Goal: Task Accomplishment & Management: Manage account settings

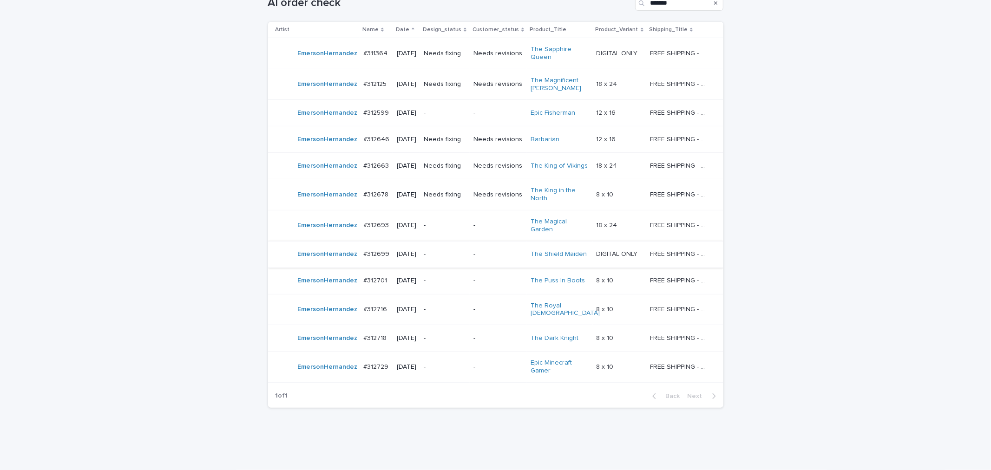
scroll to position [182, 0]
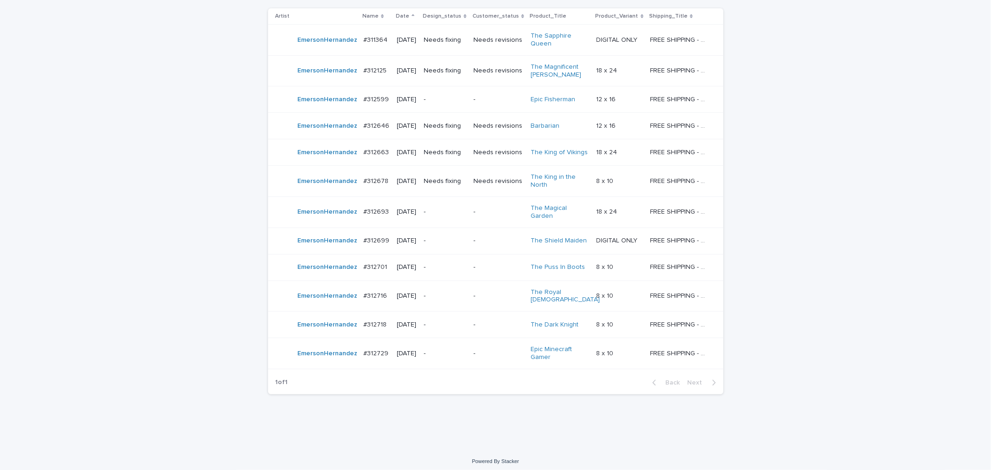
click at [449, 216] on p "-" at bounding box center [445, 212] width 42 height 8
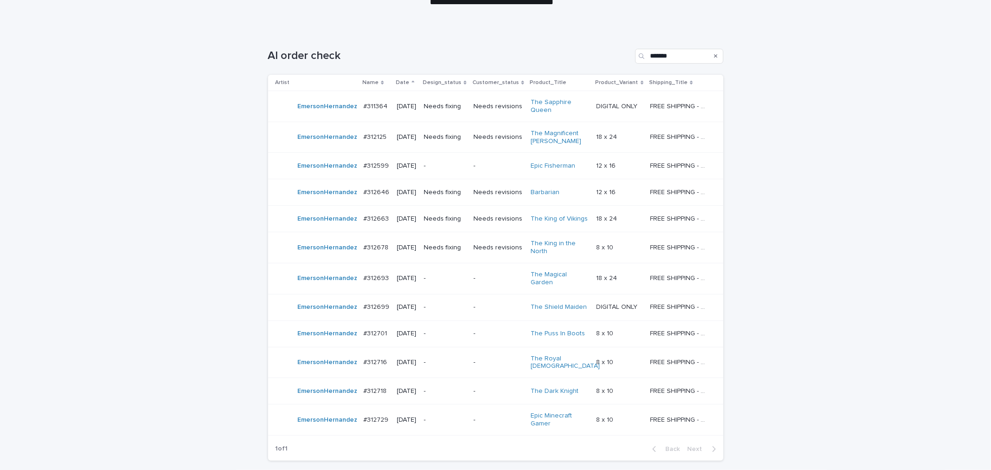
scroll to position [168, 0]
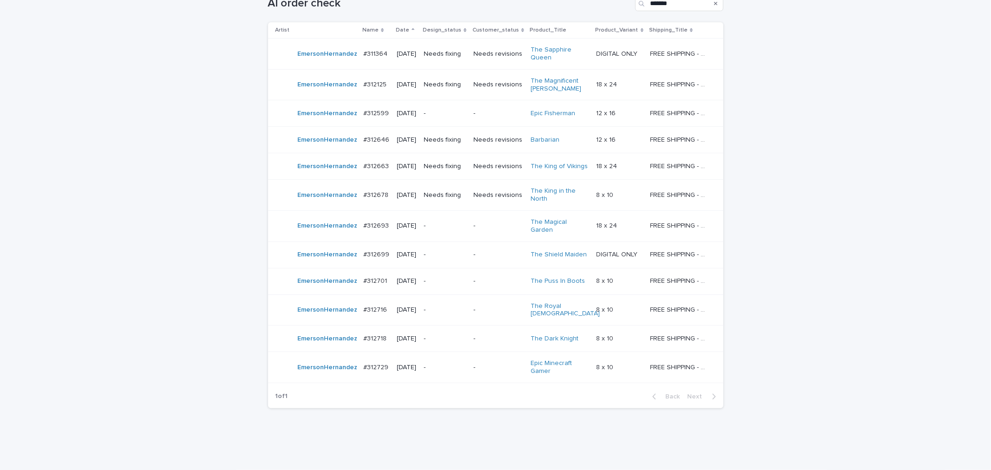
click at [828, 307] on div "Loading... Saving… Loading... Saving… AI order check ******* Artist Name Date D…" at bounding box center [495, 220] width 991 height 485
drag, startPoint x: 509, startPoint y: 432, endPoint x: 531, endPoint y: 436, distance: 21.7
click at [513, 431] on div "Loading... Saving… Loading... Saving… AI order check ******* Artist Name Date D…" at bounding box center [495, 208] width 465 height 461
click at [815, 396] on div "Loading... Saving… Loading... Saving… AI order check ******* Artist Name Date D…" at bounding box center [495, 220] width 991 height 485
click at [814, 389] on div "Loading... Saving… Loading... Saving… AI order check ******* Artist Name Date D…" at bounding box center [495, 220] width 991 height 485
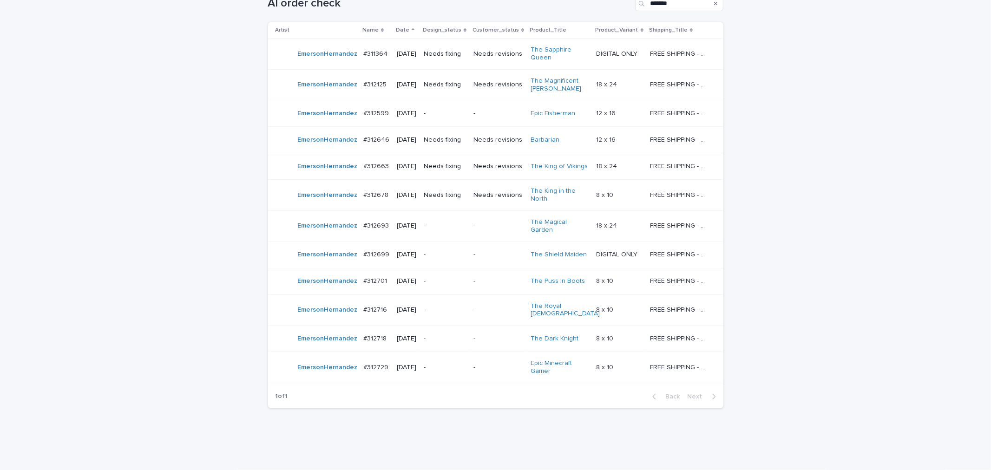
click at [453, 335] on p "-" at bounding box center [445, 339] width 42 height 8
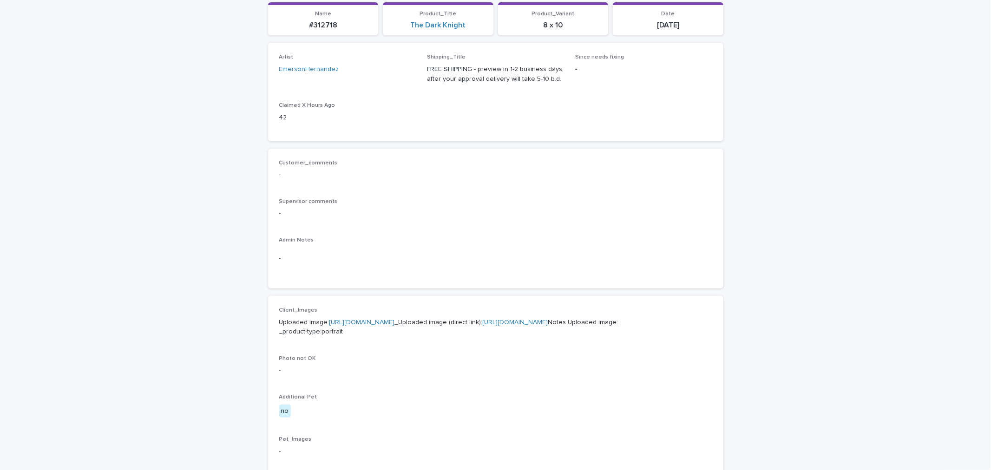
scroll to position [203, 0]
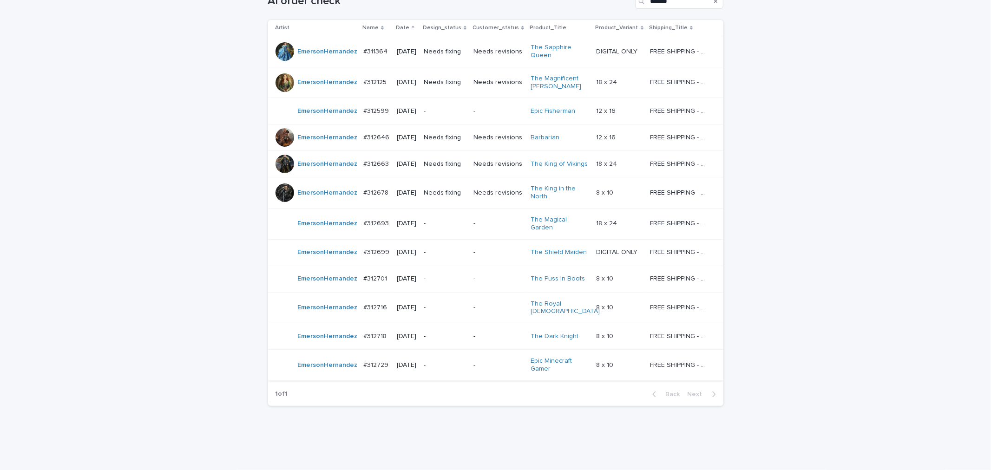
scroll to position [182, 0]
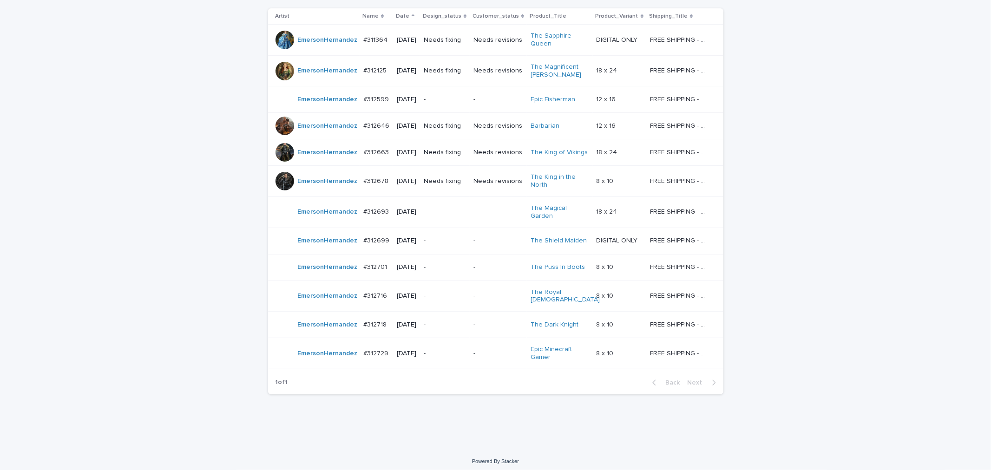
click at [453, 350] on p "-" at bounding box center [445, 354] width 42 height 8
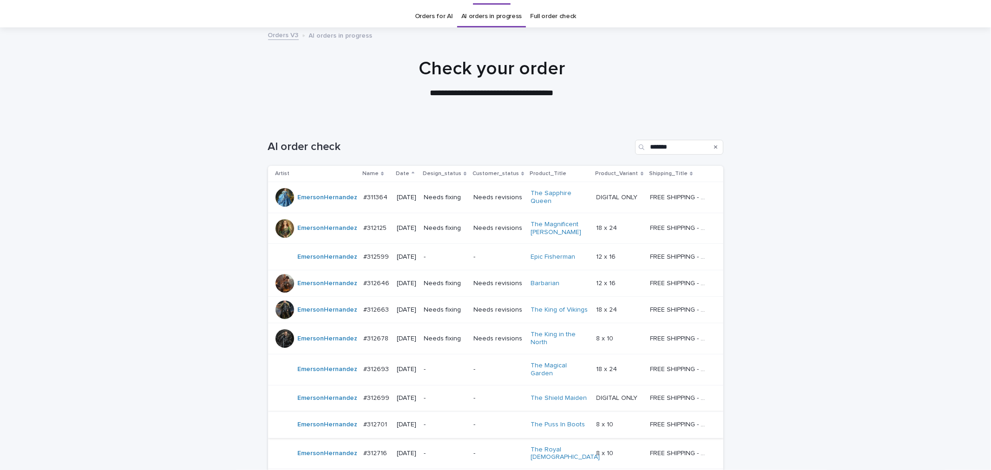
scroll to position [103, 0]
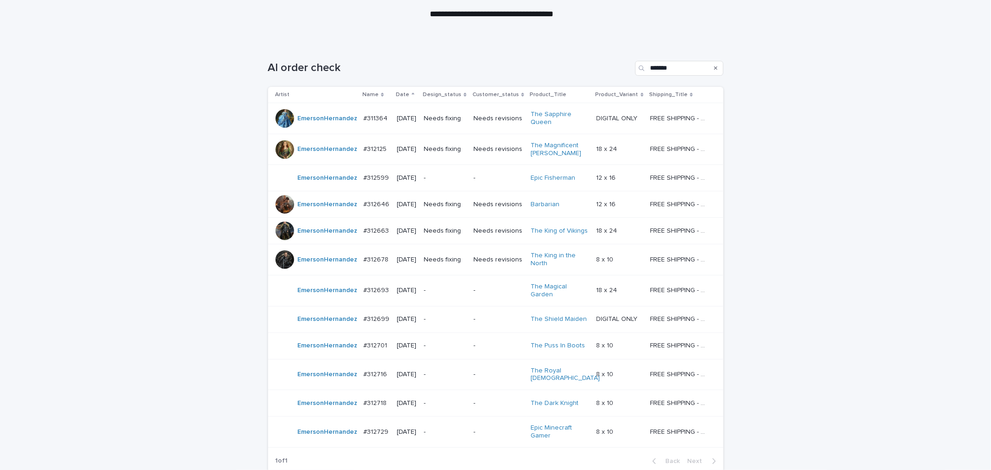
click at [456, 369] on div "-" at bounding box center [445, 374] width 42 height 10
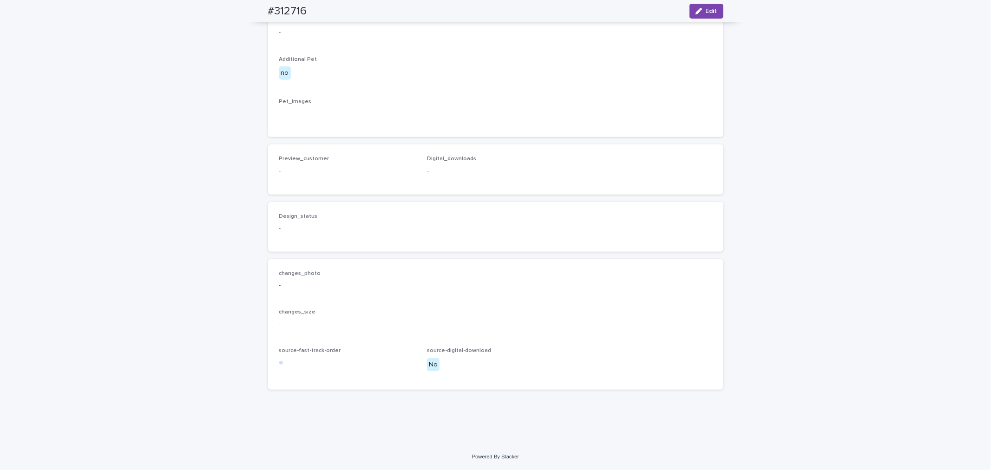
scroll to position [560, 0]
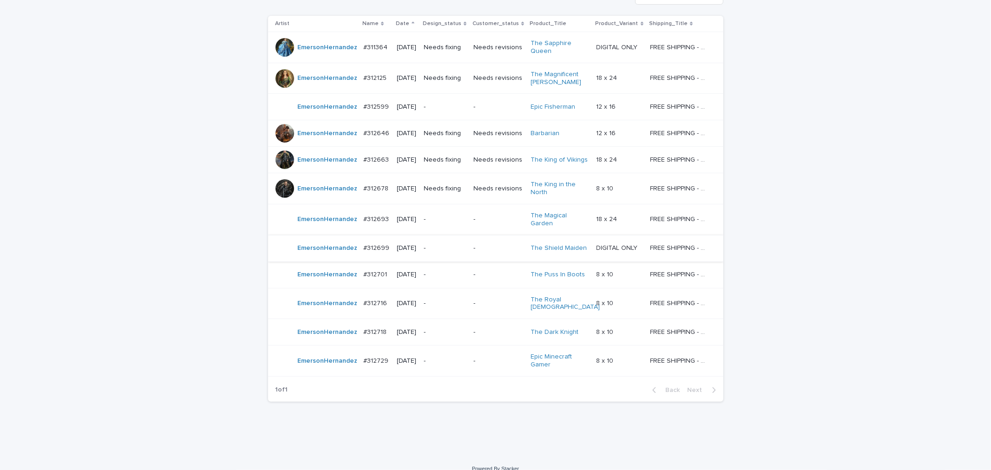
scroll to position [182, 0]
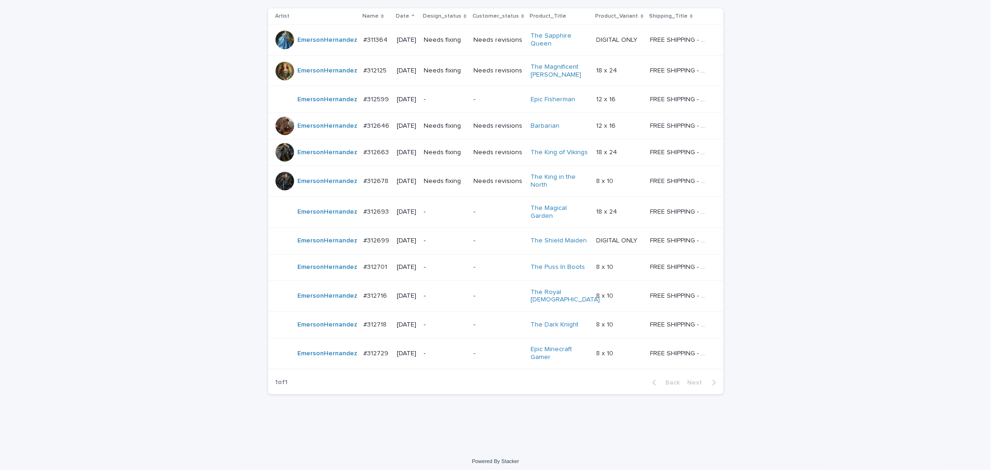
click at [460, 209] on p "-" at bounding box center [445, 212] width 42 height 8
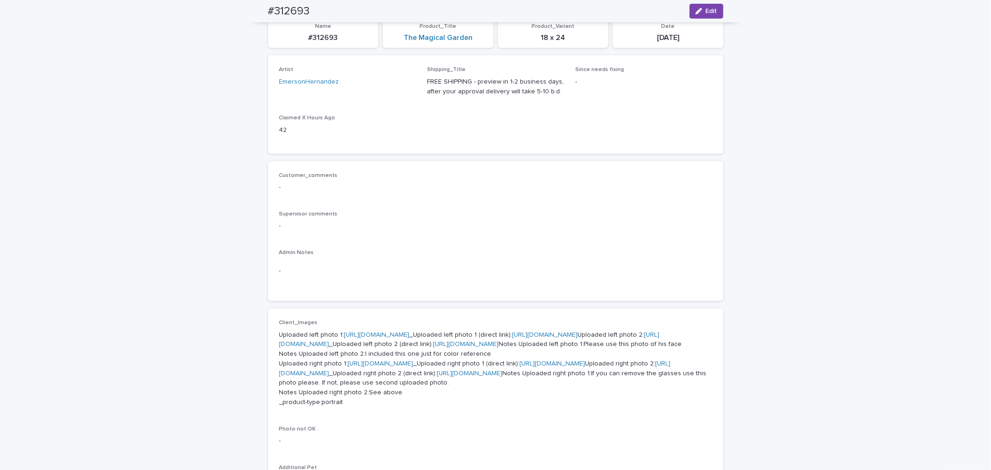
scroll to position [22, 0]
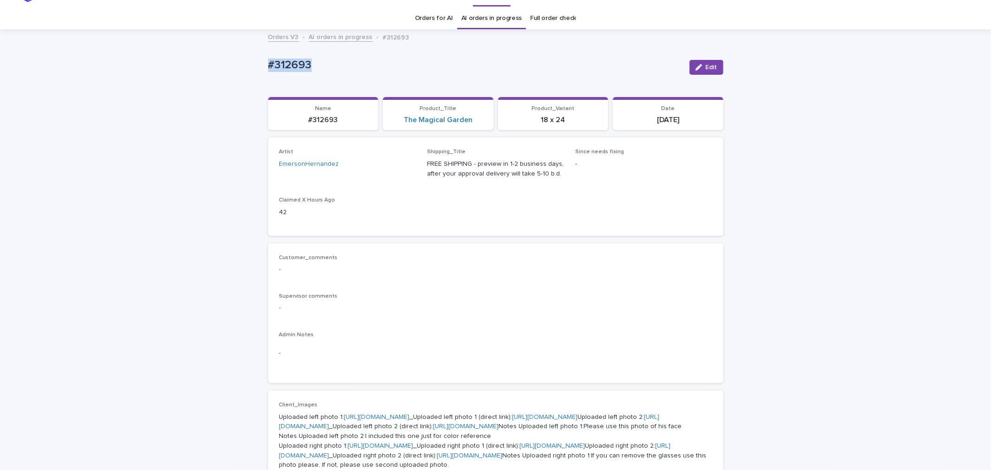
drag, startPoint x: 393, startPoint y: 77, endPoint x: 245, endPoint y: 76, distance: 147.3
copy p "#312693"
click at [721, 61] on div "Loading... Saving… Loading... Saving… #312693 Edit #312693 Edit Sorry, there wa…" at bounding box center [495, 470] width 465 height 881
click at [700, 72] on button "Edit" at bounding box center [707, 67] width 34 height 15
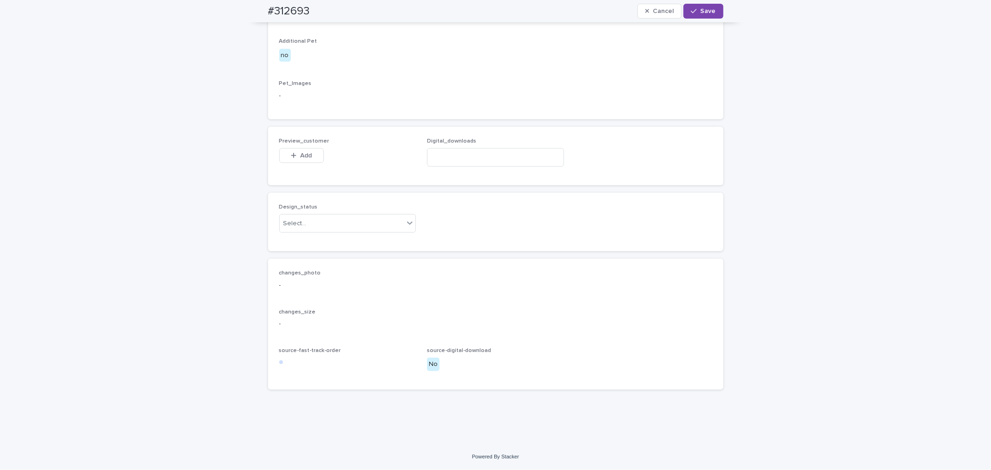
scroll to position [642, 0]
click at [294, 159] on div "button" at bounding box center [295, 155] width 9 height 7
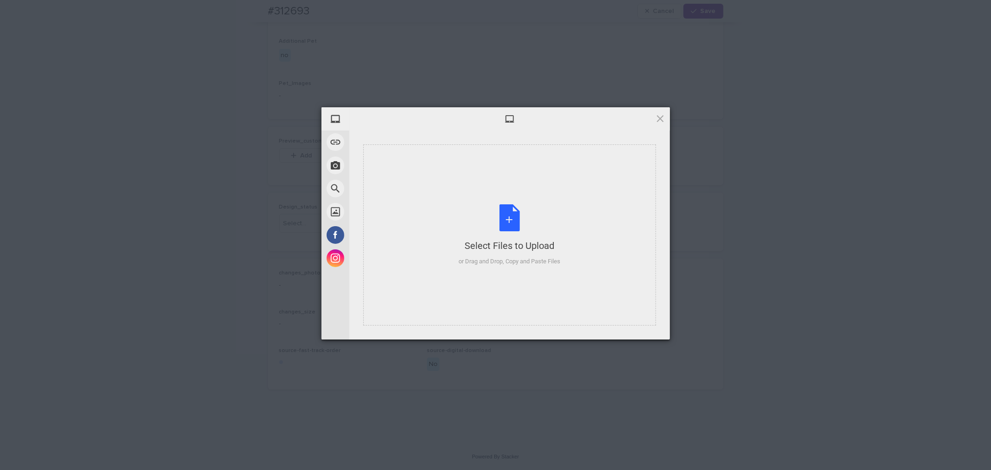
click at [440, 183] on div "Select Files to Upload or Drag and Drop, Copy and Paste Files" at bounding box center [509, 235] width 293 height 181
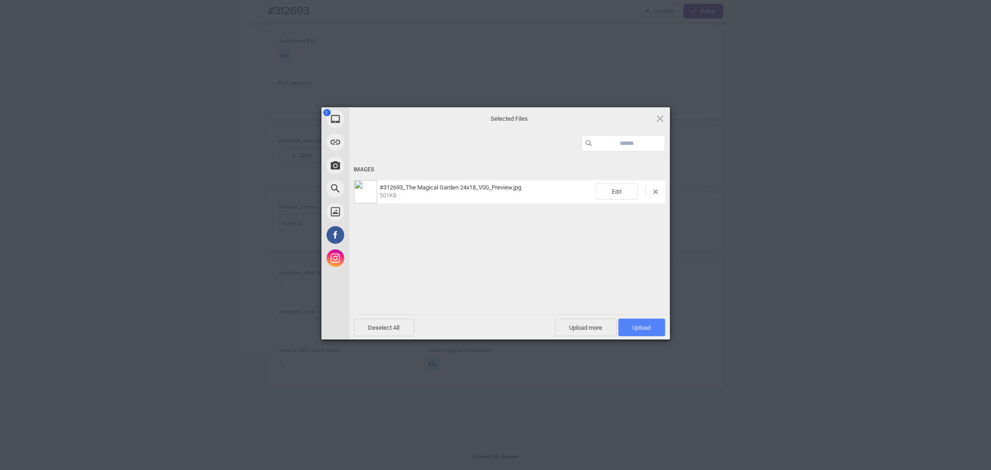
click at [637, 335] on span "Upload 1" at bounding box center [641, 328] width 47 height 18
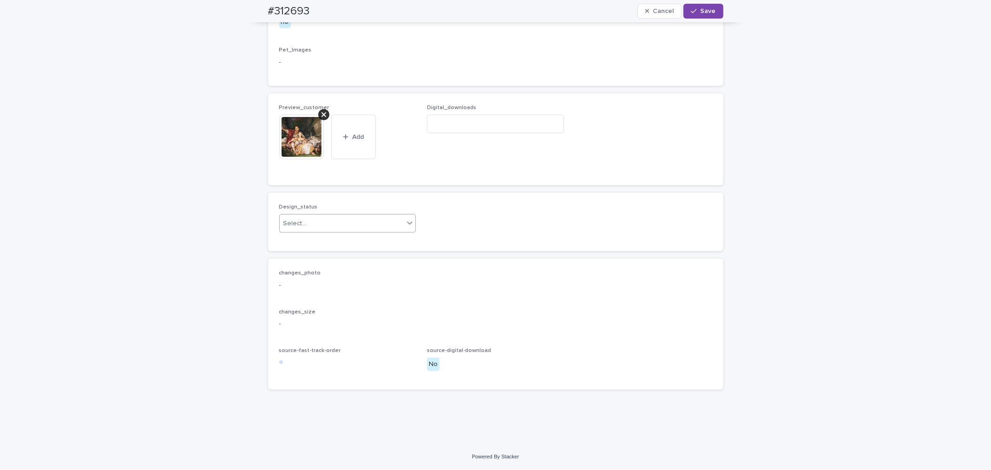
drag, startPoint x: 319, startPoint y: 321, endPoint x: 319, endPoint y: 327, distance: 6.0
click at [319, 231] on div "Select..." at bounding box center [342, 223] width 125 height 15
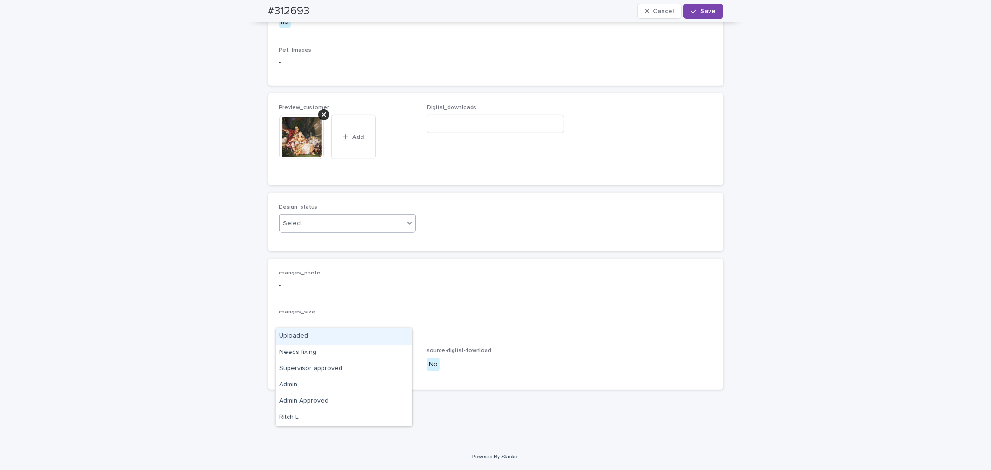
click at [316, 336] on div "Uploaded" at bounding box center [344, 337] width 136 height 16
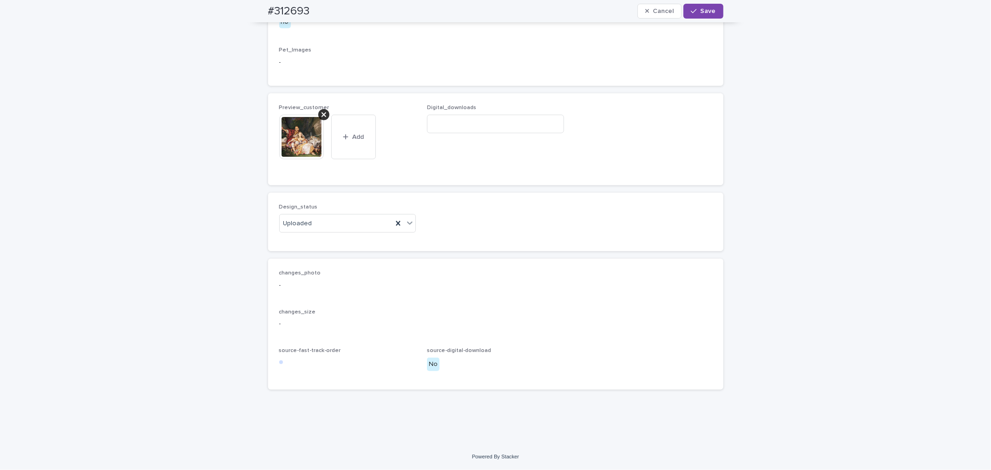
click at [693, 20] on div "#312693 Cancel Save" at bounding box center [495, 11] width 455 height 22
click at [693, 16] on button "Save" at bounding box center [702, 11] width 39 height 15
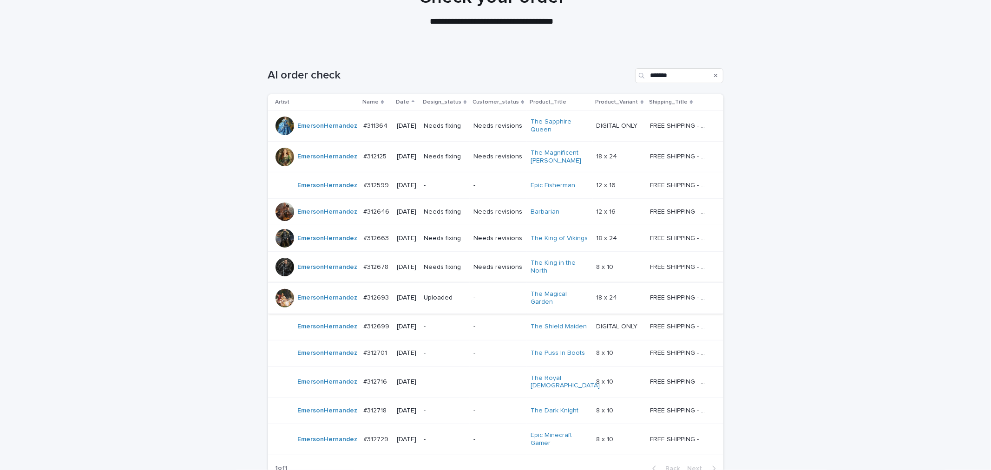
scroll to position [99, 0]
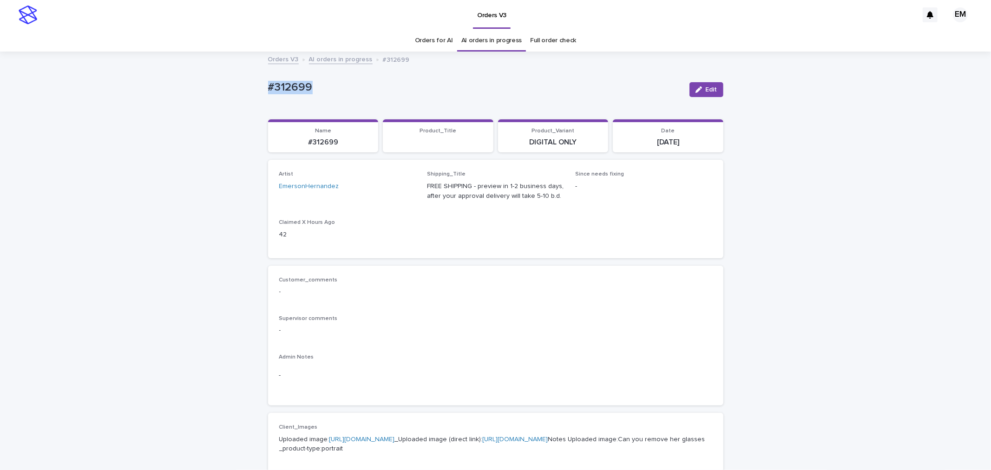
click at [216, 96] on div "Loading... Saving… Loading... Saving… #312699 Edit #312699 Edit Sorry, there wa…" at bounding box center [495, 476] width 991 height 847
click at [696, 91] on icon "button" at bounding box center [699, 89] width 7 height 7
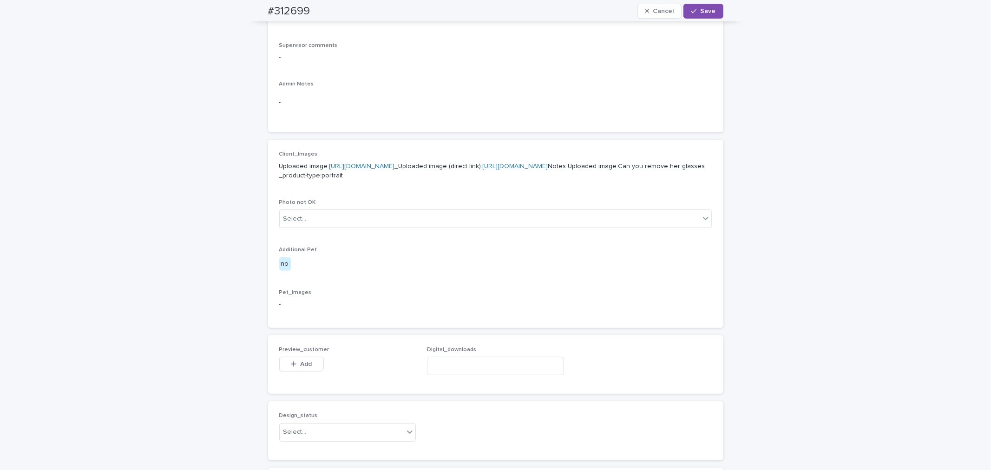
scroll to position [275, 0]
click at [298, 374] on div "Add" at bounding box center [301, 364] width 45 height 19
click at [312, 370] on button "Add" at bounding box center [301, 362] width 45 height 15
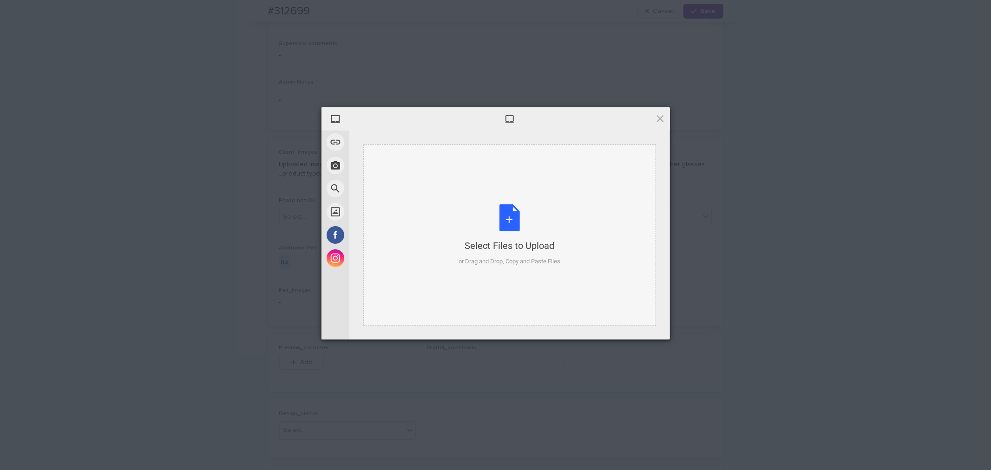
click at [443, 226] on div "Select Files to Upload or Drag and Drop, Copy and Paste Files" at bounding box center [509, 235] width 293 height 181
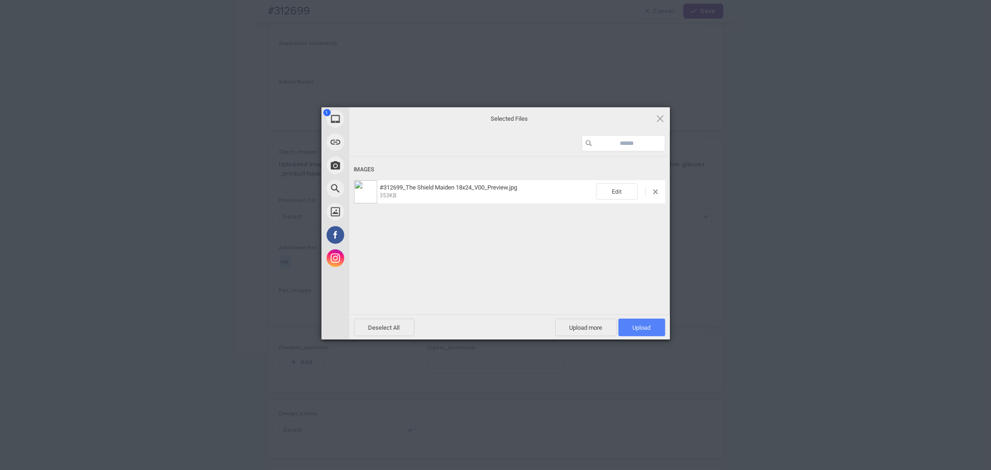
click at [643, 326] on span "Upload 1" at bounding box center [642, 327] width 18 height 7
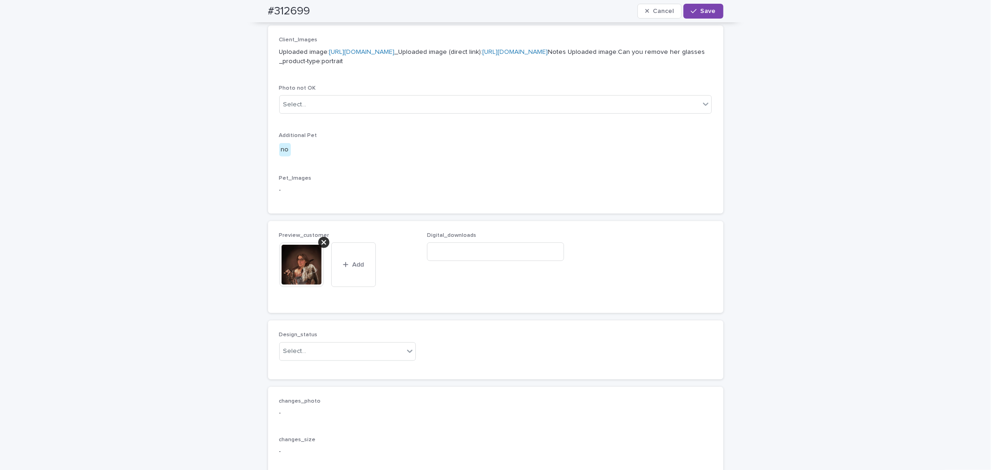
scroll to position [395, 0]
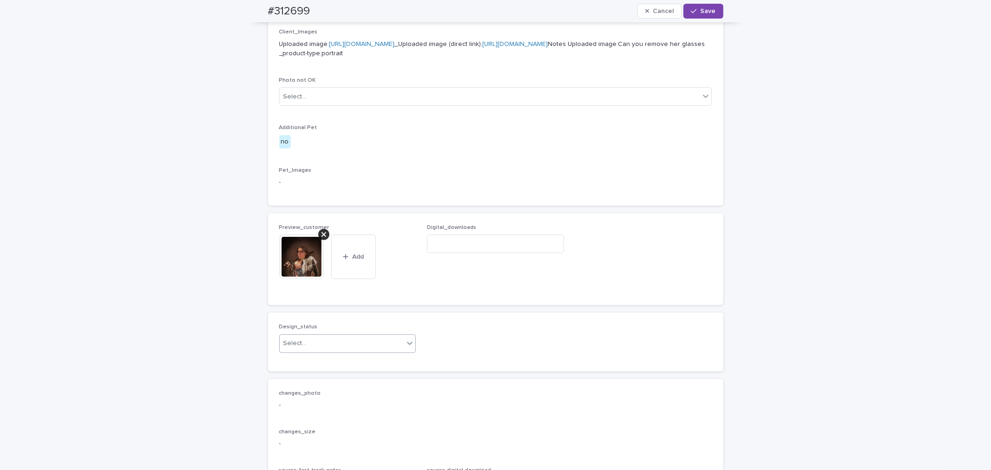
click at [315, 351] on div "Select..." at bounding box center [342, 343] width 125 height 15
click at [313, 302] on div "Uploaded" at bounding box center [344, 302] width 136 height 16
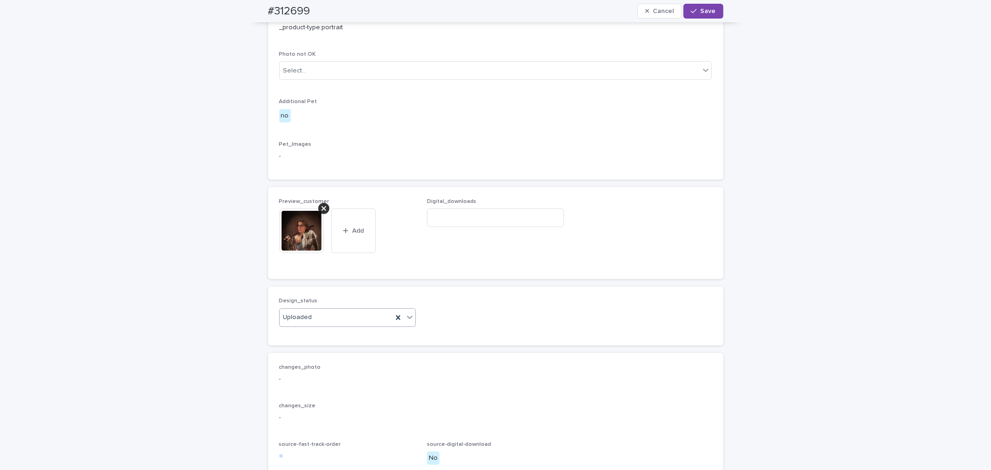
scroll to position [499, 0]
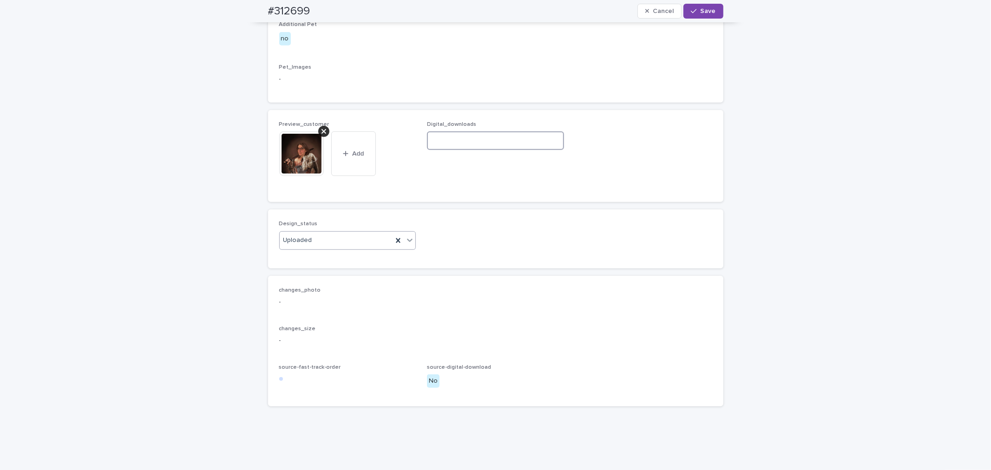
click at [493, 150] on input at bounding box center [495, 140] width 137 height 19
paste input "**********"
type input "**********"
click at [704, 15] on button "Save" at bounding box center [702, 11] width 39 height 15
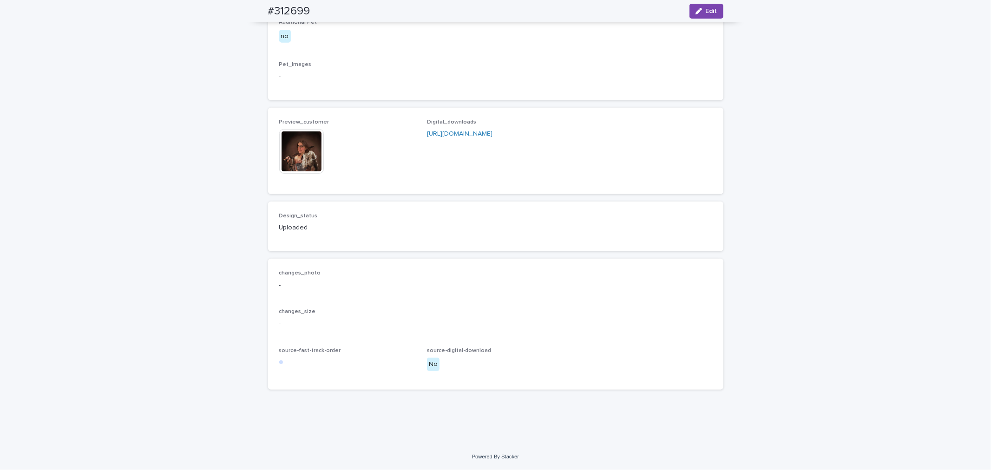
scroll to position [486, 0]
drag, startPoint x: 245, startPoint y: 119, endPoint x: 240, endPoint y: 115, distance: 6.6
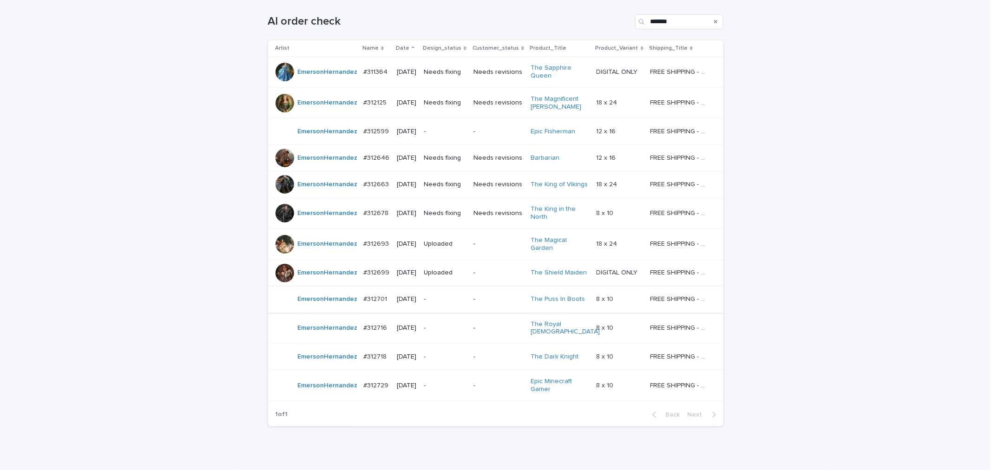
scroll to position [168, 0]
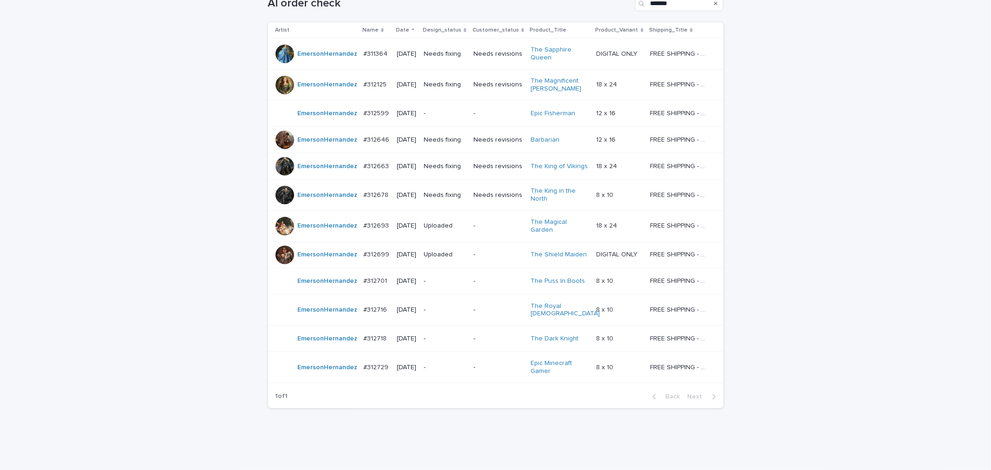
click at [460, 306] on p "-" at bounding box center [445, 310] width 42 height 8
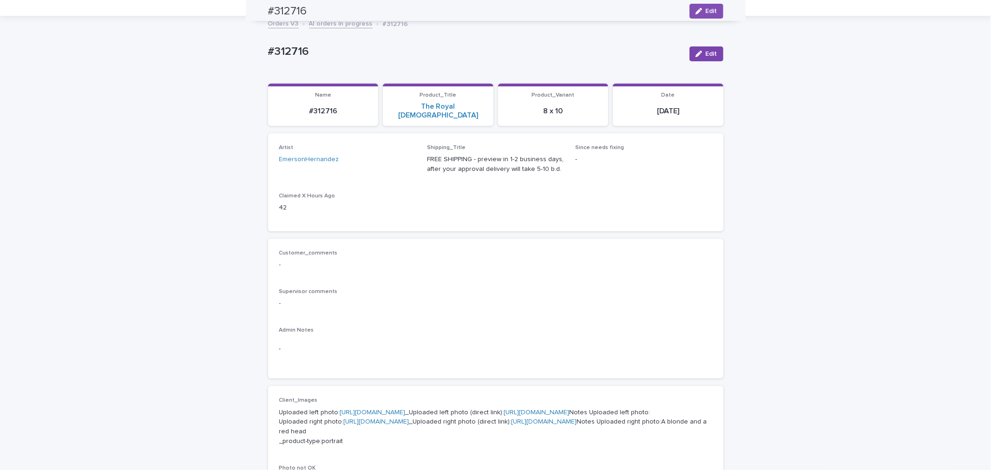
scroll to position [30, 0]
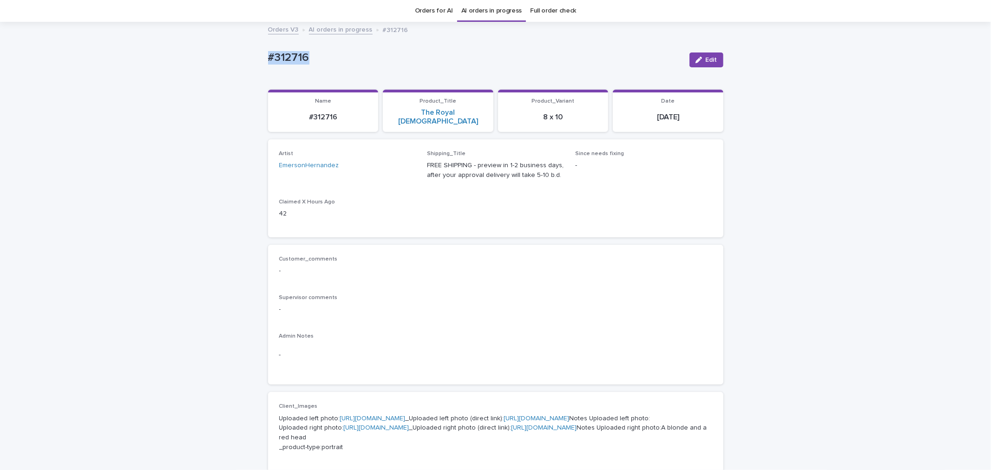
drag, startPoint x: 348, startPoint y: 59, endPoint x: 223, endPoint y: 70, distance: 125.4
click at [224, 69] on div "Loading... Saving… Loading... Saving… #312716 Edit #312716 Edit Sorry, there wa…" at bounding box center [495, 460] width 991 height 875
copy p "#312716"
click at [711, 63] on button "Edit" at bounding box center [707, 60] width 34 height 15
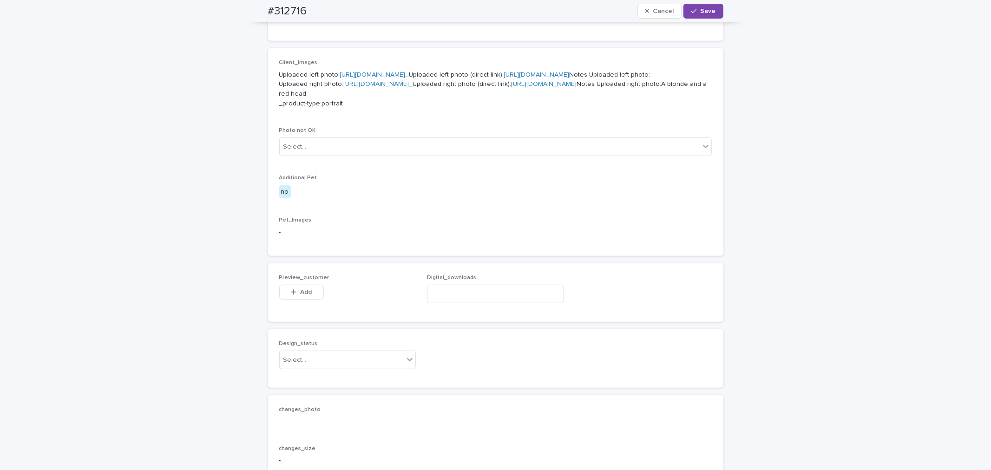
scroll to position [374, 0]
click at [301, 295] on span "Add" at bounding box center [306, 292] width 12 height 7
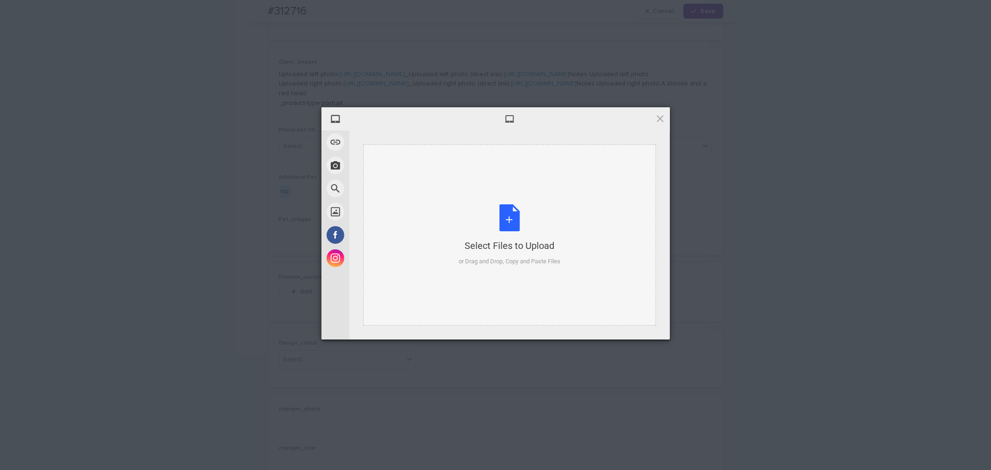
click at [473, 207] on div "Select Files to Upload or Drag and Drop, Copy and Paste Files" at bounding box center [510, 235] width 102 height 62
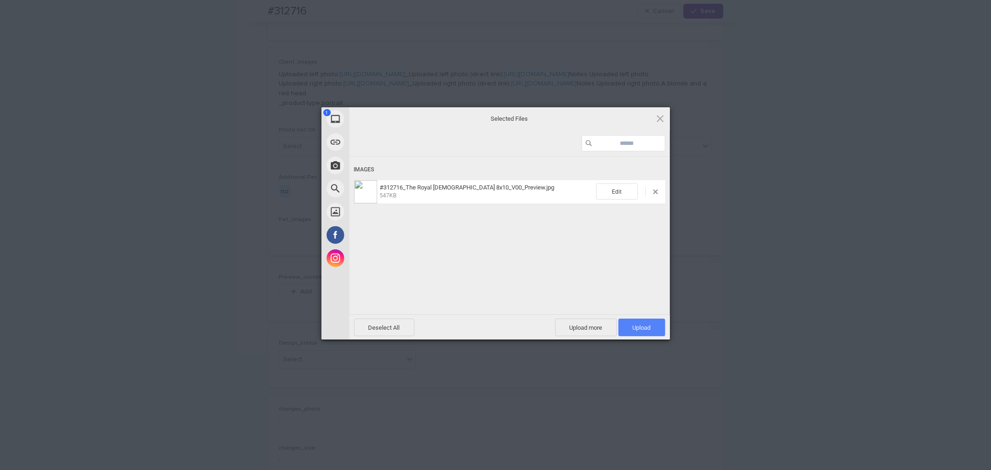
click at [651, 329] on span "Upload 1" at bounding box center [641, 328] width 47 height 18
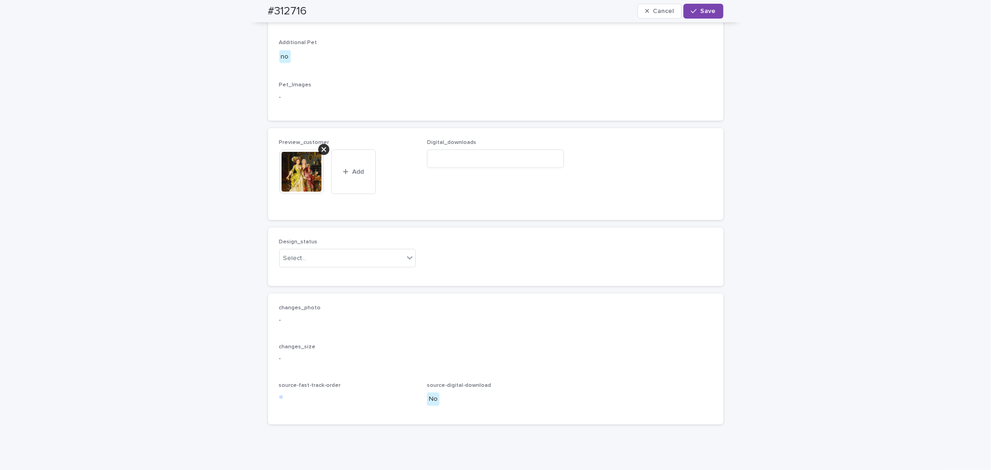
scroll to position [528, 0]
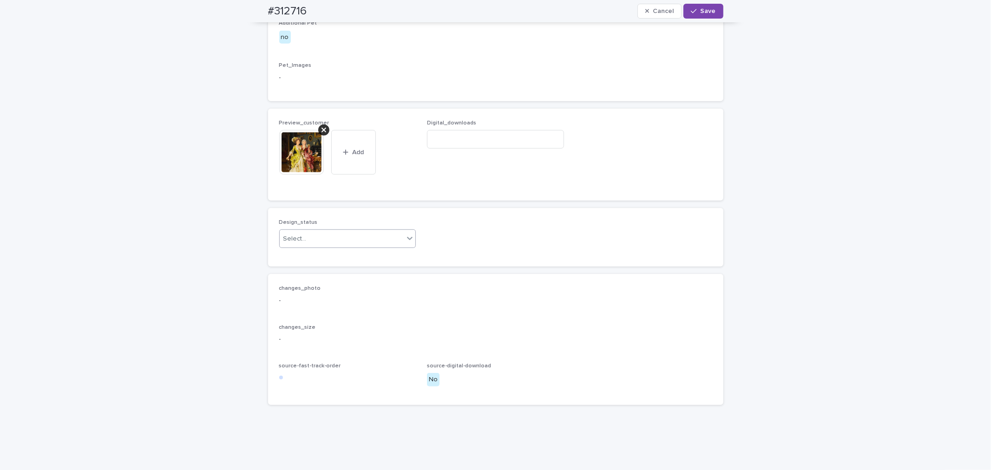
click at [329, 247] on div "Select..." at bounding box center [342, 238] width 125 height 15
click at [326, 336] on div "Uploaded" at bounding box center [344, 334] width 136 height 16
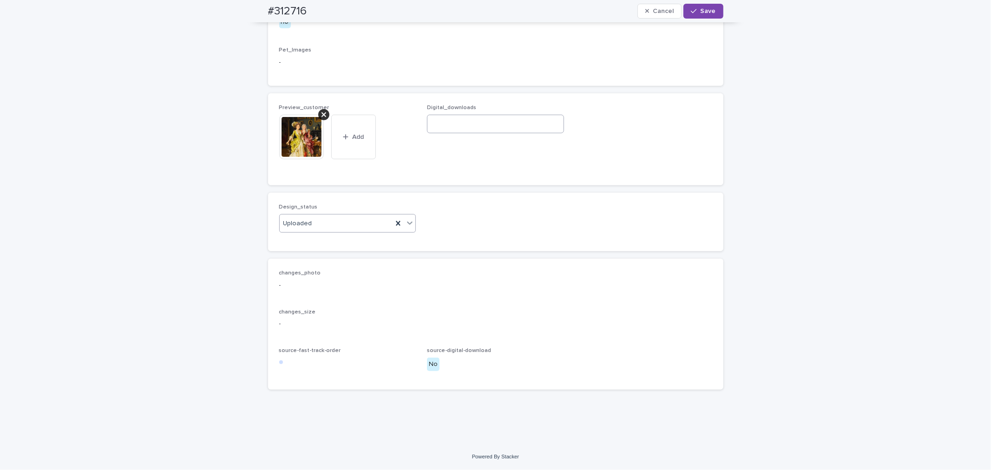
scroll to position [598, 0]
click at [715, 8] on button "Save" at bounding box center [702, 11] width 39 height 15
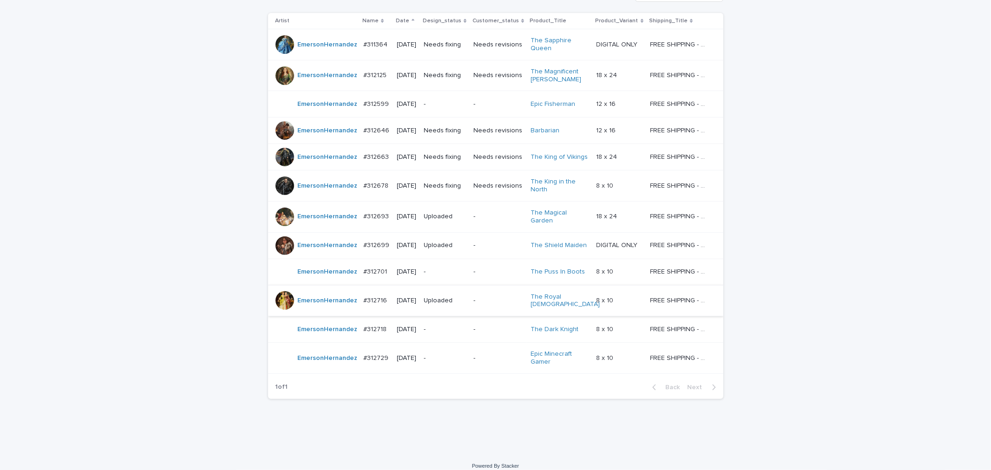
scroll to position [182, 0]
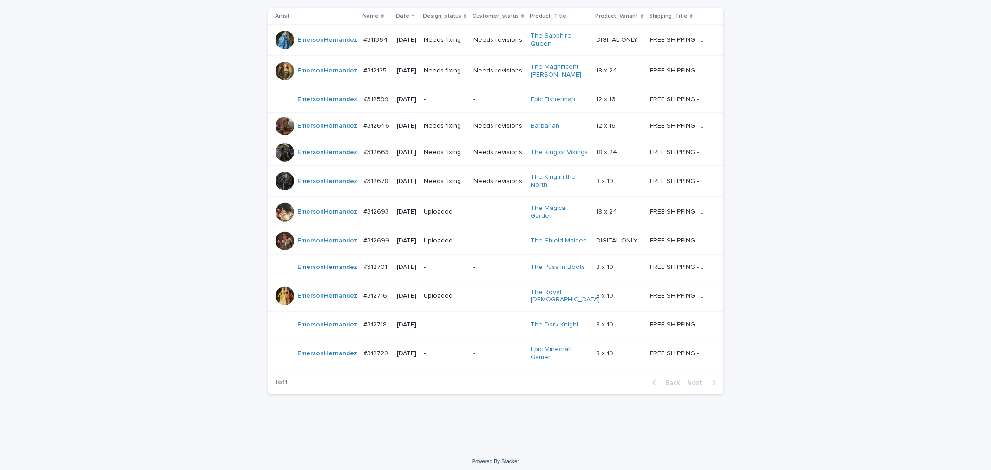
click at [450, 324] on p "-" at bounding box center [445, 325] width 42 height 8
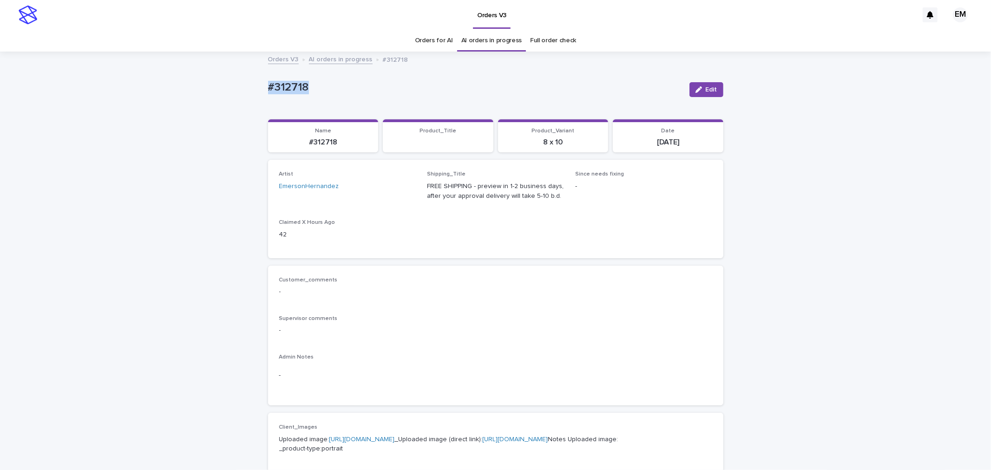
drag, startPoint x: 212, startPoint y: 75, endPoint x: 125, endPoint y: 80, distance: 87.9
click at [125, 79] on div "Loading... Saving… Loading... Saving… #312718 Edit #312718 Edit Sorry, there wa…" at bounding box center [495, 476] width 991 height 847
copy p "#312718"
click at [722, 89] on div "Loading... Saving… Loading... Saving… #312718 Edit #312718 Edit Sorry, there wa…" at bounding box center [495, 464] width 465 height 823
click at [709, 90] on span "Edit" at bounding box center [712, 89] width 12 height 7
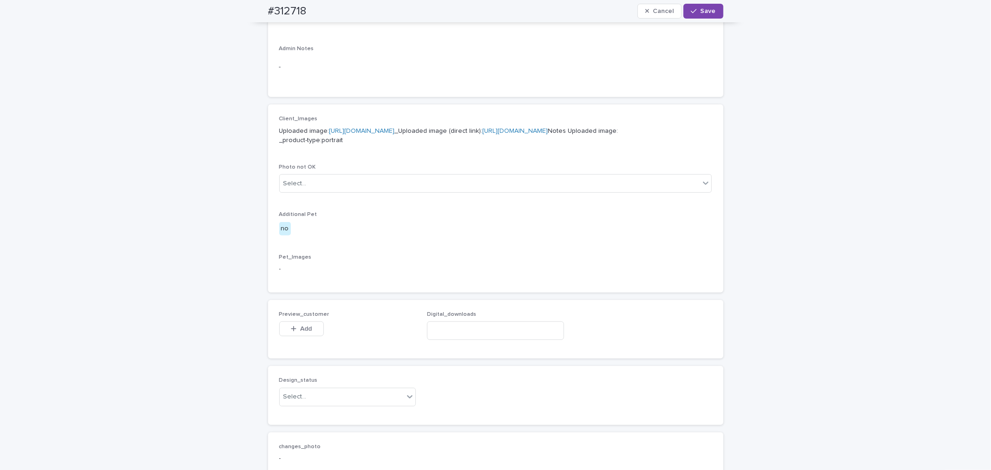
scroll to position [309, 0]
click at [293, 335] on button "Add" at bounding box center [301, 328] width 45 height 15
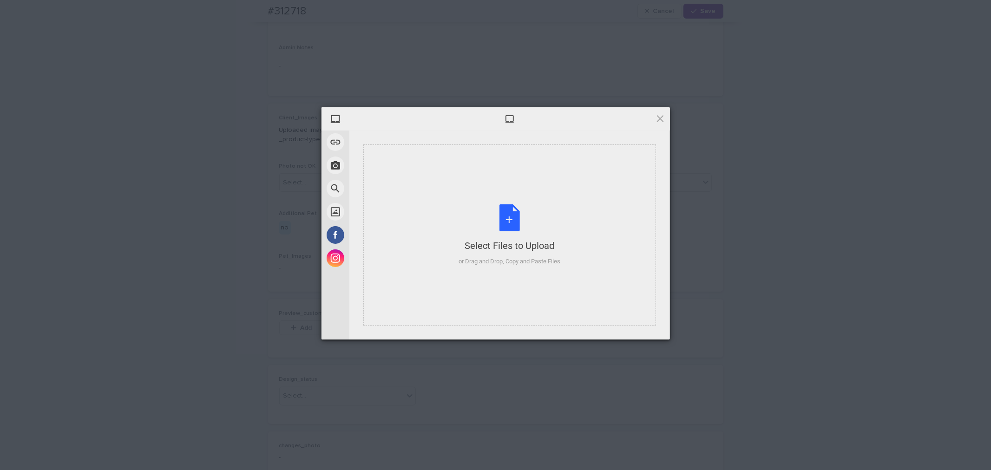
click at [464, 197] on div "Select Files to Upload or Drag and Drop, Copy and Paste Files" at bounding box center [509, 235] width 293 height 181
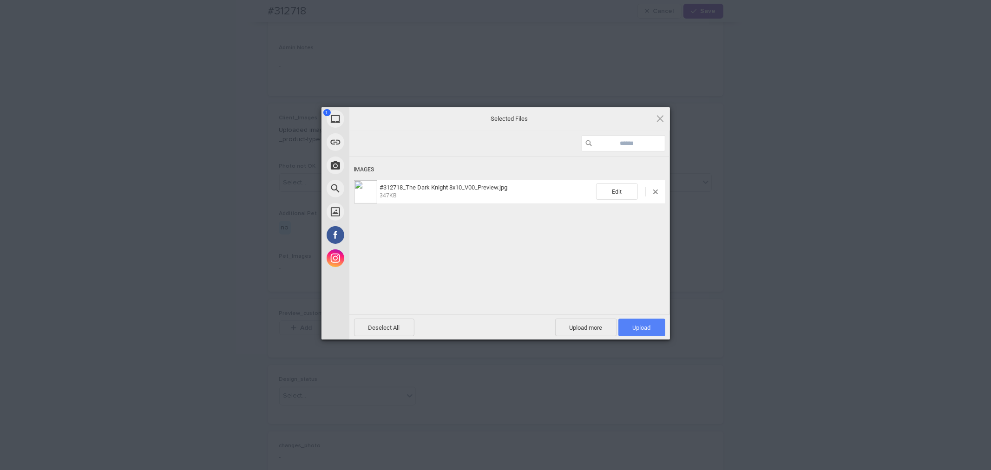
click at [640, 330] on span "Upload 1" at bounding box center [642, 327] width 18 height 7
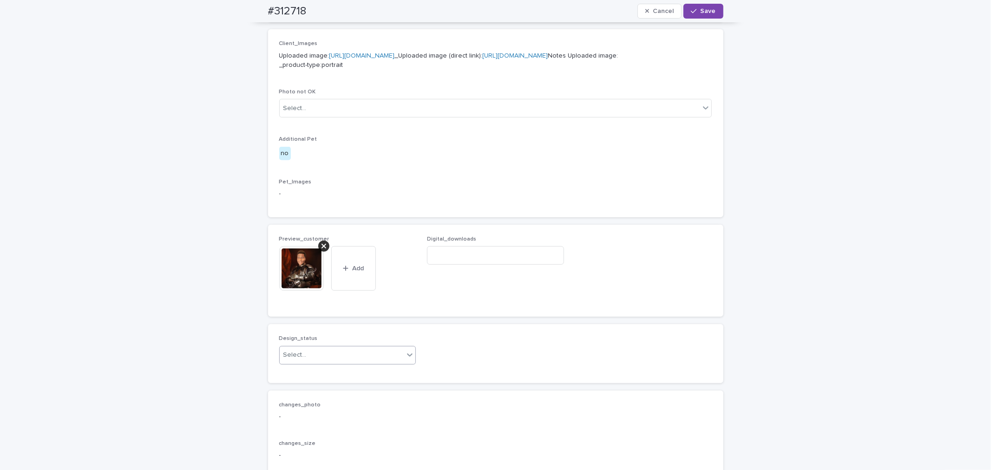
scroll to position [395, 0]
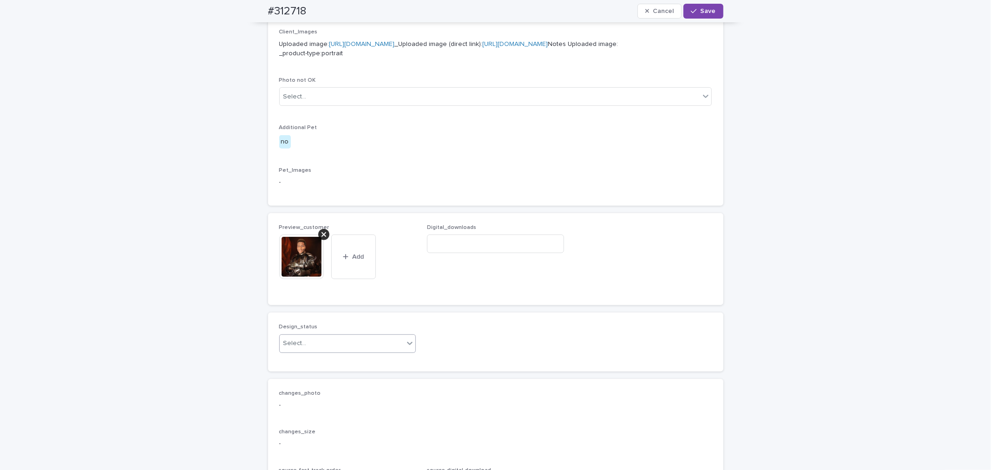
click at [323, 351] on div "Select..." at bounding box center [342, 343] width 125 height 15
click at [318, 300] on div "Uploaded" at bounding box center [344, 302] width 136 height 16
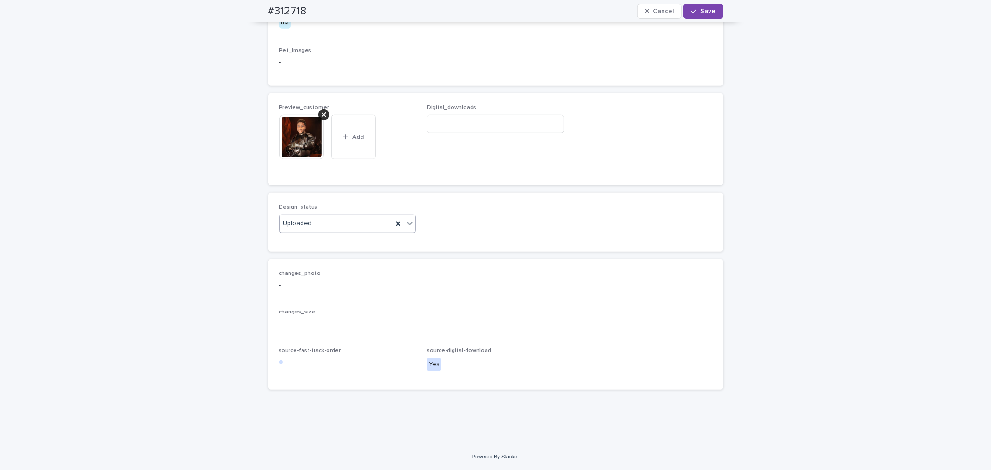
scroll to position [573, 0]
click at [519, 117] on input at bounding box center [495, 124] width 137 height 19
paste input "**********"
type input "**********"
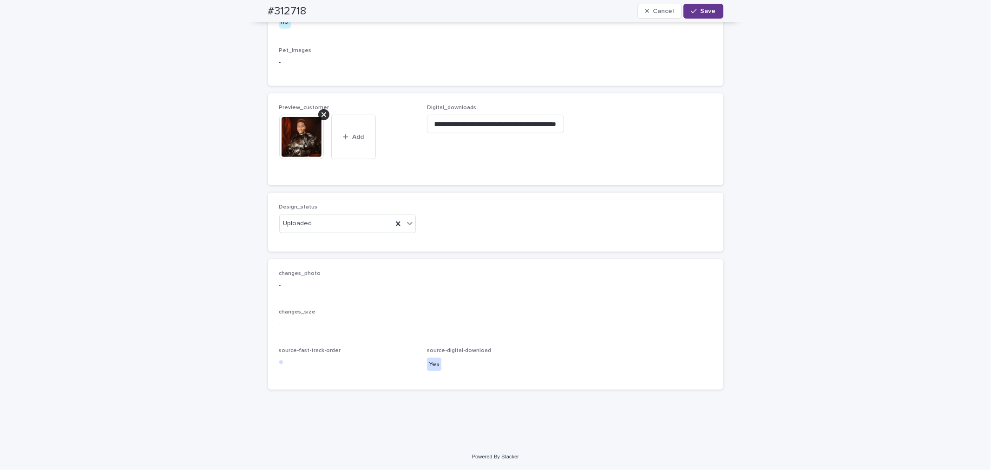
click at [701, 11] on span "Save" at bounding box center [708, 11] width 15 height 7
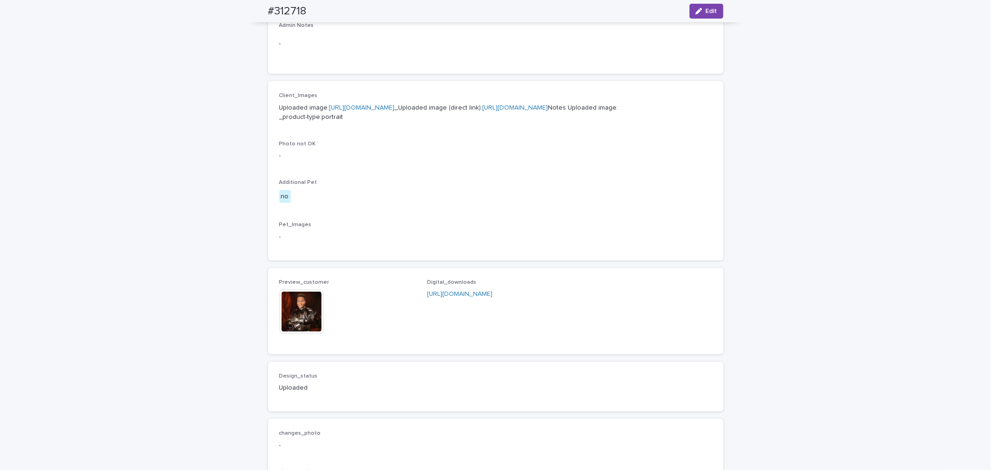
scroll to position [320, 0]
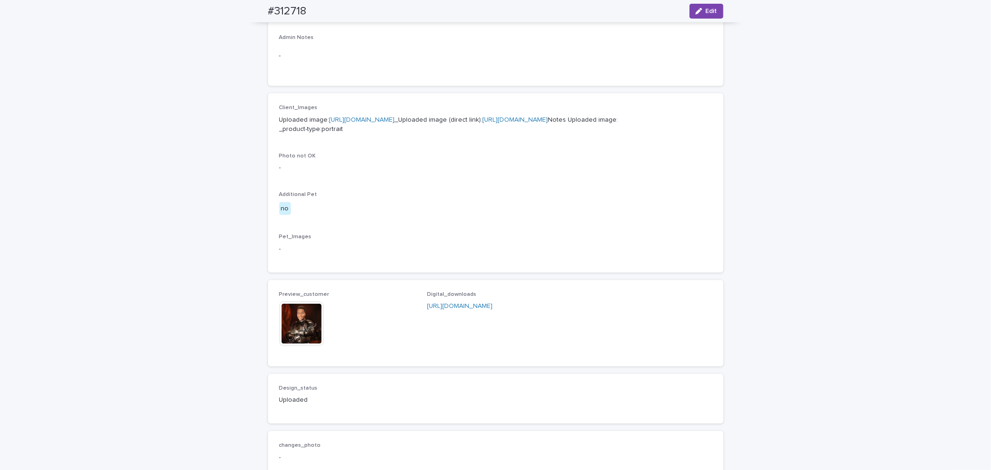
click at [402, 132] on p "Uploaded image: [URL][DOMAIN_NAME] _Uploaded image (direct link): [URL][DOMAIN_…" at bounding box center [495, 125] width 433 height 20
click at [358, 123] on link "[URL][DOMAIN_NAME]" at bounding box center [362, 120] width 66 height 7
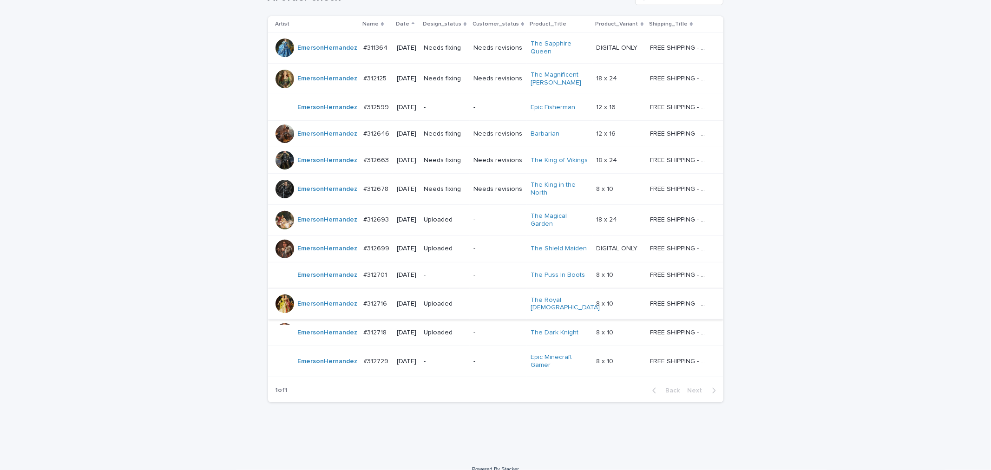
scroll to position [182, 0]
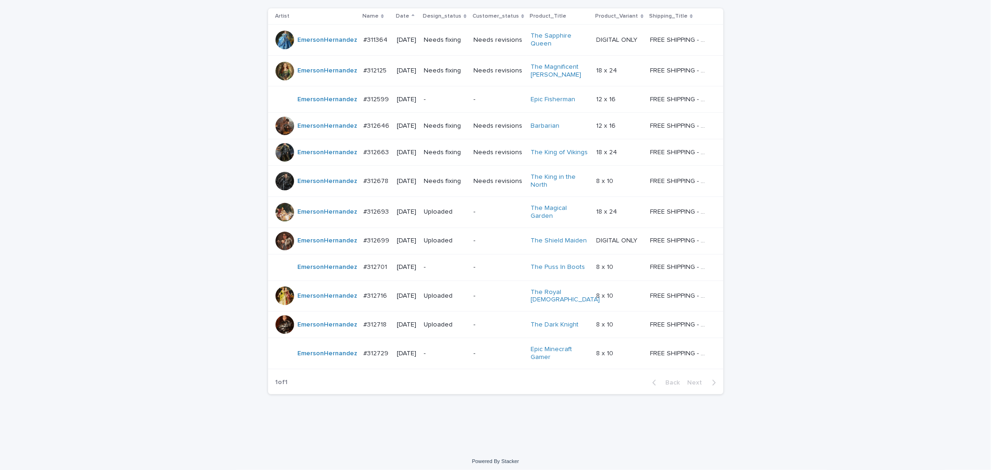
click at [449, 350] on p "-" at bounding box center [445, 354] width 42 height 8
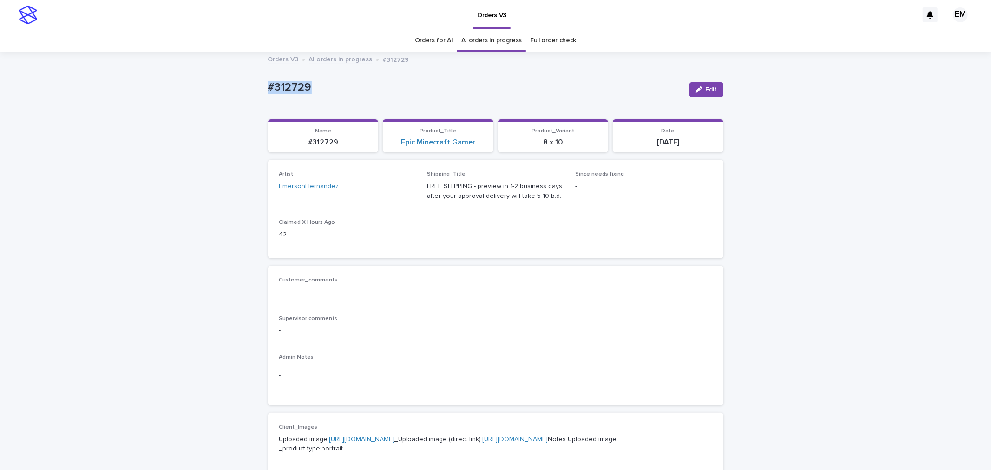
drag, startPoint x: 313, startPoint y: 80, endPoint x: 237, endPoint y: 82, distance: 75.8
click at [237, 82] on div "Loading... Saving… Loading... Saving… #312729 Edit #312729 Edit Sorry, there wa…" at bounding box center [495, 476] width 991 height 847
copy p "#312729"
click at [706, 89] on span "Edit" at bounding box center [712, 89] width 12 height 7
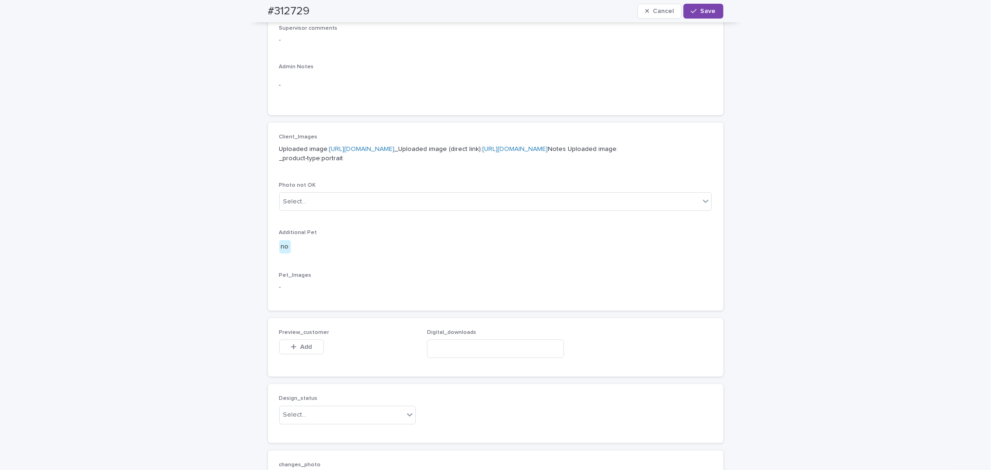
scroll to position [344, 0]
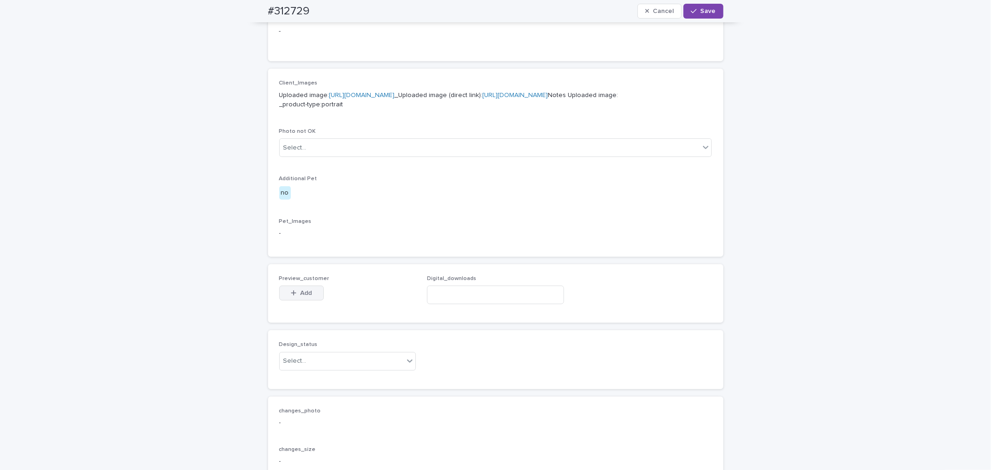
click at [300, 296] on span "Add" at bounding box center [306, 293] width 12 height 7
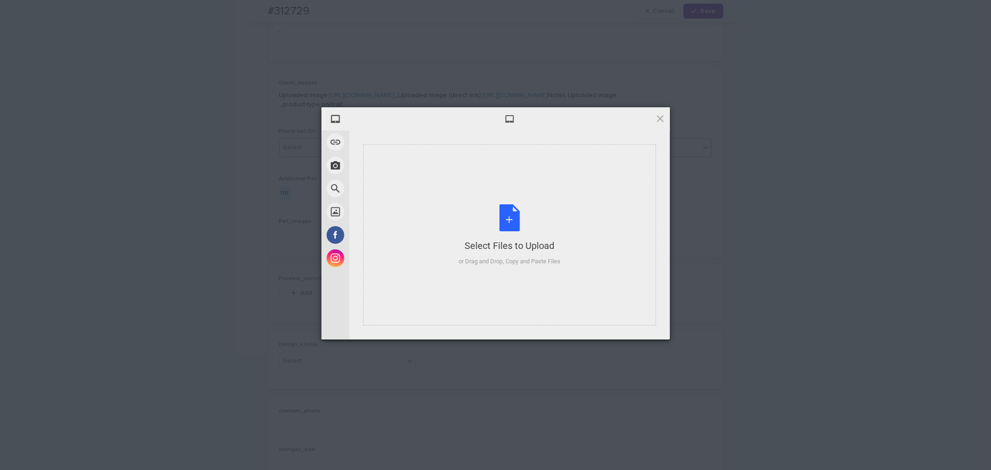
click at [461, 194] on div "Select Files to Upload or Drag and Drop, Copy and Paste Files" at bounding box center [509, 235] width 293 height 181
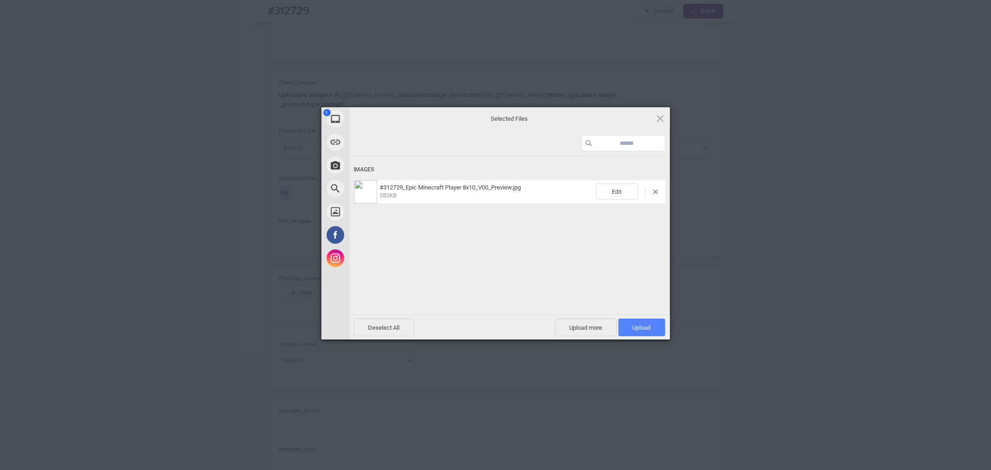
click at [656, 329] on span "Upload 1" at bounding box center [641, 328] width 47 height 18
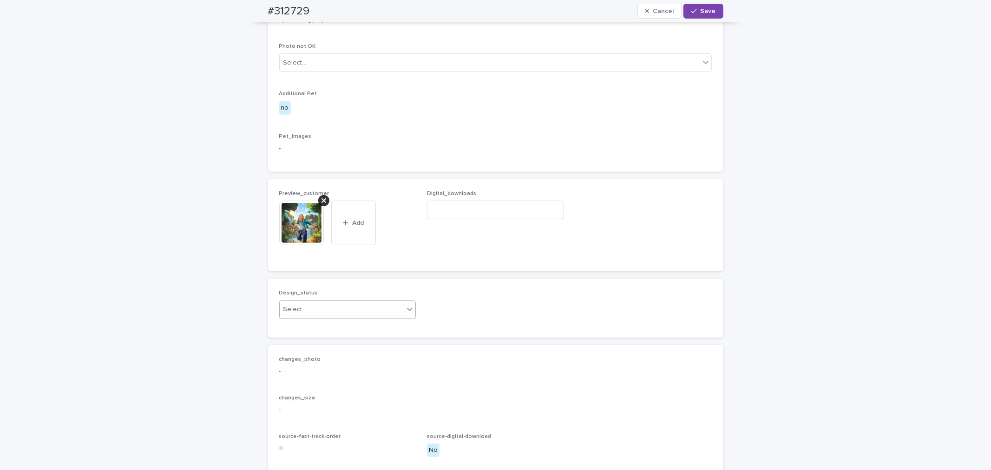
scroll to position [430, 0]
click at [322, 317] on div "Select..." at bounding box center [342, 309] width 125 height 15
click at [316, 386] on div "Uploaded" at bounding box center [344, 384] width 136 height 16
click at [709, 13] on span "Save" at bounding box center [708, 11] width 15 height 7
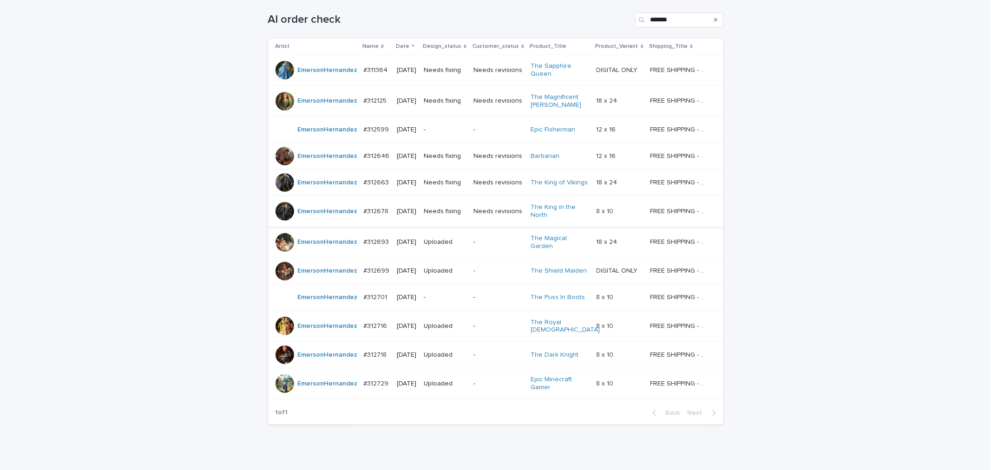
scroll to position [168, 0]
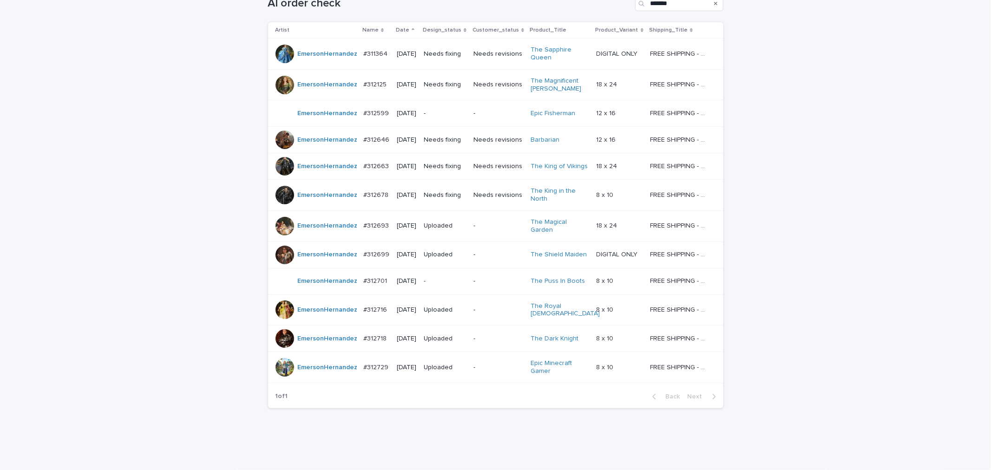
click at [393, 204] on td "[DATE]" at bounding box center [406, 195] width 27 height 31
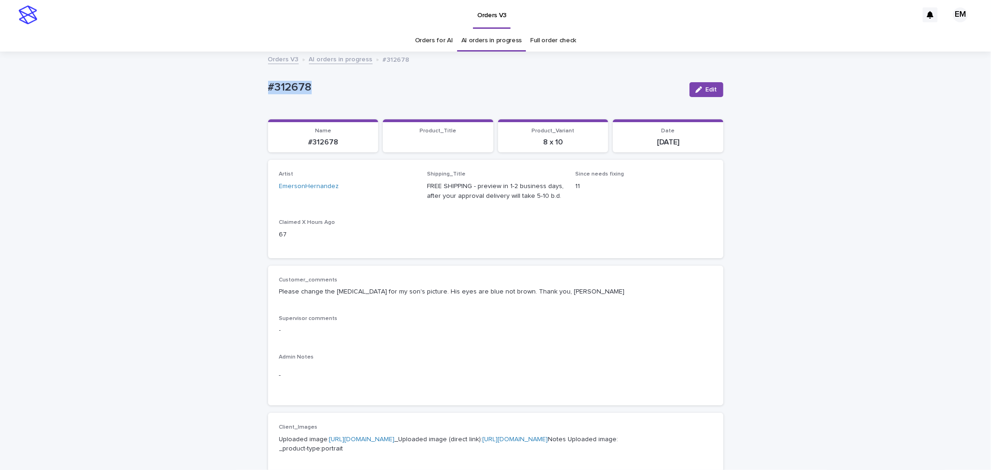
drag, startPoint x: 309, startPoint y: 86, endPoint x: 205, endPoint y: 94, distance: 103.9
copy p "#312678"
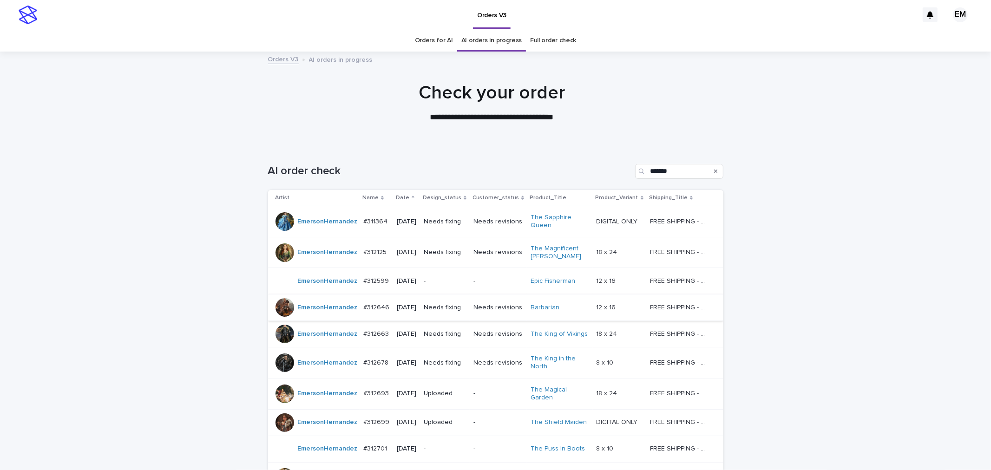
scroll to position [30, 0]
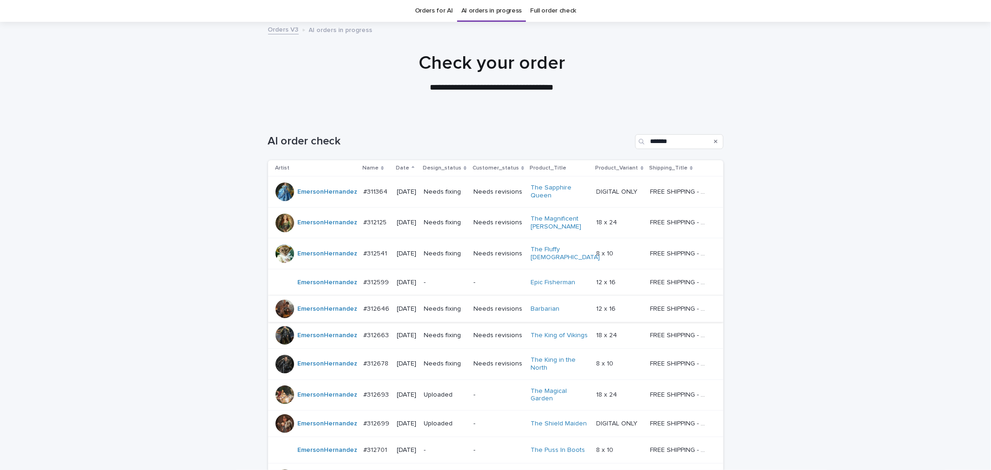
click at [360, 257] on td "#312541 #312541" at bounding box center [376, 253] width 33 height 31
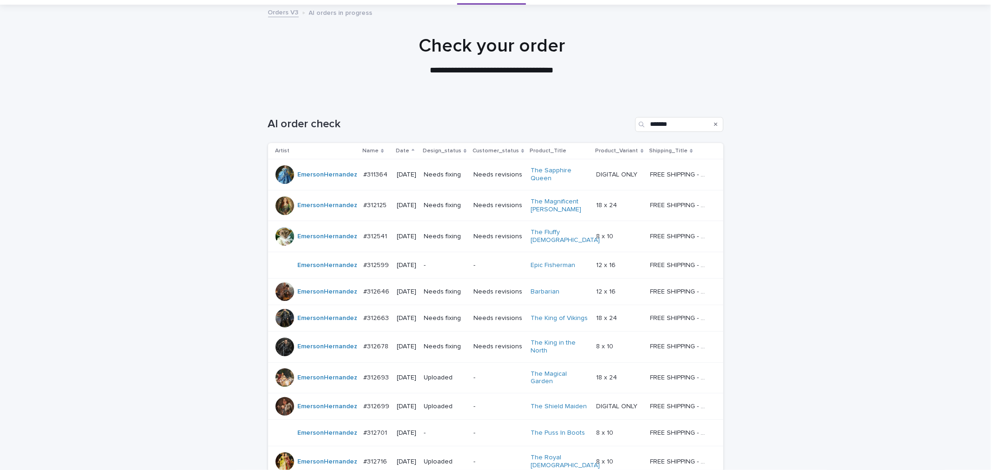
scroll to position [99, 0]
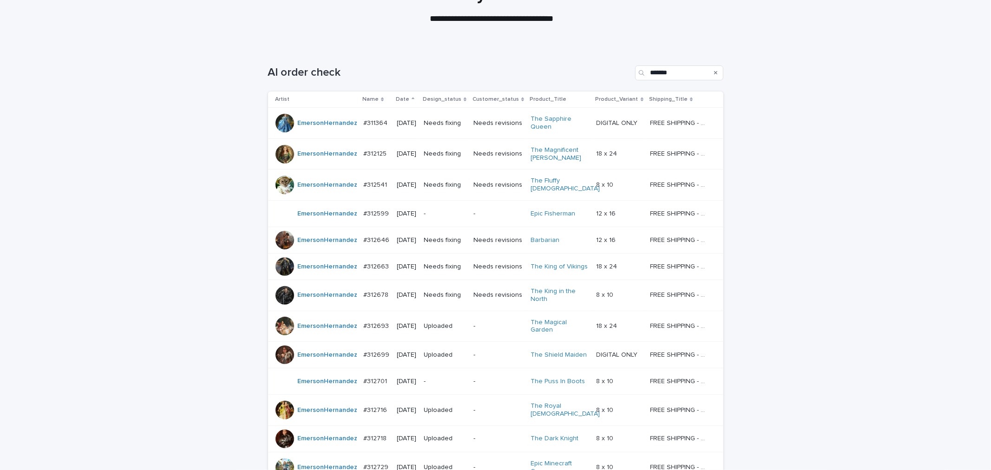
click at [370, 273] on td "#312663 #312663" at bounding box center [376, 266] width 33 height 26
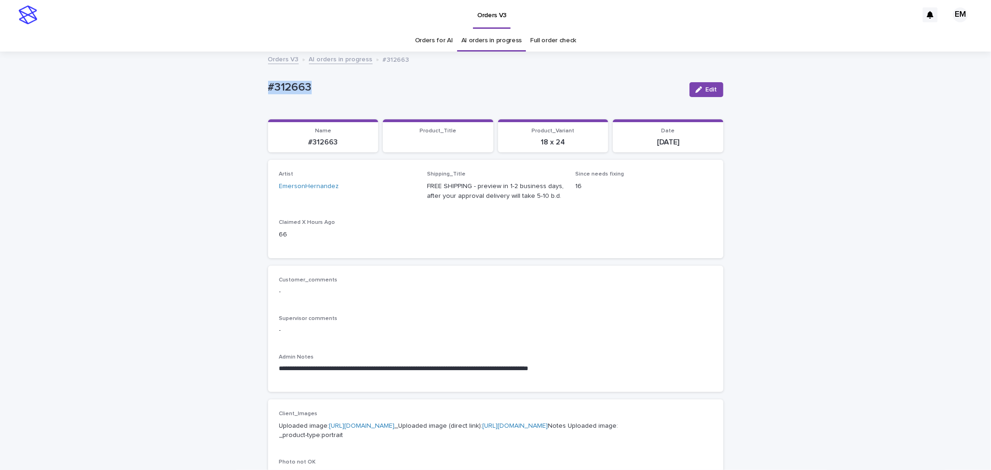
drag, startPoint x: 344, startPoint y: 79, endPoint x: 232, endPoint y: 87, distance: 112.2
copy p "#312663"
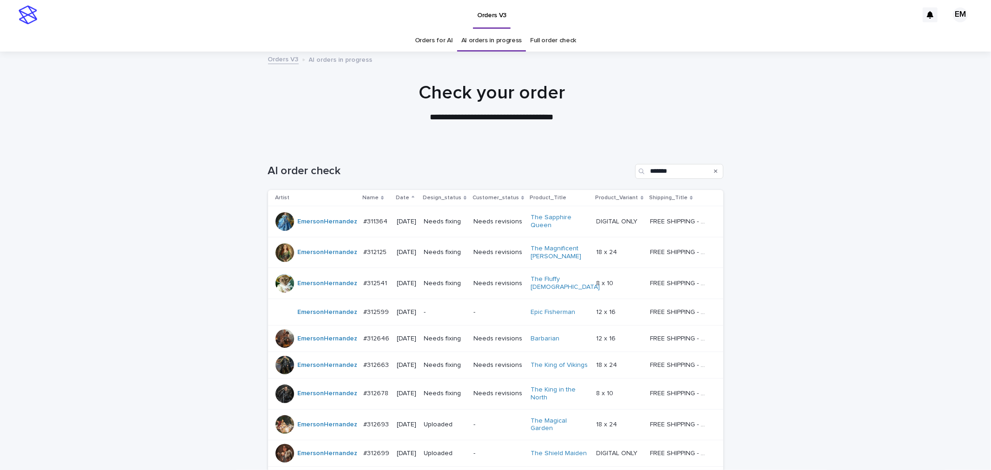
scroll to position [30, 0]
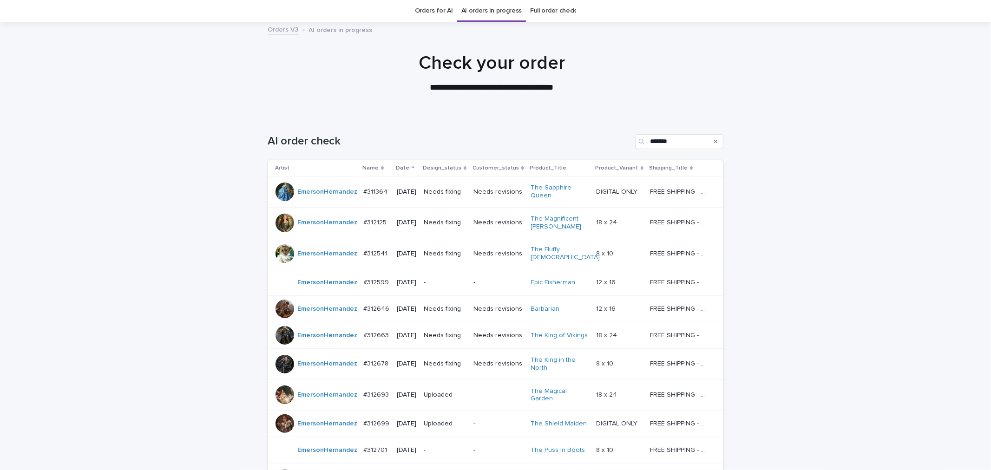
click at [369, 316] on td "#312646 #312646" at bounding box center [376, 309] width 33 height 26
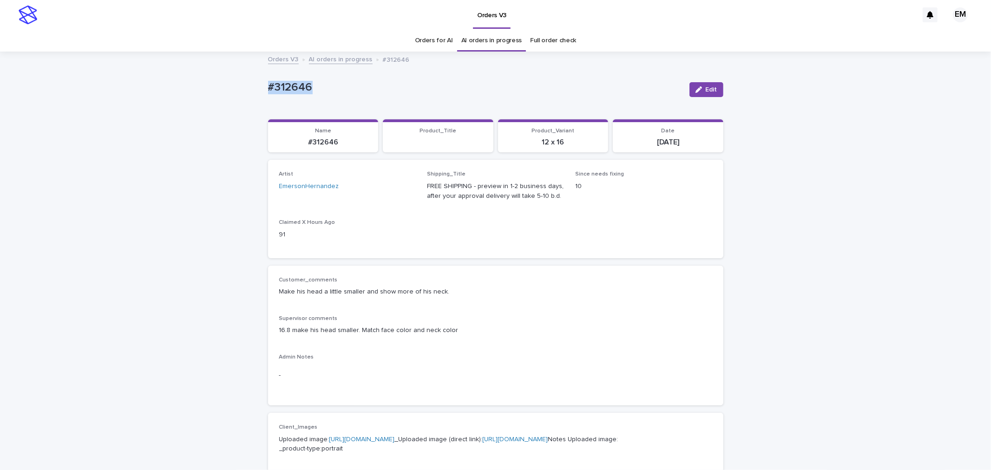
drag, startPoint x: 334, startPoint y: 75, endPoint x: 235, endPoint y: 86, distance: 99.6
copy p "#312646"
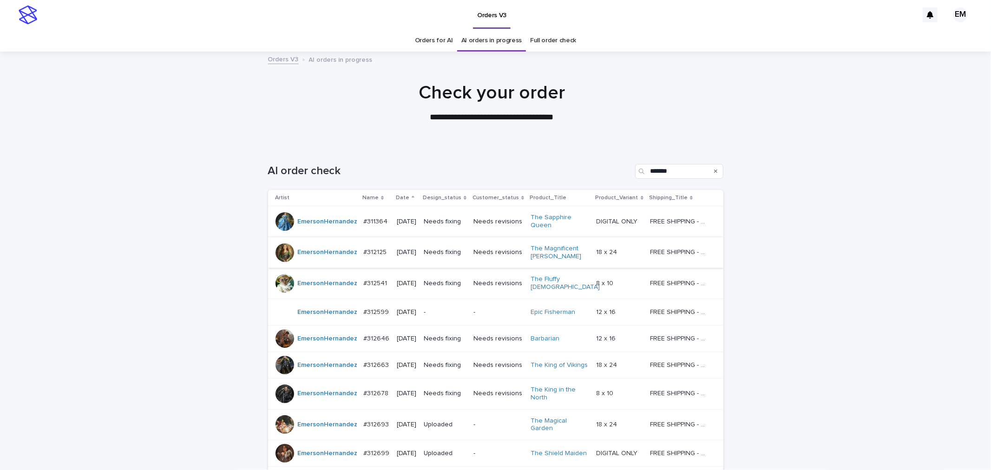
scroll to position [30, 0]
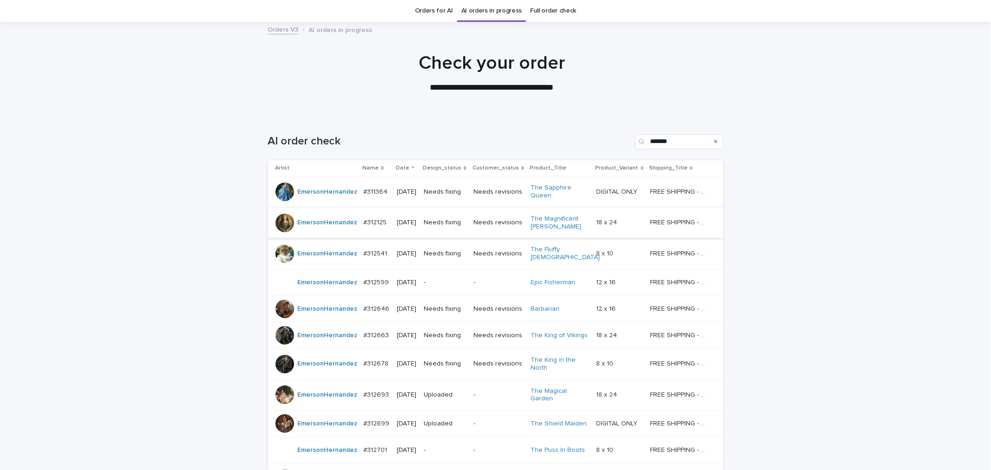
click at [828, 155] on div "Loading... Saving… Loading... Saving… AI order check ******* Artist Name Date D…" at bounding box center [495, 374] width 991 height 516
click at [369, 256] on div "#312541 #312541" at bounding box center [376, 253] width 26 height 15
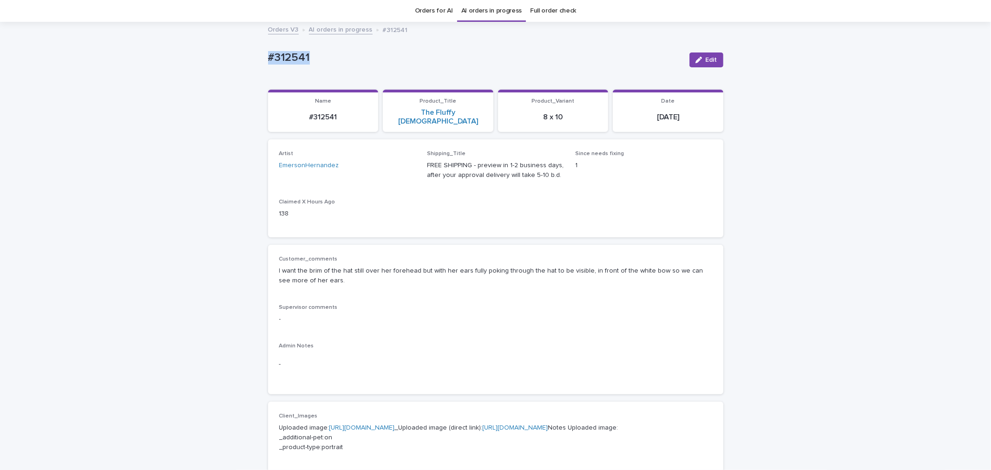
drag, startPoint x: 327, startPoint y: 66, endPoint x: 224, endPoint y: 58, distance: 103.0
click at [225, 58] on div "Loading... Saving… Loading... Saving… #312541 Edit #312541 Edit Sorry, there wa…" at bounding box center [495, 479] width 991 height 912
copy p "#312541"
drag, startPoint x: 265, startPoint y: 266, endPoint x: 493, endPoint y: 129, distance: 265.6
click at [336, 287] on div "Customer_comments I want the brim of the hat still over her forehead but with h…" at bounding box center [495, 320] width 455 height 150
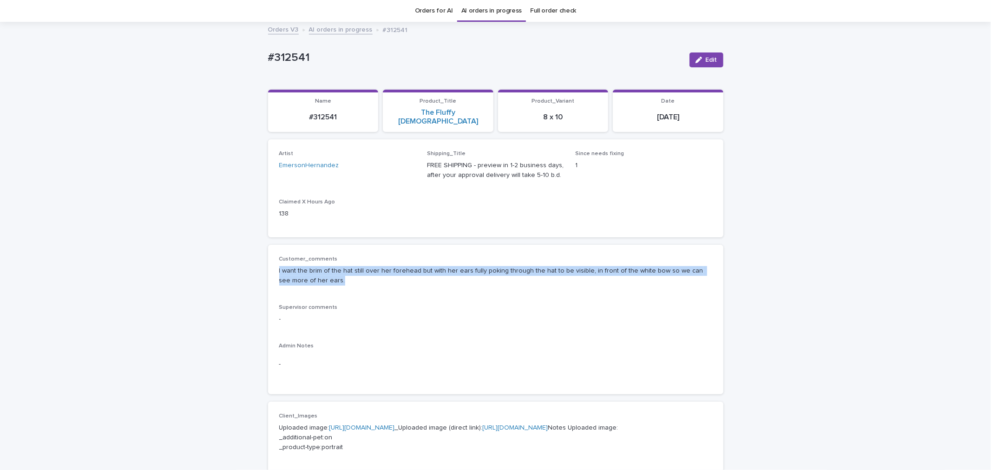
copy p "I want the brim of the hat still over her forehead but with her ears fully poki…"
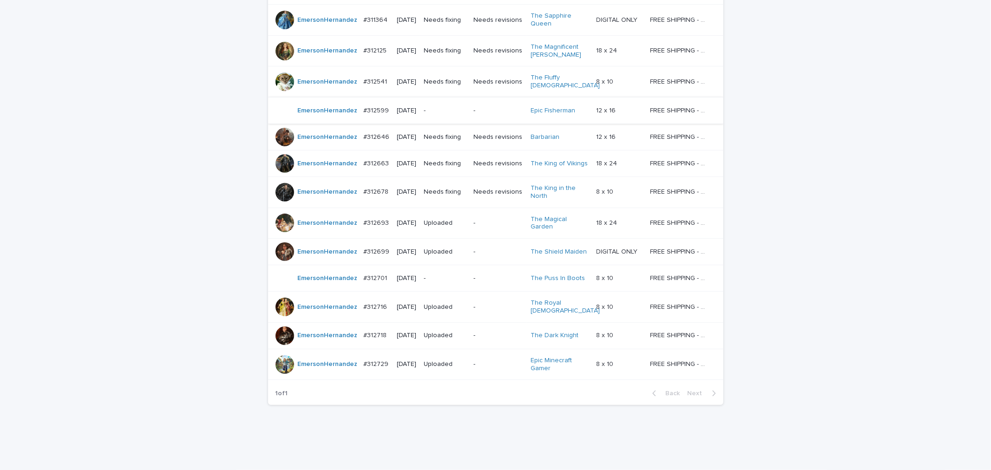
scroll to position [133, 0]
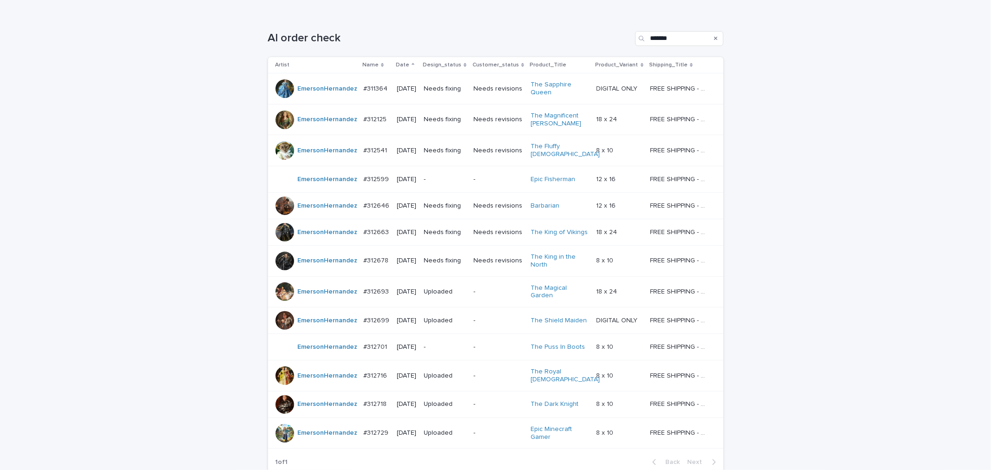
click at [365, 128] on td "#312125 #312125" at bounding box center [376, 119] width 33 height 31
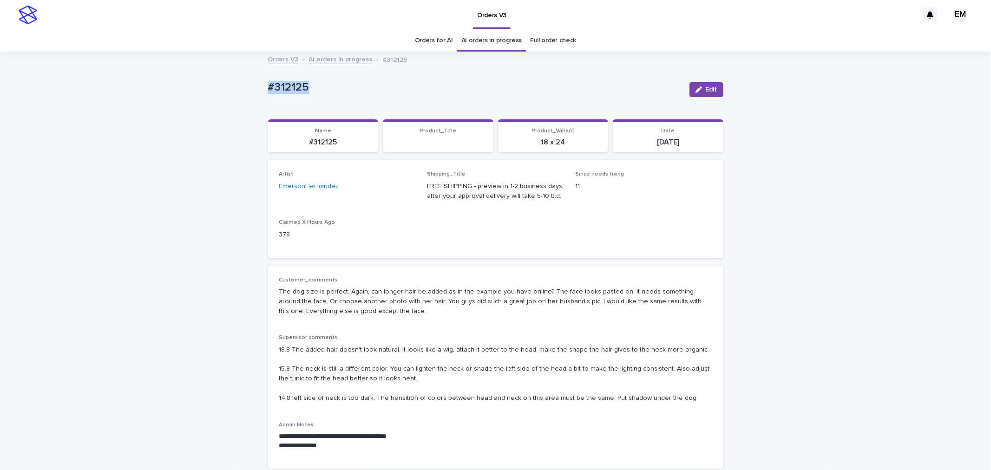
copy p "#312125"
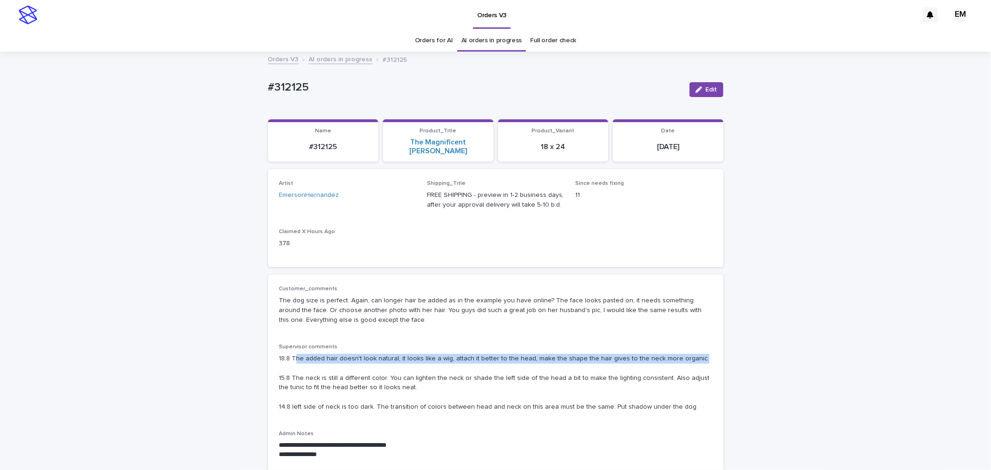
drag, startPoint x: 291, startPoint y: 348, endPoint x: 698, endPoint y: 349, distance: 406.6
click at [697, 354] on p "18.8 The added hair doesn't look natural, it looks like a wig, attach it better…" at bounding box center [495, 383] width 433 height 58
click at [698, 354] on p "18.8 The added hair doesn't look natural, it looks like a wig, attach it better…" at bounding box center [495, 383] width 433 height 58
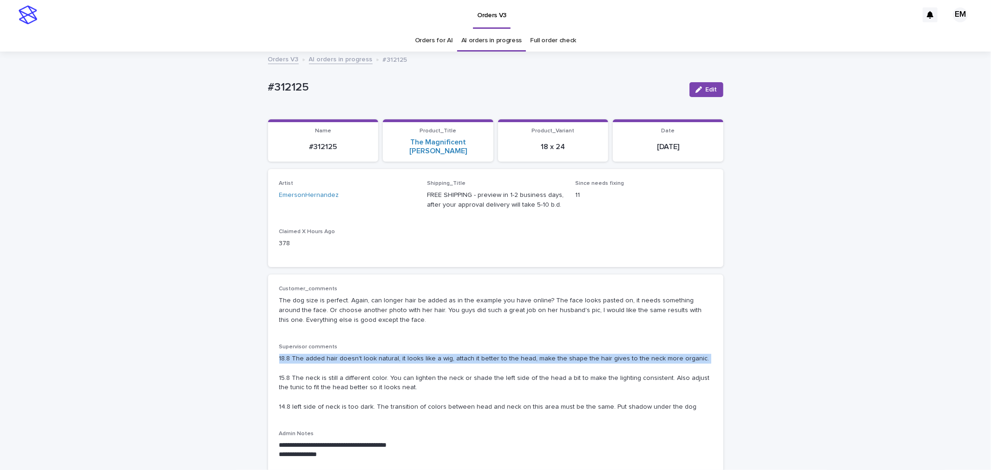
click at [691, 354] on p "18.8 The added hair doesn't look natural, it looks like a wig, attach it better…" at bounding box center [495, 383] width 433 height 58
drag, startPoint x: 686, startPoint y: 351, endPoint x: 293, endPoint y: 342, distance: 393.2
click at [293, 352] on div "18.8 The added hair doesn't look natural, it looks like a wig, attach it better…" at bounding box center [495, 382] width 433 height 60
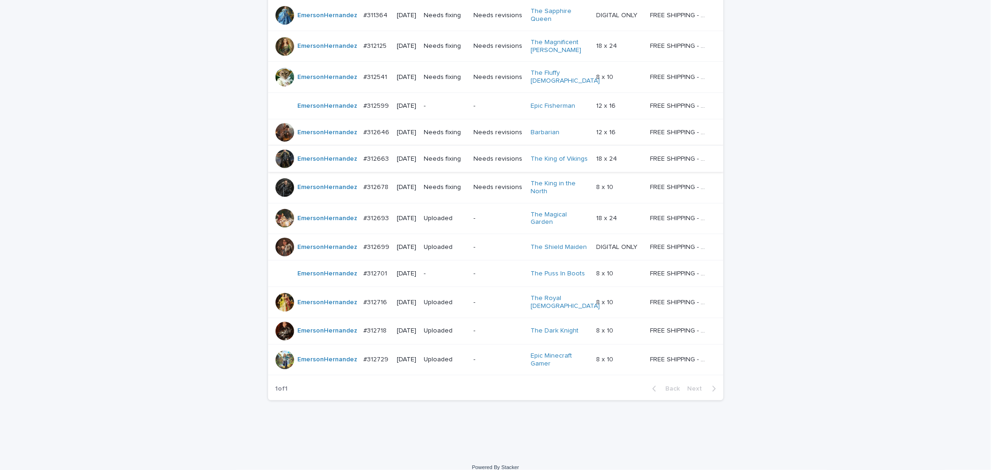
scroll to position [172, 0]
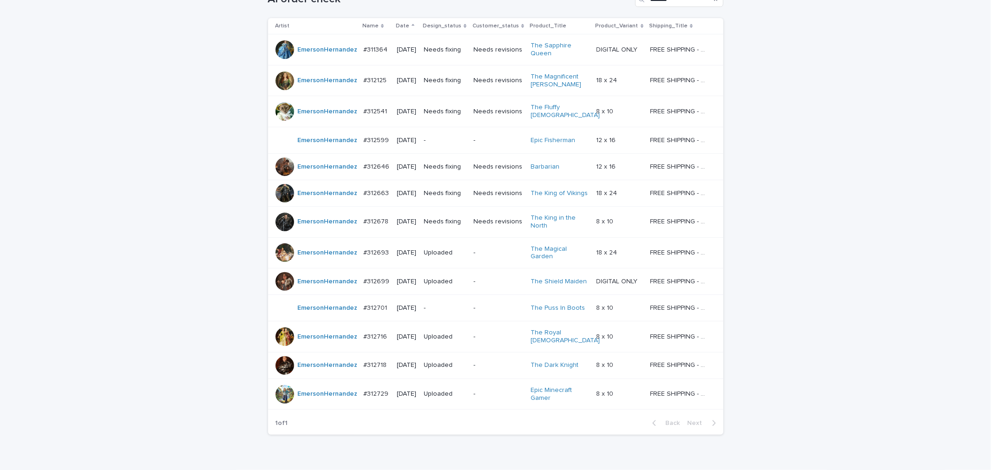
click at [380, 217] on p "#312678" at bounding box center [376, 221] width 27 height 10
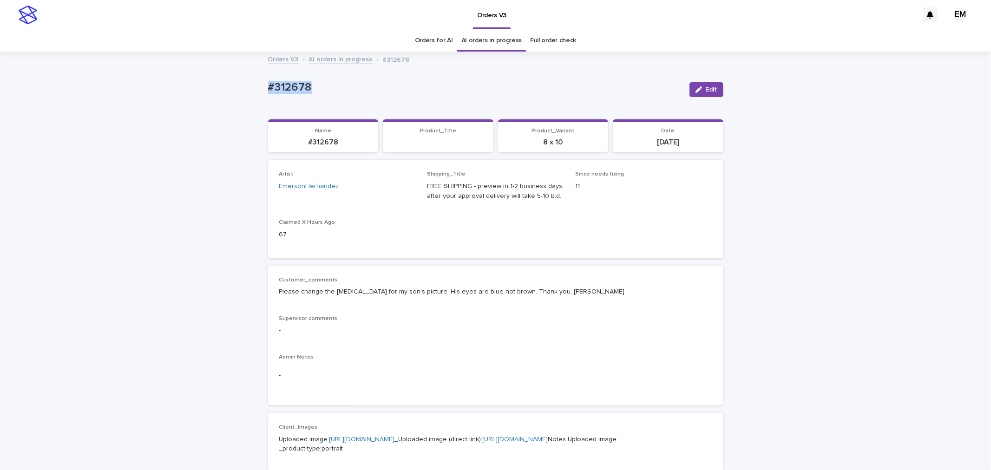
drag, startPoint x: 321, startPoint y: 80, endPoint x: 421, endPoint y: 79, distance: 100.4
click at [703, 83] on button "Edit" at bounding box center [707, 89] width 34 height 15
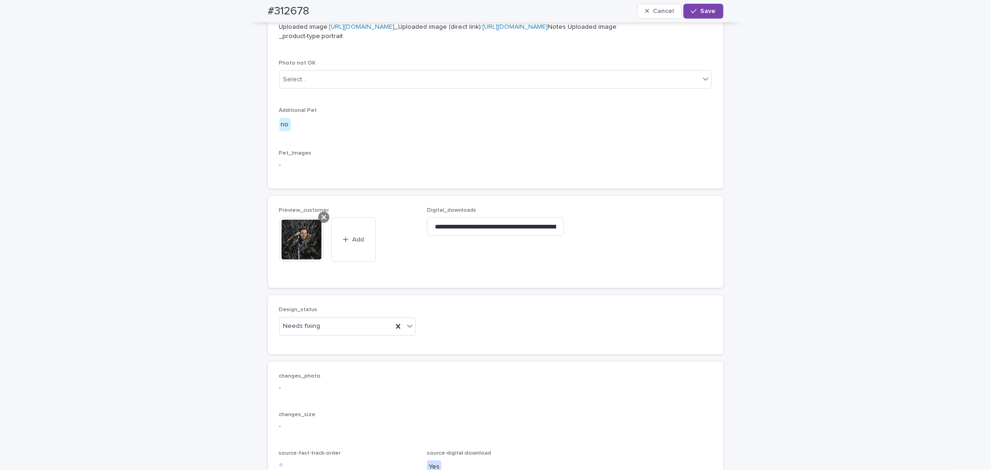
click at [318, 223] on div at bounding box center [323, 217] width 11 height 11
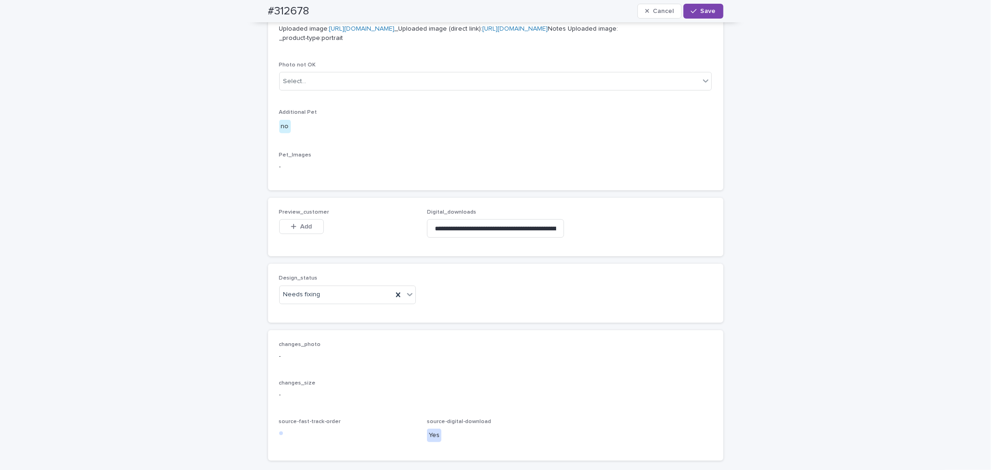
scroll to position [396, 0]
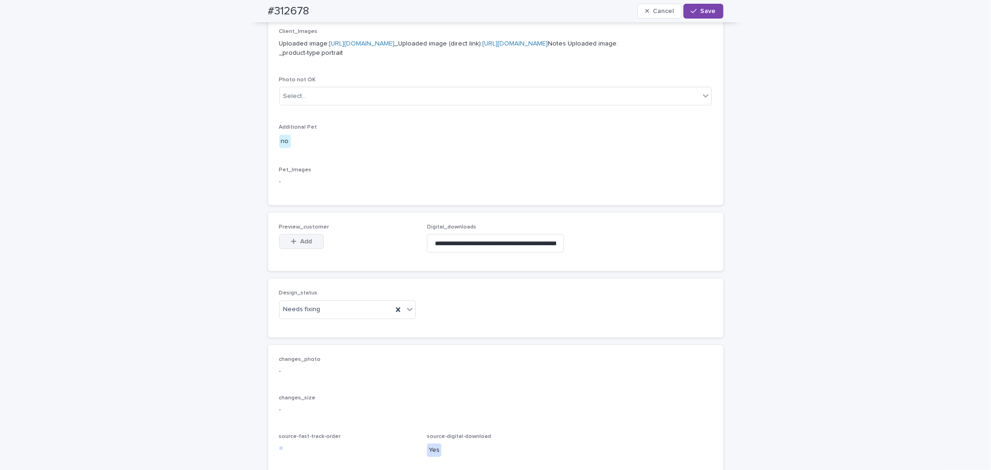
drag, startPoint x: 306, startPoint y: 295, endPoint x: 303, endPoint y: 299, distance: 5.0
click at [303, 245] on span "Add" at bounding box center [306, 241] width 12 height 7
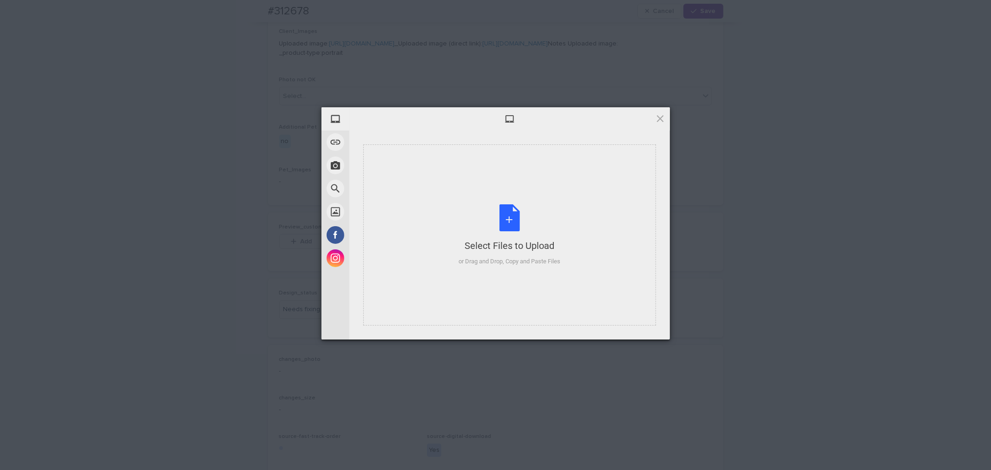
click at [430, 223] on div "Select Files to Upload or Drag and Drop, Copy and Paste Files" at bounding box center [509, 235] width 293 height 181
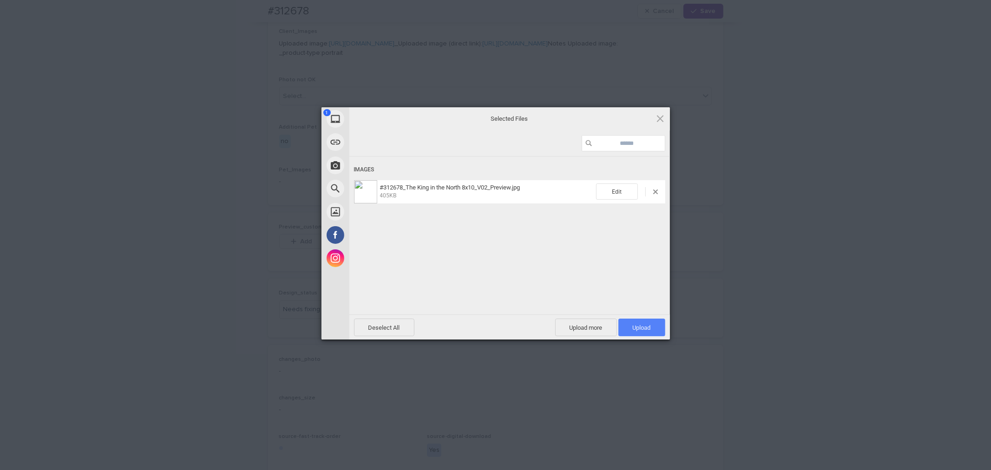
click at [663, 327] on span "Upload 1" at bounding box center [641, 328] width 47 height 18
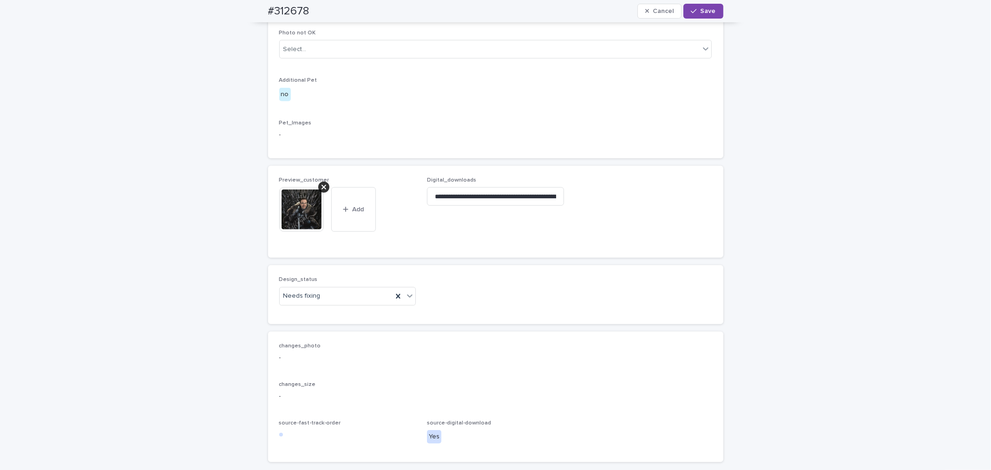
scroll to position [516, 0]
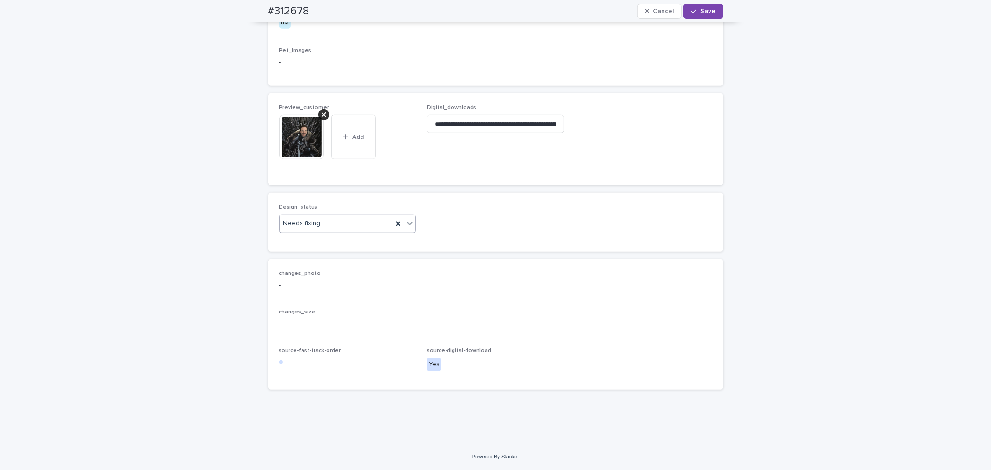
click at [319, 231] on div "Needs fixing" at bounding box center [336, 223] width 113 height 15
click at [321, 298] on div "Uploaded" at bounding box center [344, 298] width 136 height 16
click at [703, 12] on span "Save" at bounding box center [708, 11] width 15 height 7
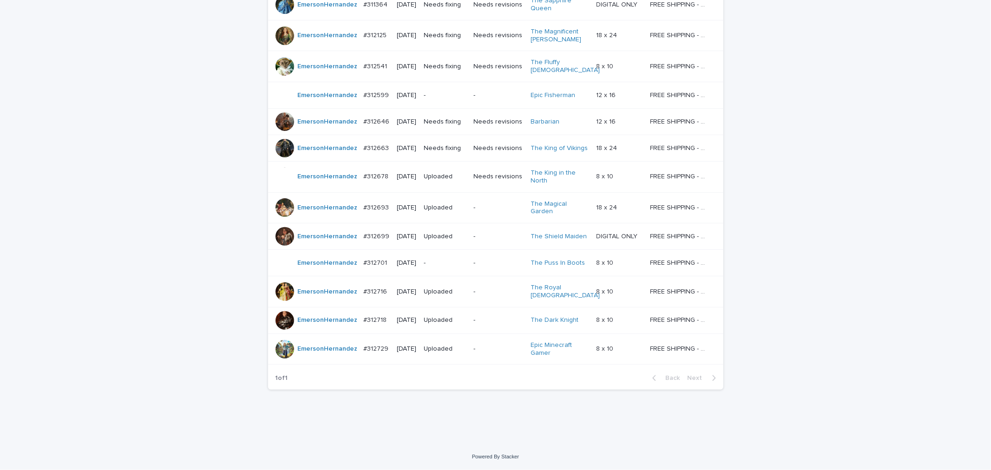
scroll to position [30, 0]
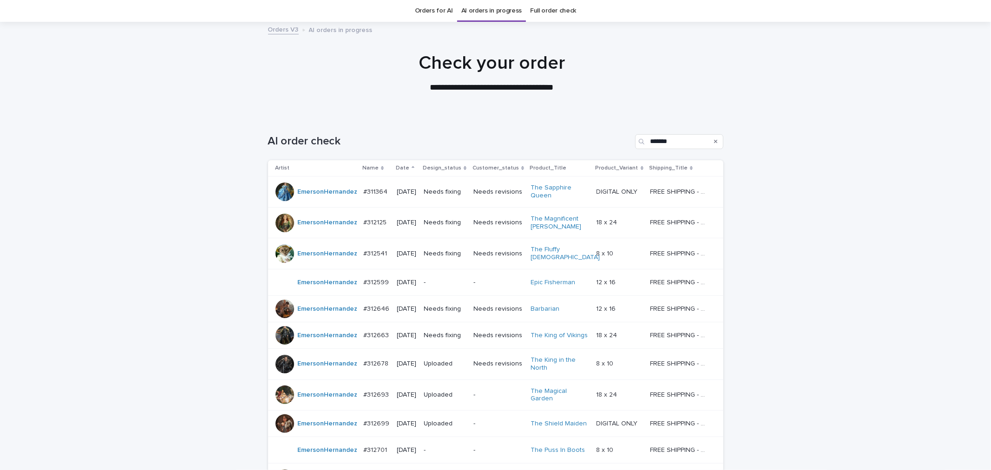
click at [412, 306] on p "[DATE]" at bounding box center [407, 309] width 20 height 8
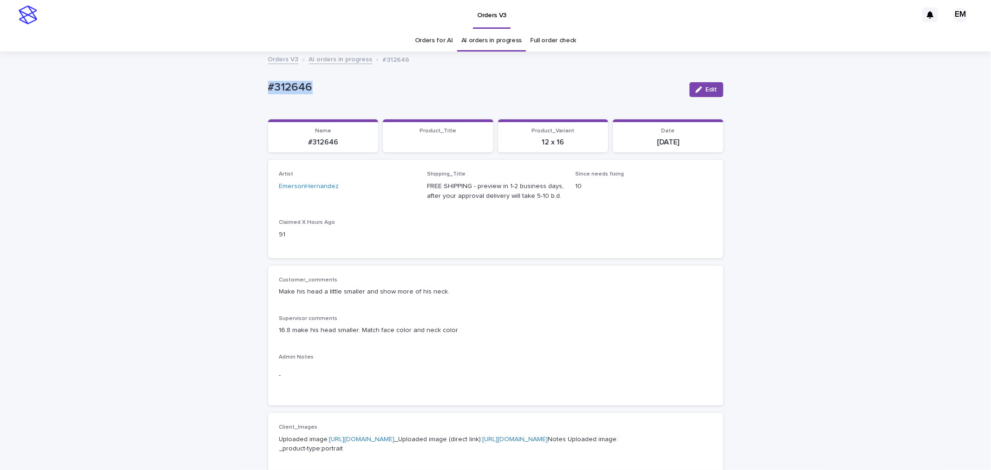
drag, startPoint x: 331, startPoint y: 80, endPoint x: 237, endPoint y: 88, distance: 94.7
click at [706, 86] on span "Edit" at bounding box center [712, 89] width 12 height 7
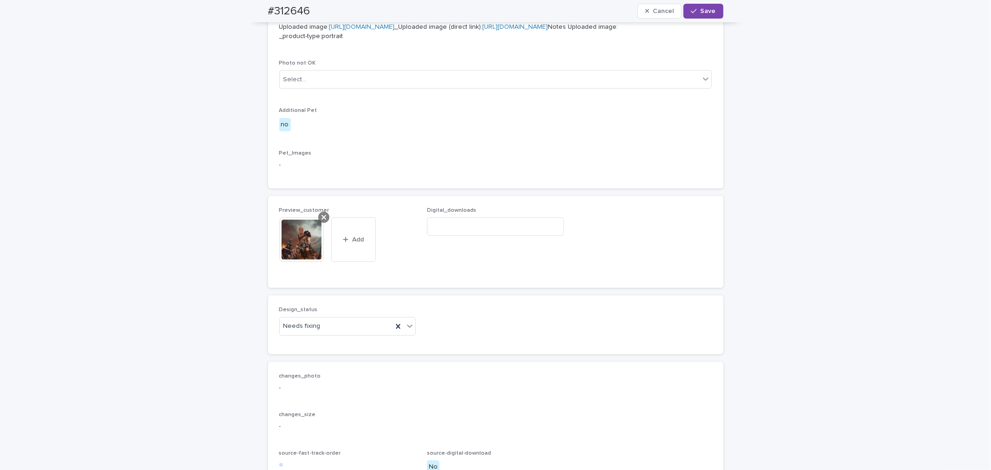
click at [322, 220] on icon at bounding box center [324, 217] width 5 height 5
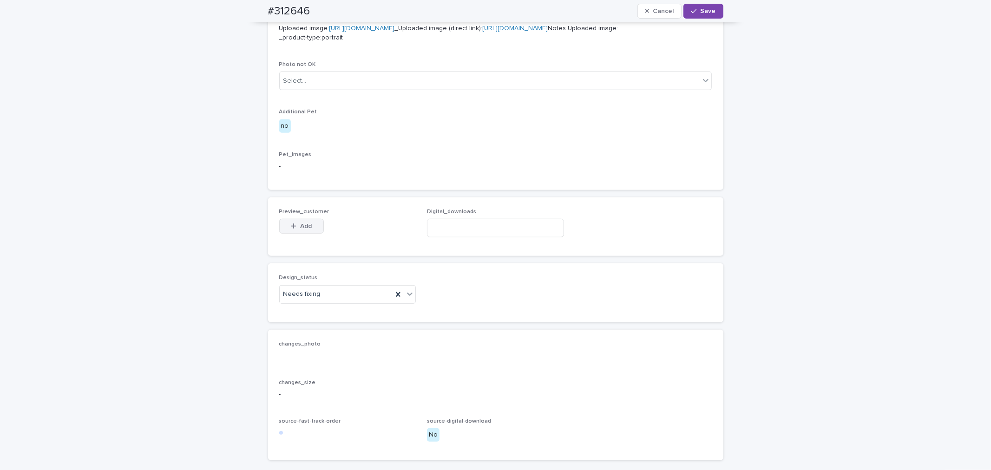
scroll to position [396, 0]
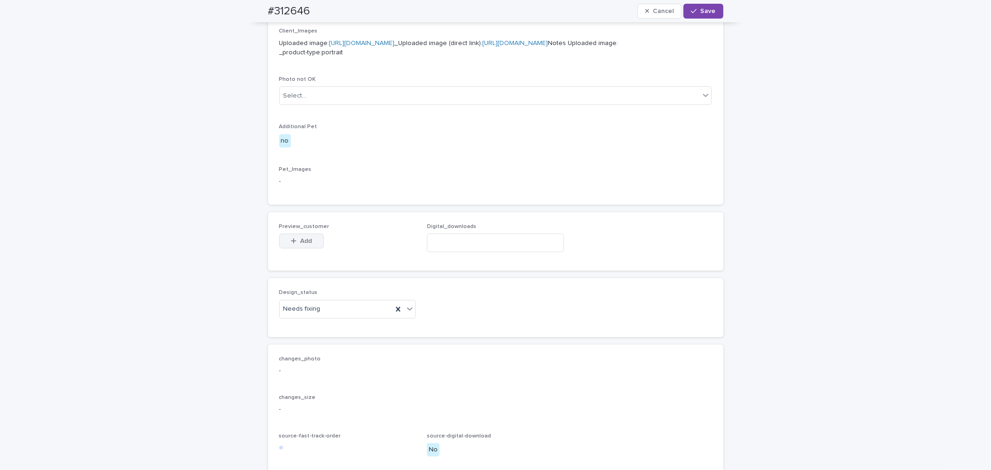
click at [291, 244] on icon "button" at bounding box center [294, 241] width 6 height 7
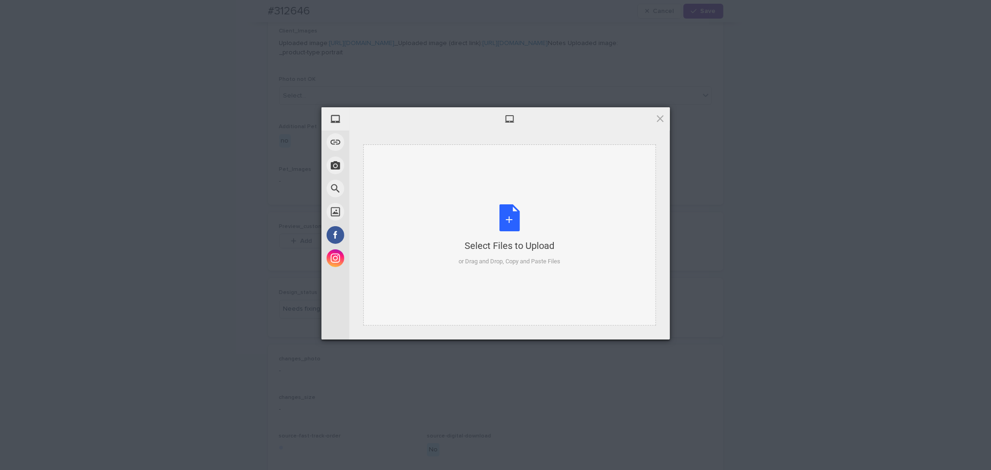
click at [417, 207] on div "Select Files to Upload or Drag and Drop, Copy and Paste Files" at bounding box center [509, 235] width 293 height 181
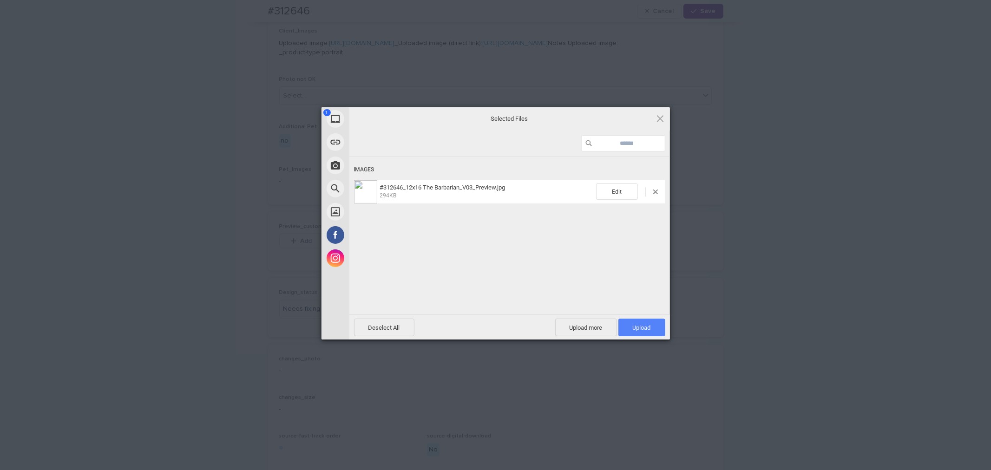
click at [640, 329] on span "Upload 1" at bounding box center [642, 327] width 18 height 7
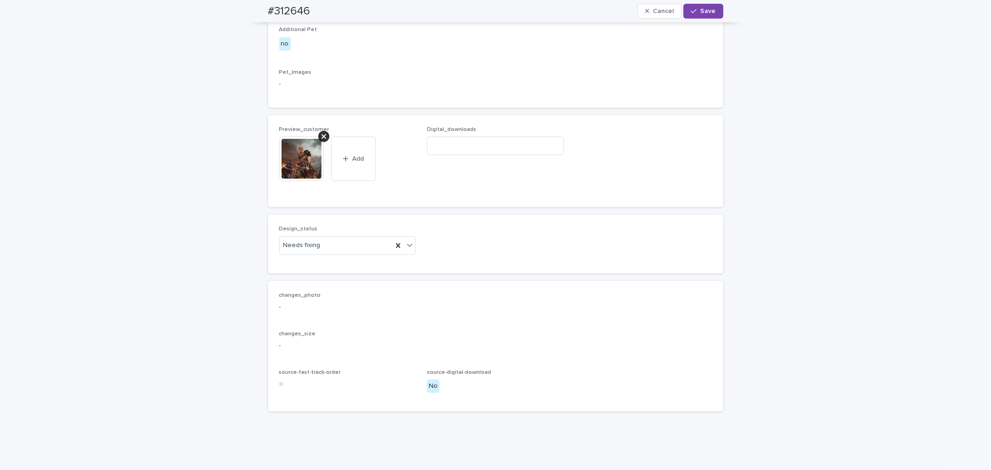
scroll to position [516, 0]
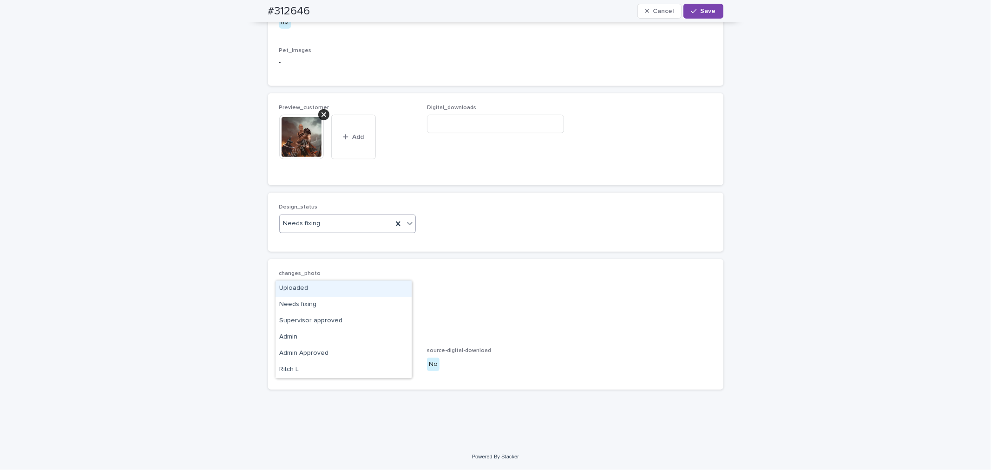
click at [335, 231] on div "Needs fixing" at bounding box center [336, 223] width 113 height 15
click at [329, 287] on div "Uploaded" at bounding box center [344, 289] width 136 height 16
click at [705, 14] on button "Save" at bounding box center [702, 11] width 39 height 15
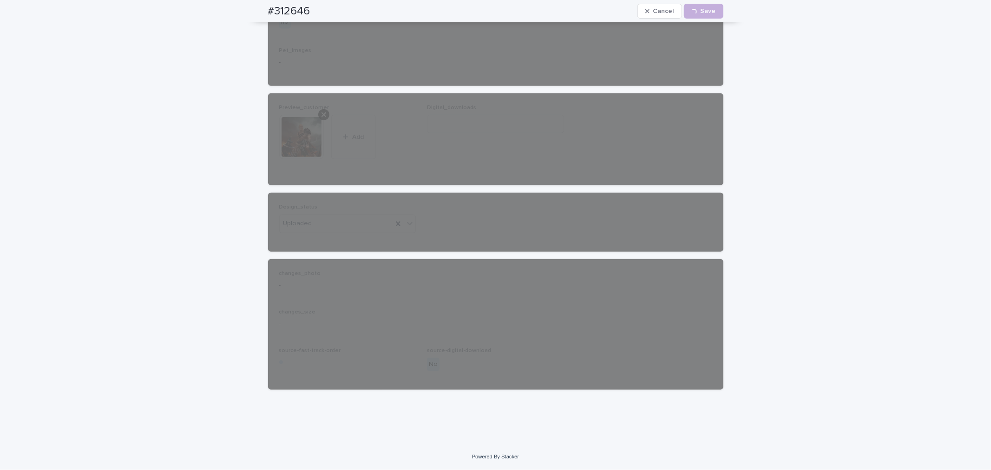
drag, startPoint x: 887, startPoint y: 273, endPoint x: 714, endPoint y: 250, distance: 173.9
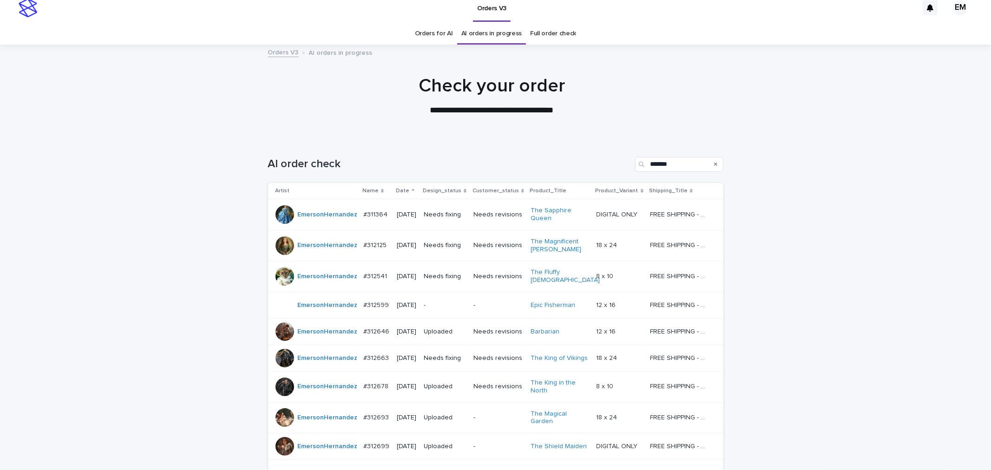
scroll to position [30, 0]
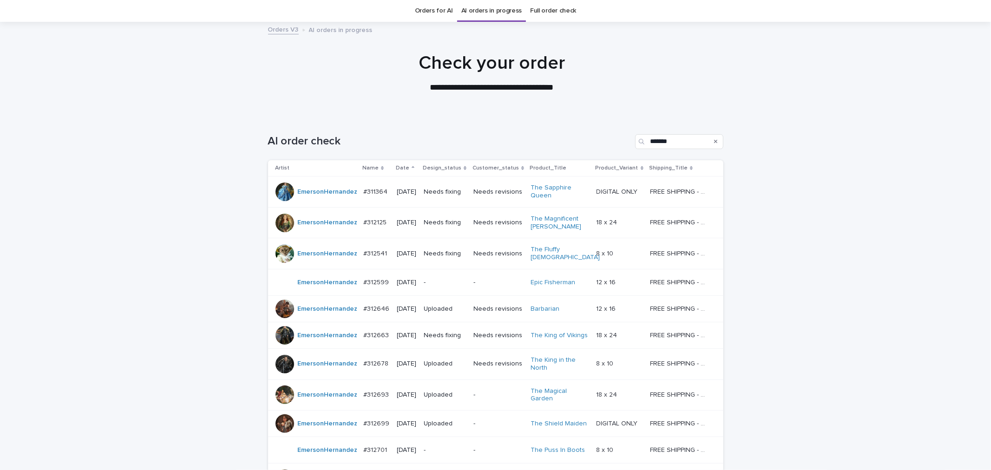
click at [435, 254] on p "Needs fixing" at bounding box center [445, 254] width 42 height 8
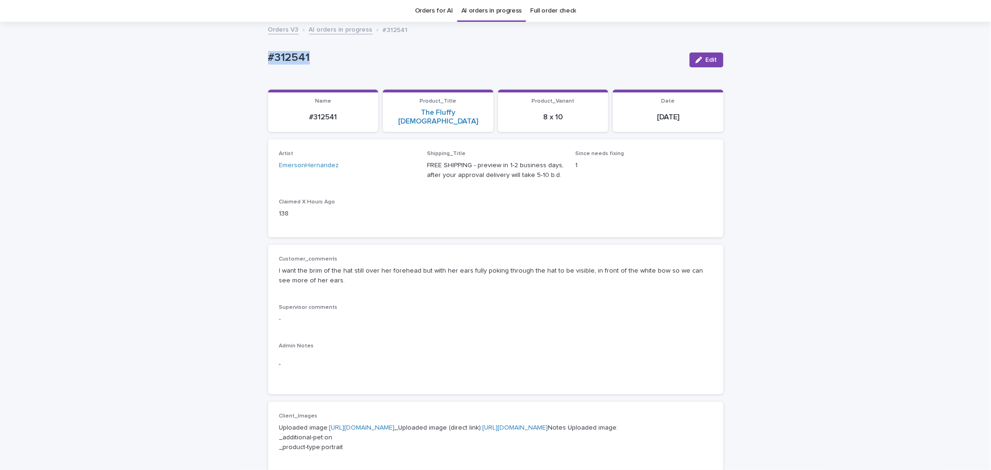
drag, startPoint x: 356, startPoint y: 56, endPoint x: 150, endPoint y: 66, distance: 207.0
click at [142, 63] on div "Loading... Saving… Loading... Saving… #312541 Edit #312541 Edit Sorry, there wa…" at bounding box center [495, 479] width 991 height 912
click at [705, 63] on button "Edit" at bounding box center [707, 60] width 34 height 15
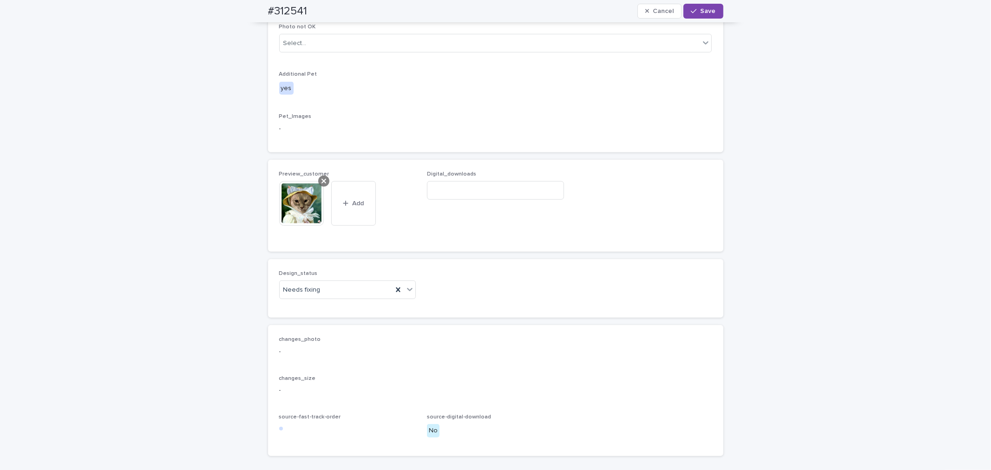
click at [322, 185] on icon at bounding box center [324, 180] width 5 height 7
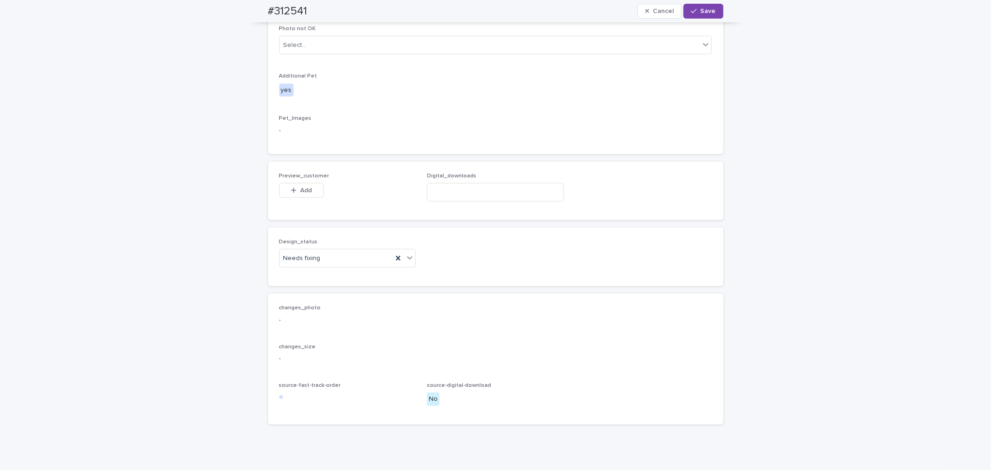
scroll to position [460, 0]
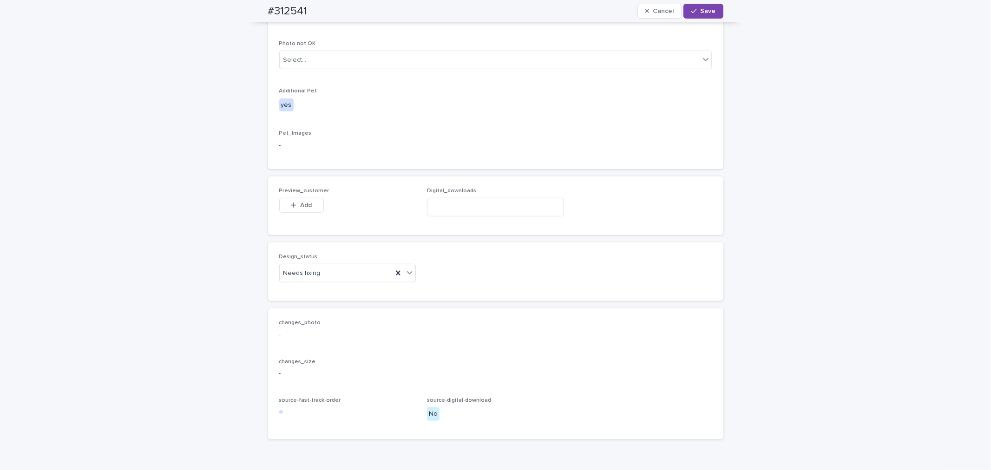
click at [292, 209] on icon "button" at bounding box center [294, 205] width 6 height 7
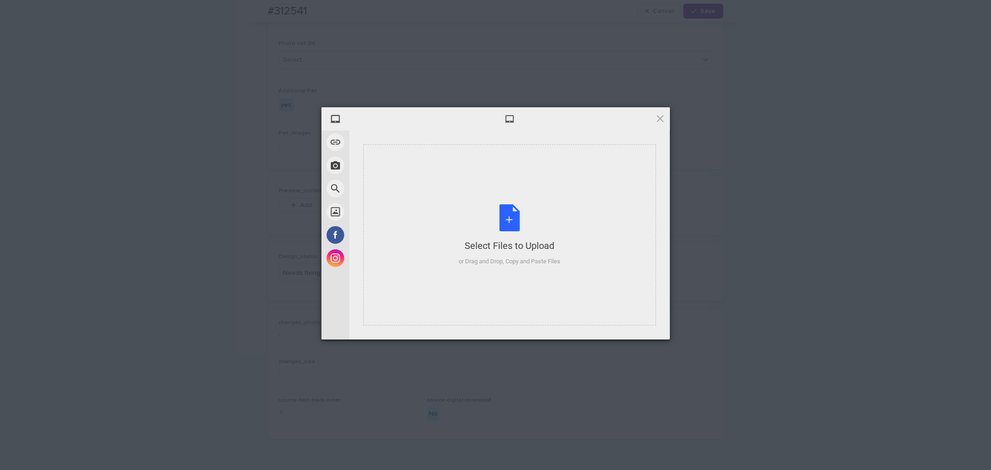
click at [521, 163] on div "Select Files to Upload or Drag and Drop, Copy and Paste Files" at bounding box center [509, 235] width 293 height 181
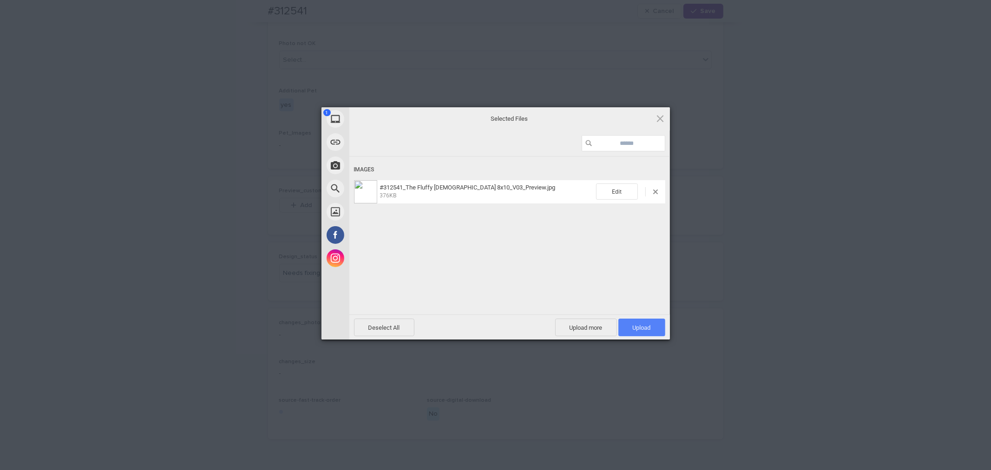
click at [631, 330] on span "Upload 1" at bounding box center [641, 328] width 47 height 18
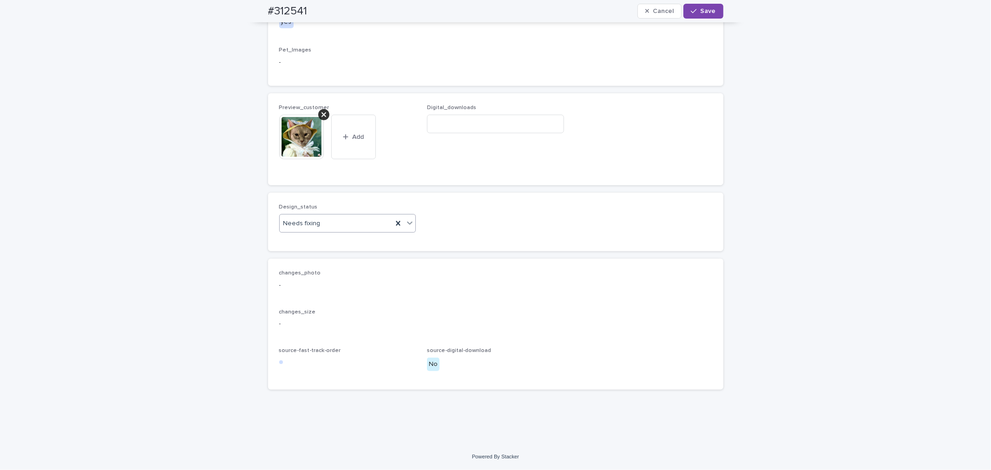
scroll to position [546, 0]
click at [342, 279] on body "Orders V3 EM Orders for AI AI orders in progress Full order check Orders V3 AI …" at bounding box center [495, 235] width 991 height 470
click at [337, 287] on div "Uploaded" at bounding box center [344, 288] width 136 height 16
click at [706, 13] on span "Save" at bounding box center [708, 11] width 15 height 7
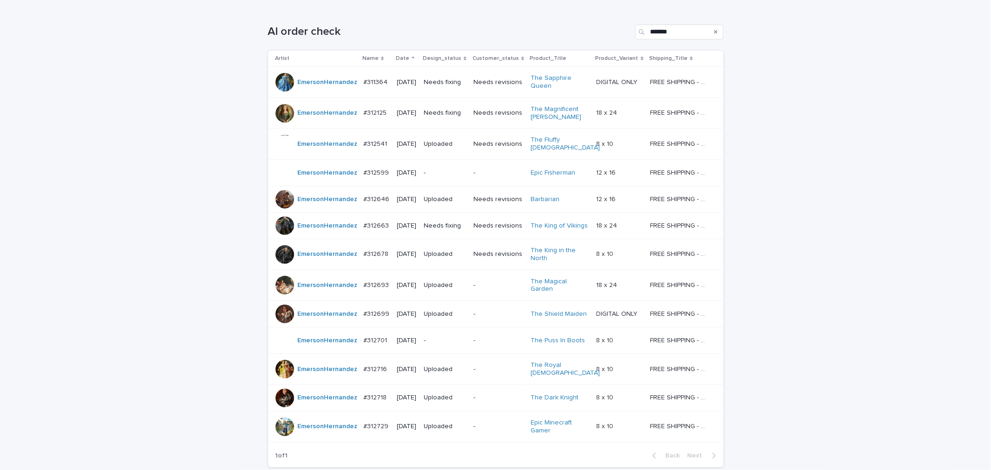
scroll to position [168, 0]
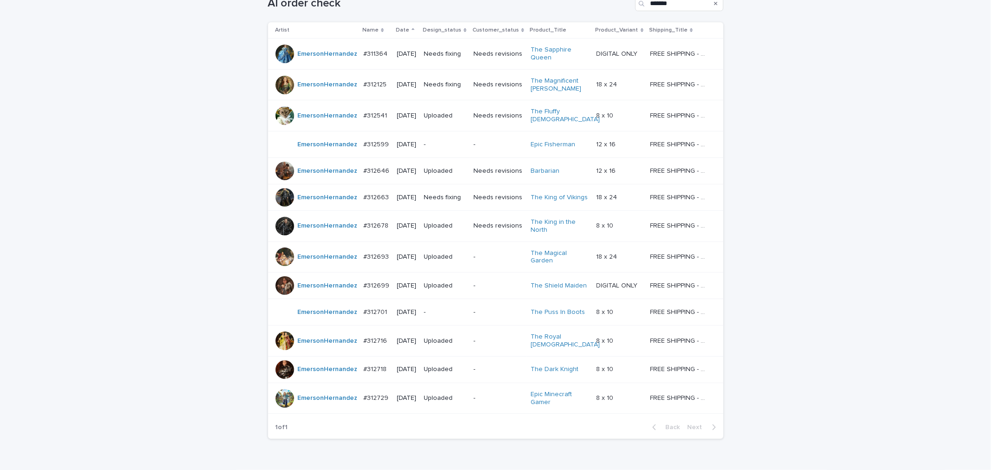
click at [927, 319] on div "Loading... Saving… Loading... Saving… AI order check ******* Artist Name Date D…" at bounding box center [495, 236] width 991 height 516
click at [819, 399] on div "Loading... Saving… Loading... Saving… AI order check ******* Artist Name Date D…" at bounding box center [495, 236] width 991 height 516
drag, startPoint x: 82, startPoint y: 220, endPoint x: 56, endPoint y: 0, distance: 221.4
click at [82, 219] on div "Loading... Saving… Loading... Saving… AI order check ******* Artist Name Date D…" at bounding box center [495, 236] width 991 height 516
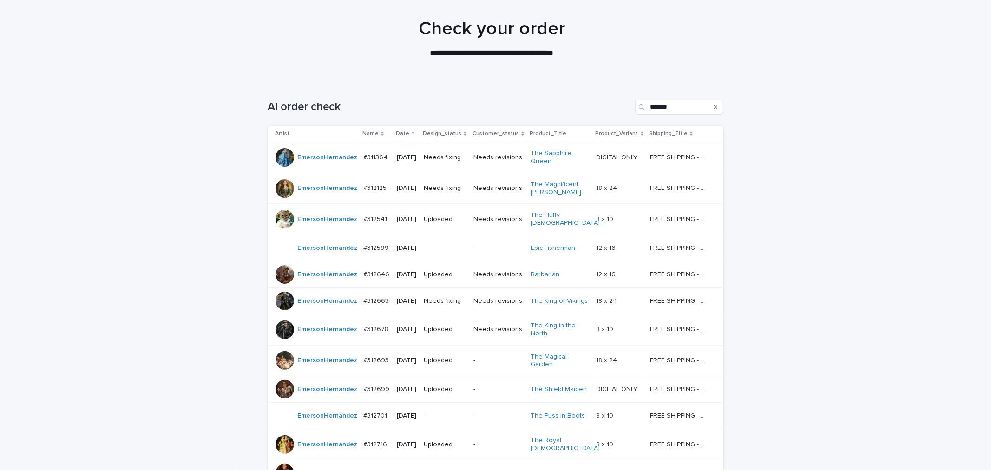
click at [416, 192] on p "[DATE]" at bounding box center [407, 188] width 20 height 8
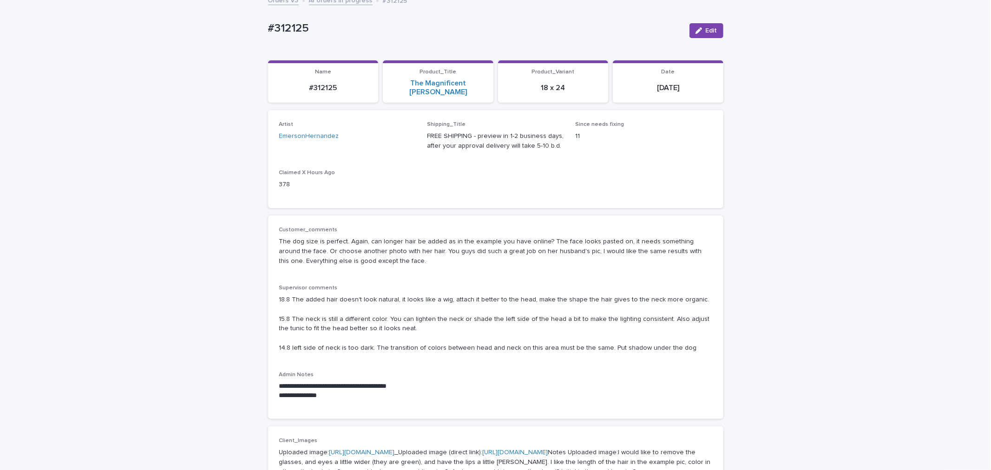
scroll to position [30, 0]
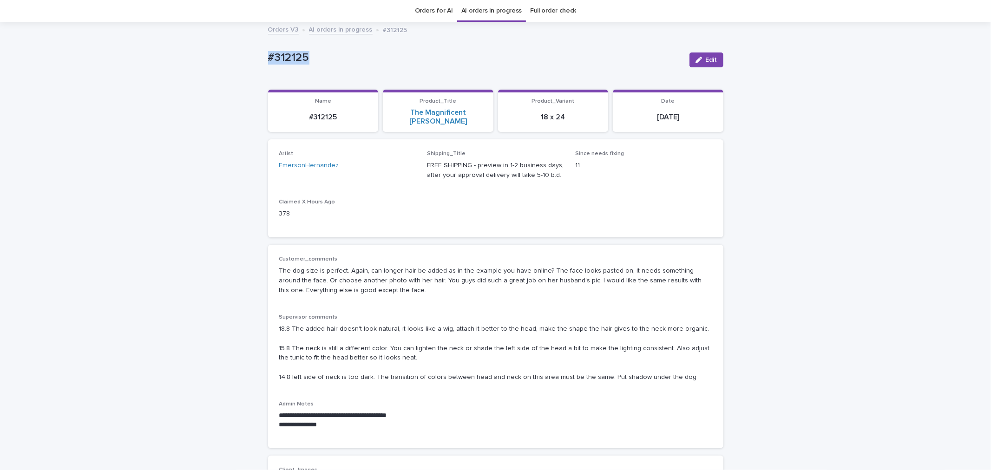
drag, startPoint x: 336, startPoint y: 59, endPoint x: 237, endPoint y: 54, distance: 99.1
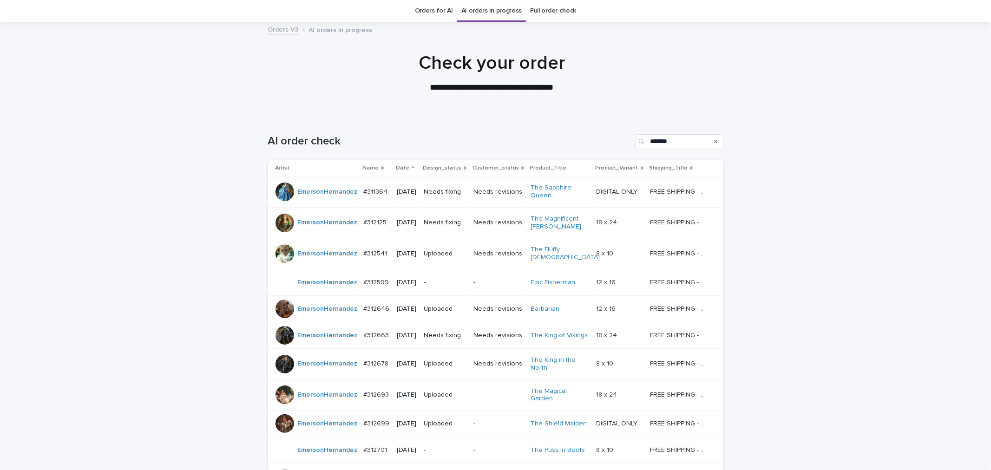
scroll to position [30, 0]
click at [456, 336] on div "Needs fixing" at bounding box center [445, 335] width 42 height 15
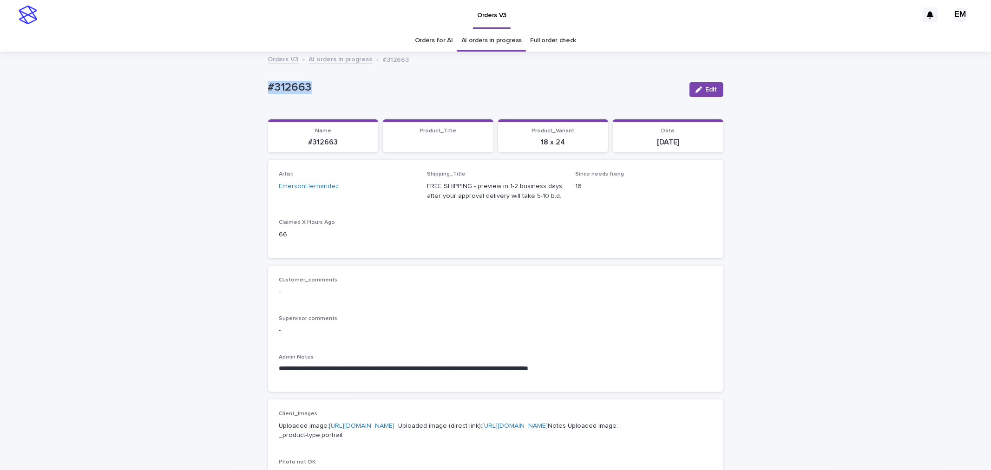
drag, startPoint x: 333, startPoint y: 85, endPoint x: 223, endPoint y: 92, distance: 109.4
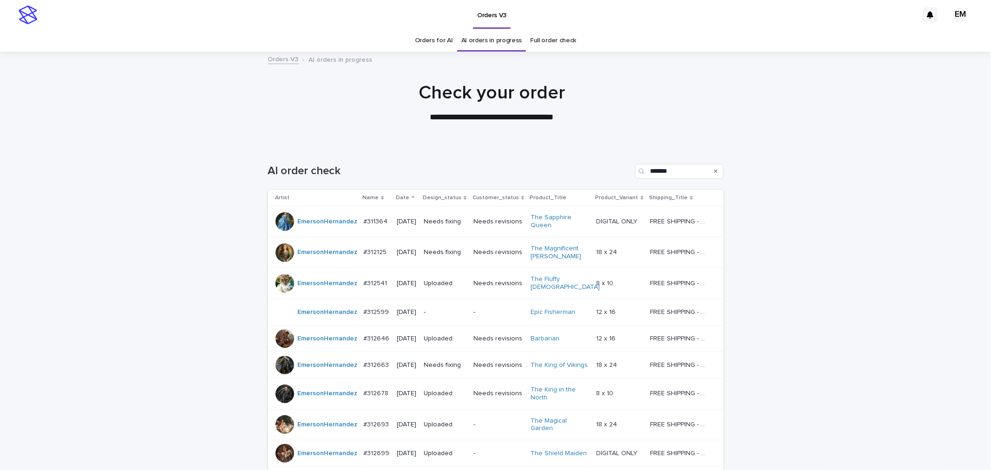
scroll to position [30, 0]
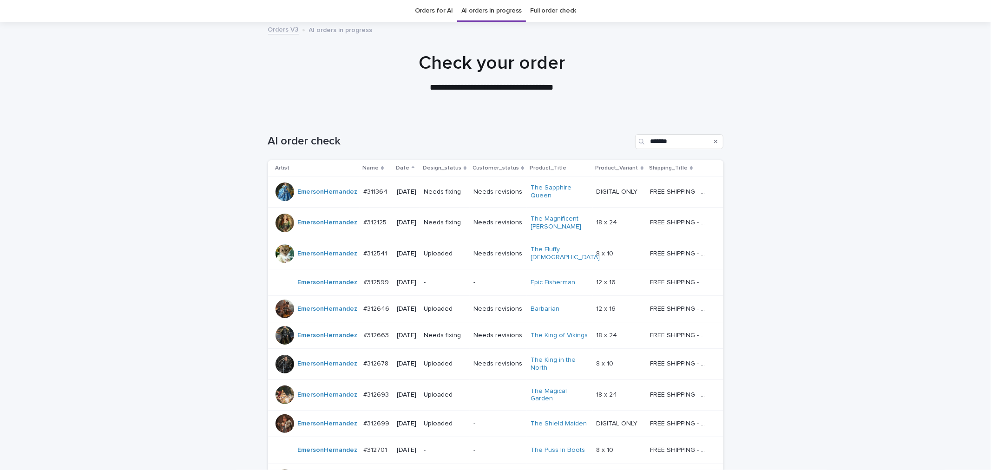
click at [451, 332] on p "Needs fixing" at bounding box center [445, 336] width 42 height 8
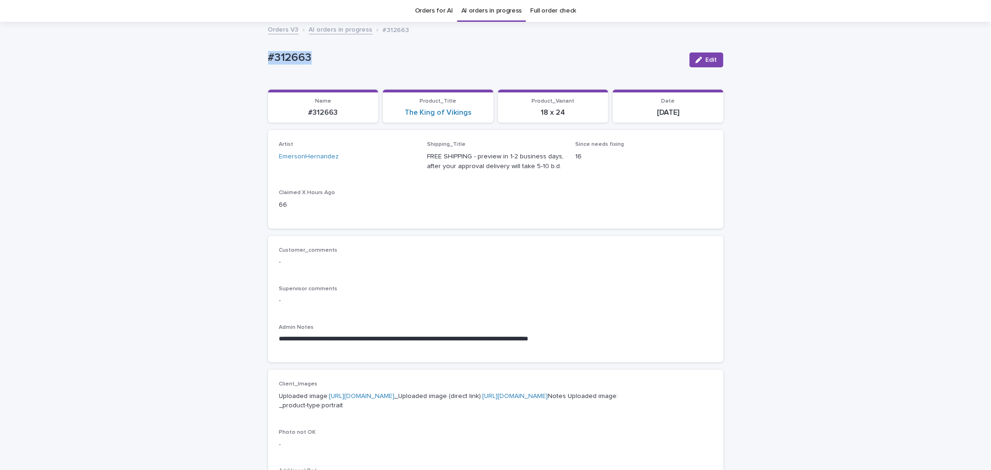
drag, startPoint x: 347, startPoint y: 56, endPoint x: 274, endPoint y: 62, distance: 72.8
click at [182, 58] on div "**********" at bounding box center [495, 458] width 991 height 870
click at [709, 62] on button "Edit" at bounding box center [707, 60] width 34 height 15
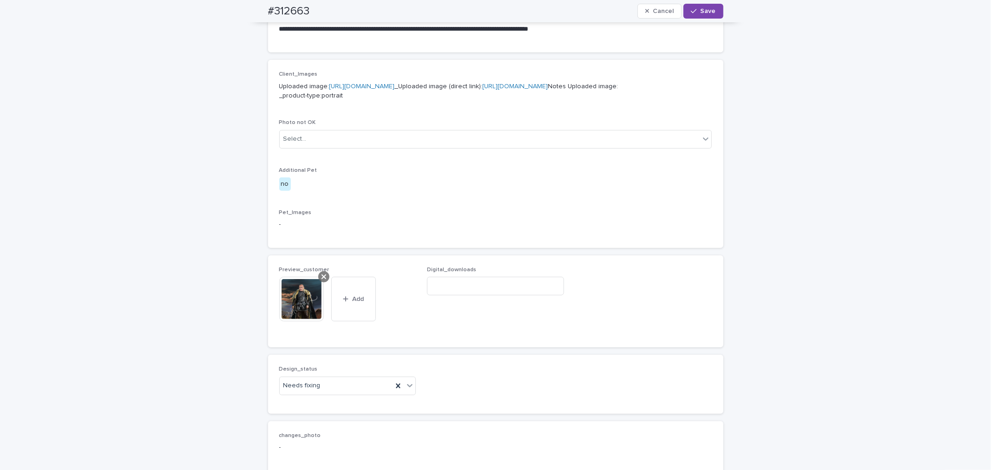
click at [322, 281] on icon at bounding box center [324, 276] width 5 height 7
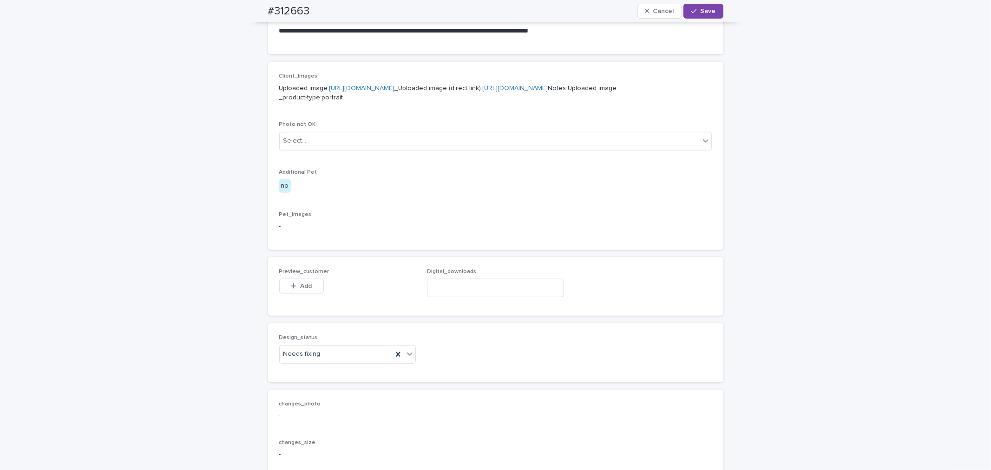
scroll to position [323, 0]
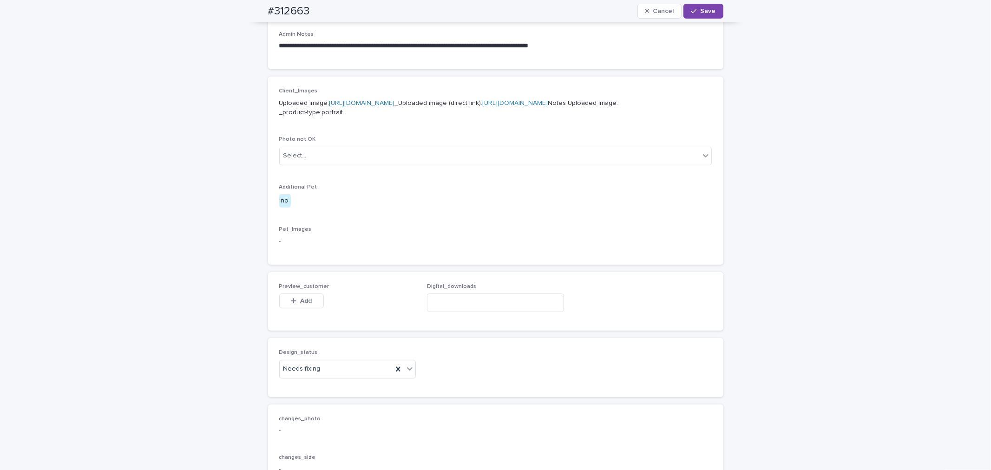
click at [303, 304] on span "Add" at bounding box center [306, 301] width 12 height 7
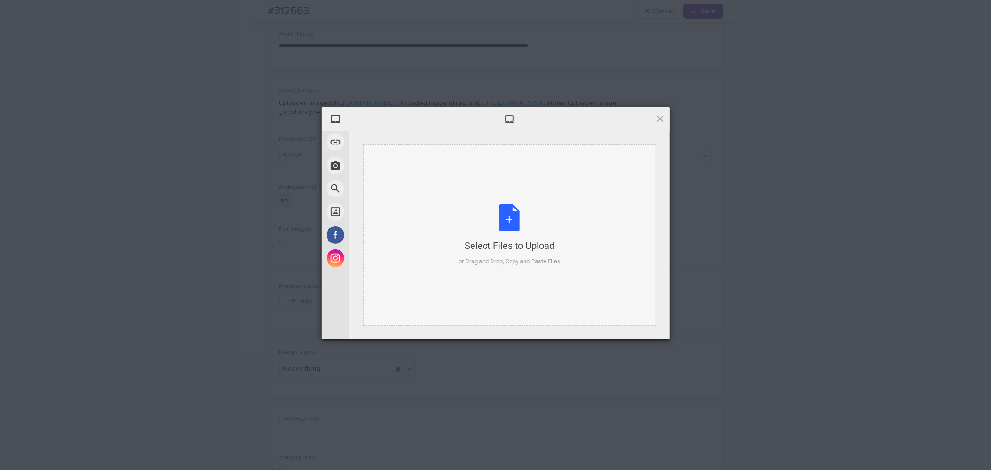
click at [502, 187] on div "Select Files to Upload or Drag and Drop, Copy and Paste Files" at bounding box center [509, 235] width 293 height 181
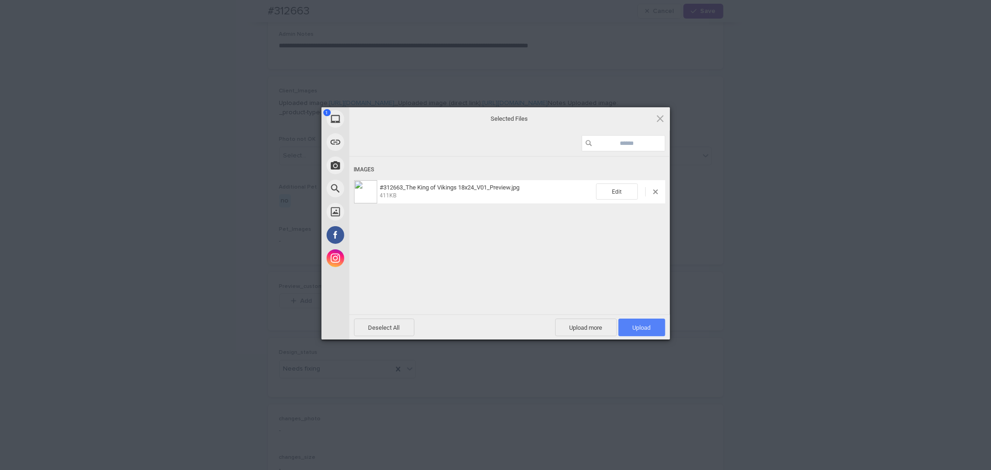
click at [659, 330] on span "Upload 1" at bounding box center [641, 328] width 47 height 18
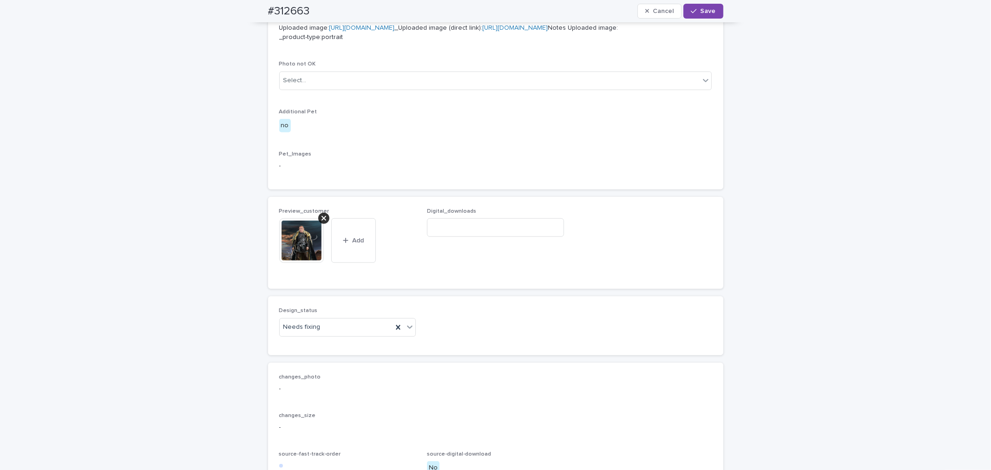
scroll to position [408, 0]
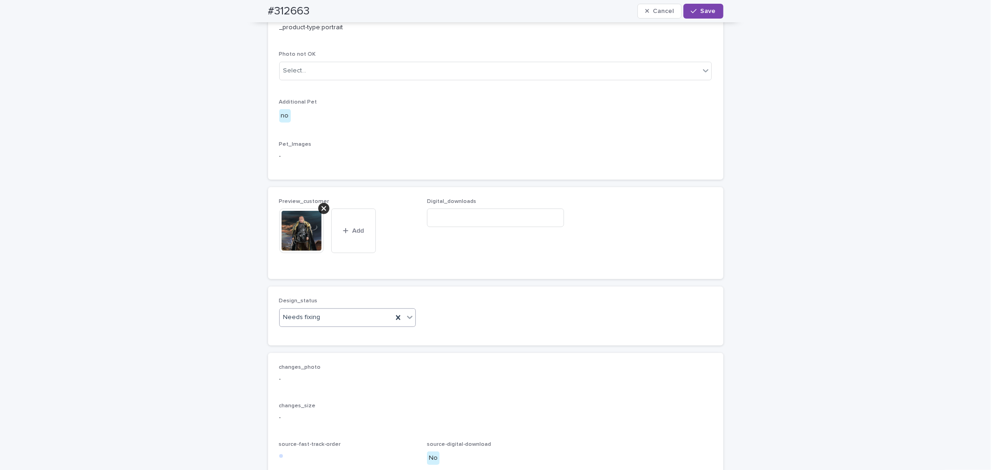
click at [335, 325] on div "Needs fixing" at bounding box center [336, 317] width 113 height 15
click at [326, 382] on div "Uploaded" at bounding box center [344, 383] width 136 height 16
click at [711, 10] on span "Save" at bounding box center [708, 11] width 15 height 7
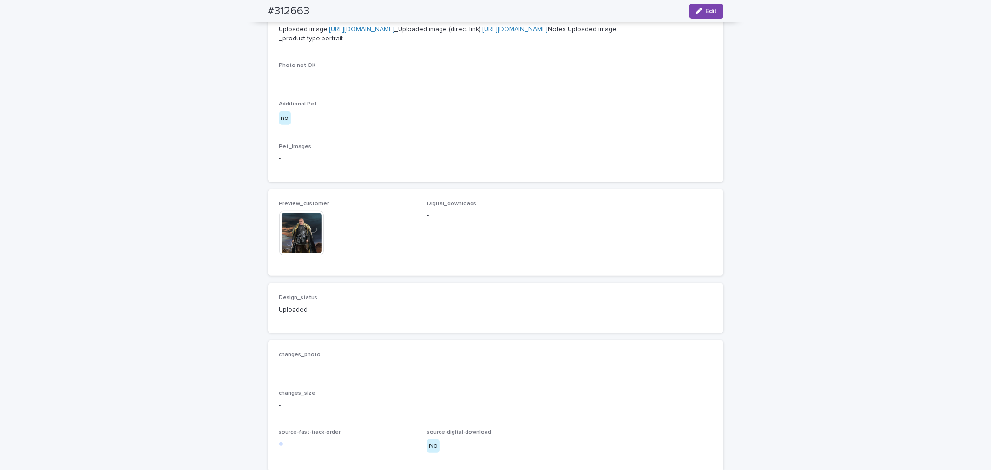
drag, startPoint x: 388, startPoint y: 156, endPoint x: 388, endPoint y: 150, distance: 6.1
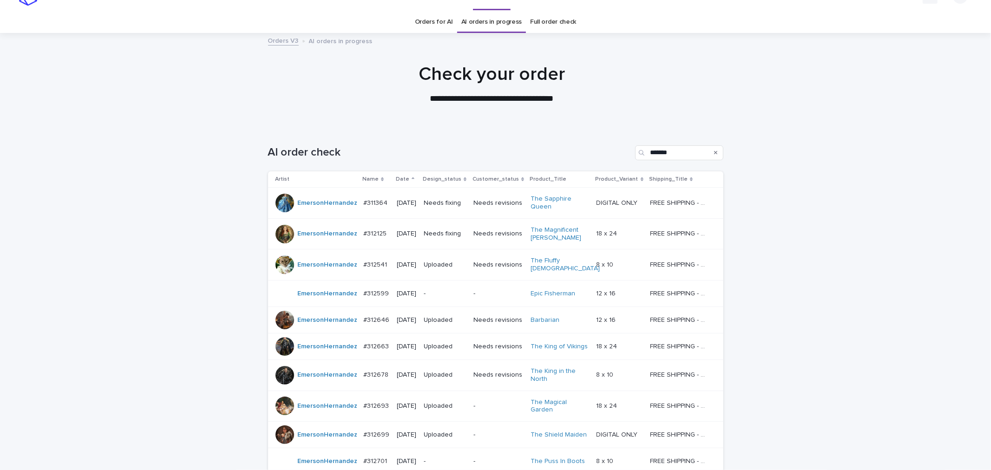
scroll to position [30, 0]
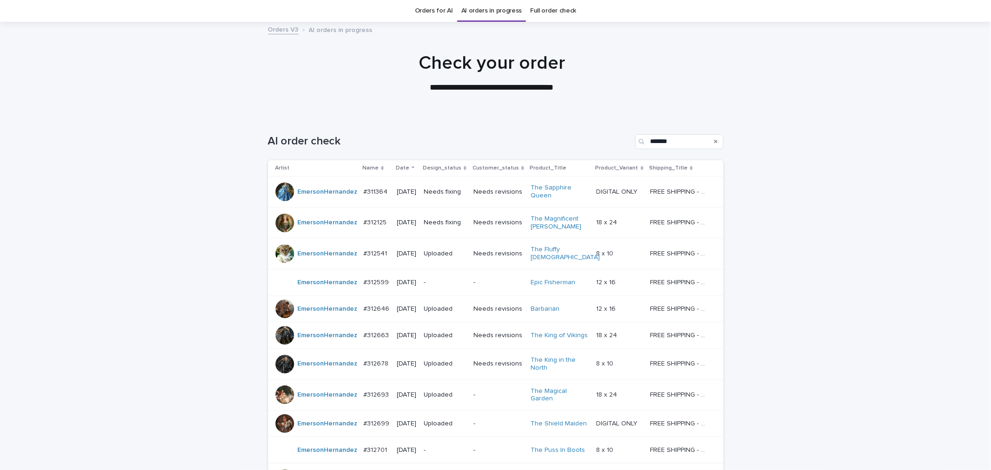
click at [411, 224] on p "[DATE]" at bounding box center [407, 223] width 20 height 8
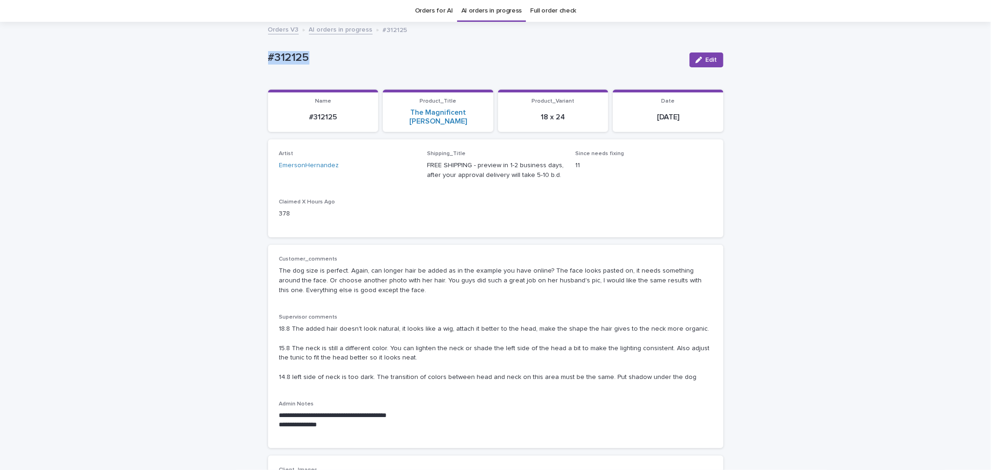
drag, startPoint x: 254, startPoint y: 59, endPoint x: 258, endPoint y: 99, distance: 40.6
drag, startPoint x: 352, startPoint y: 60, endPoint x: 477, endPoint y: 72, distance: 125.5
click at [351, 60] on p "#312125" at bounding box center [475, 57] width 414 height 13
click at [711, 62] on span "Edit" at bounding box center [712, 60] width 12 height 7
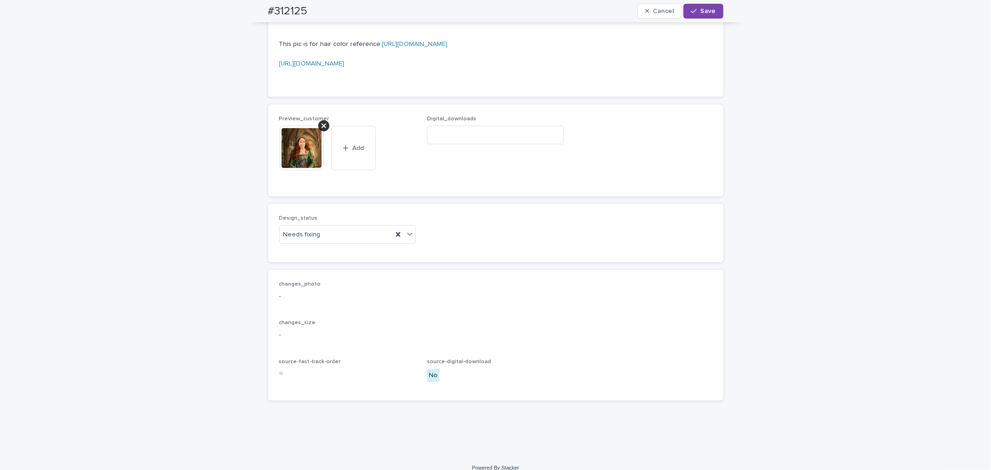
scroll to position [856, 0]
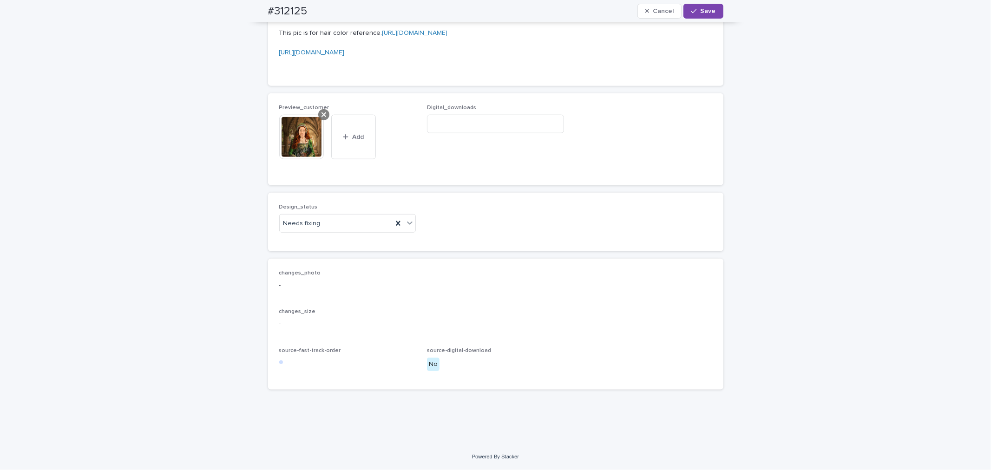
click at [322, 118] on icon at bounding box center [324, 114] width 5 height 7
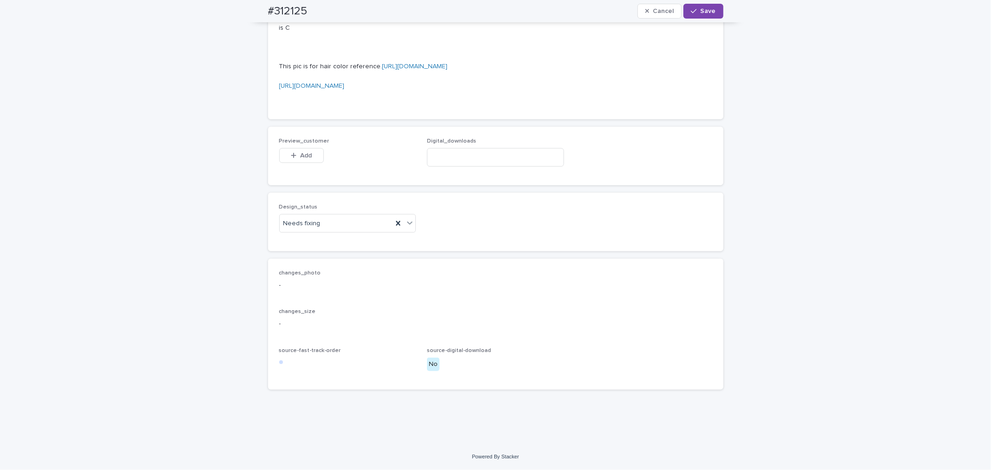
click at [298, 174] on div "Preview_customer This file cannot be opened Download File Add" at bounding box center [347, 156] width 137 height 36
click at [301, 159] on span "Add" at bounding box center [306, 155] width 12 height 7
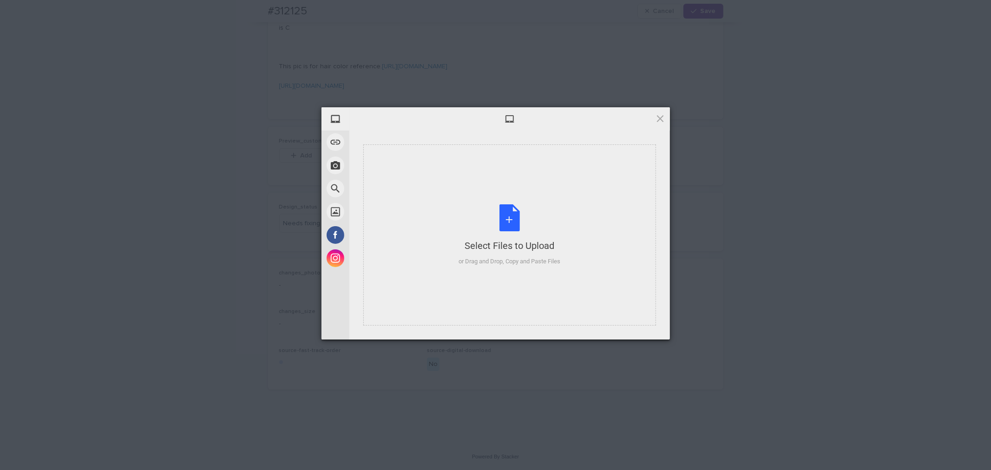
click at [509, 173] on div "Select Files to Upload or Drag and Drop, Copy and Paste Files" at bounding box center [509, 235] width 293 height 181
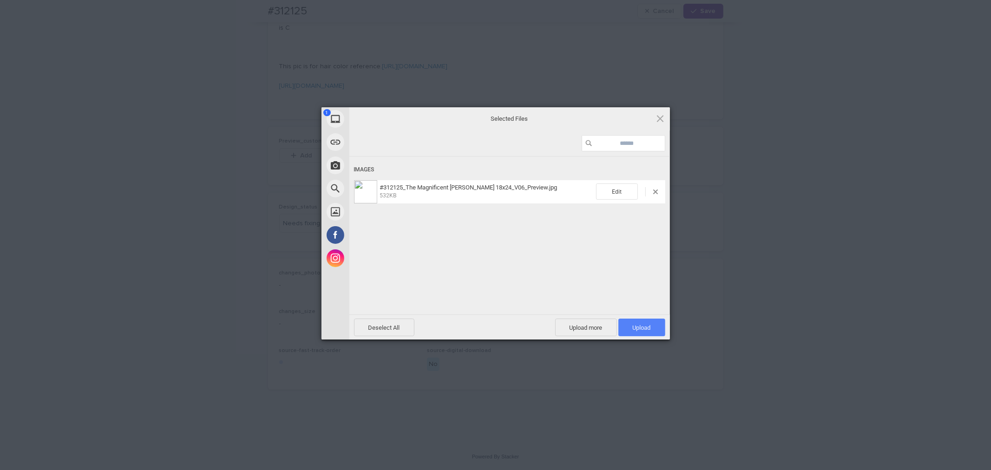
click at [629, 322] on span "Upload 1" at bounding box center [641, 328] width 47 height 18
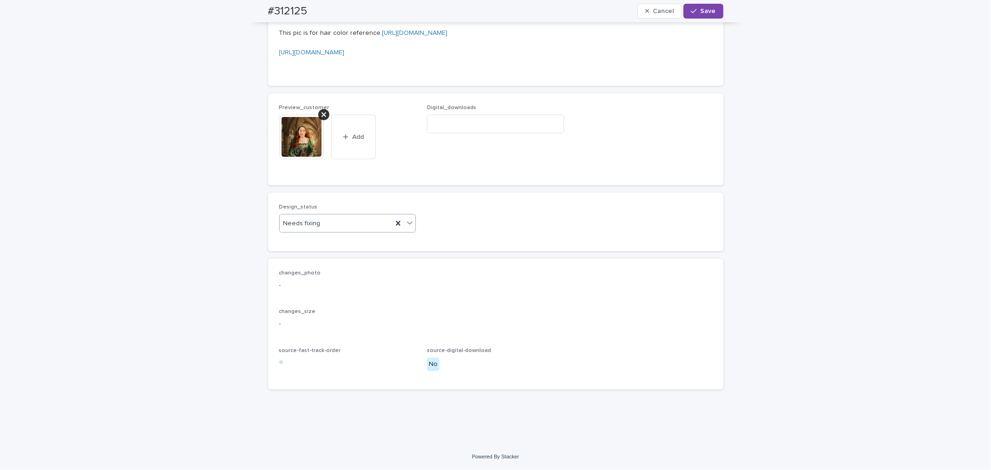
click at [315, 231] on div "Needs fixing" at bounding box center [336, 223] width 113 height 15
click at [314, 331] on div "Uploaded" at bounding box center [344, 331] width 136 height 16
drag, startPoint x: 714, startPoint y: 14, endPoint x: 655, endPoint y: 36, distance: 62.9
click at [714, 14] on button "Save" at bounding box center [702, 11] width 39 height 15
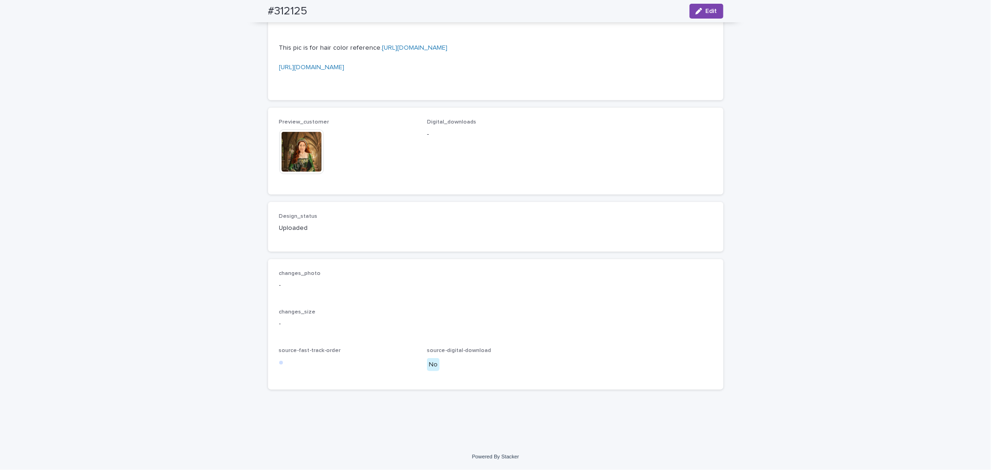
click at [307, 174] on img at bounding box center [301, 152] width 45 height 45
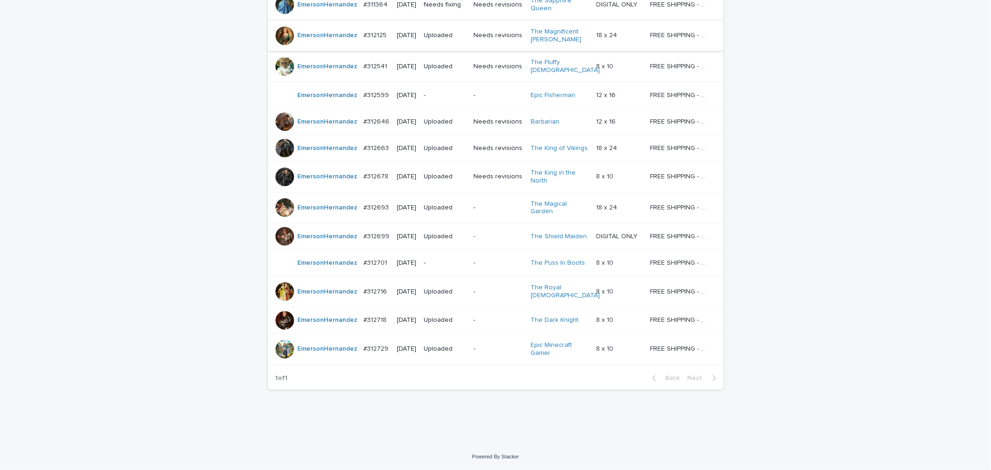
scroll to position [30, 0]
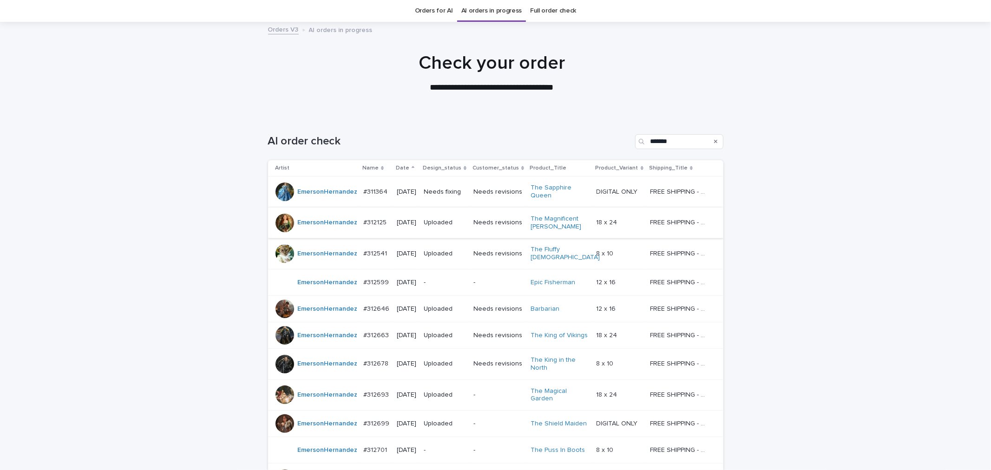
click at [709, 138] on div "Search" at bounding box center [716, 141] width 15 height 15
click at [696, 138] on input "*******" at bounding box center [679, 141] width 88 height 15
click at [420, 197] on td "[DATE]" at bounding box center [406, 192] width 27 height 31
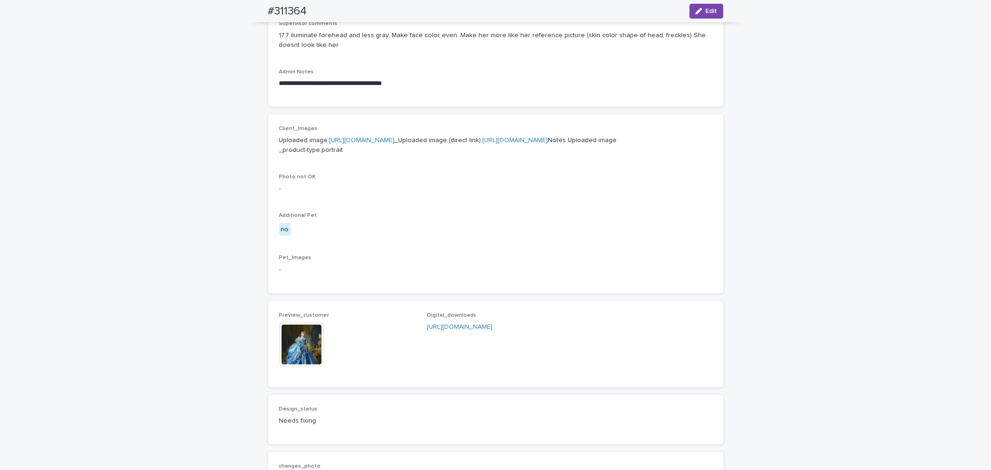
scroll to position [309, 0]
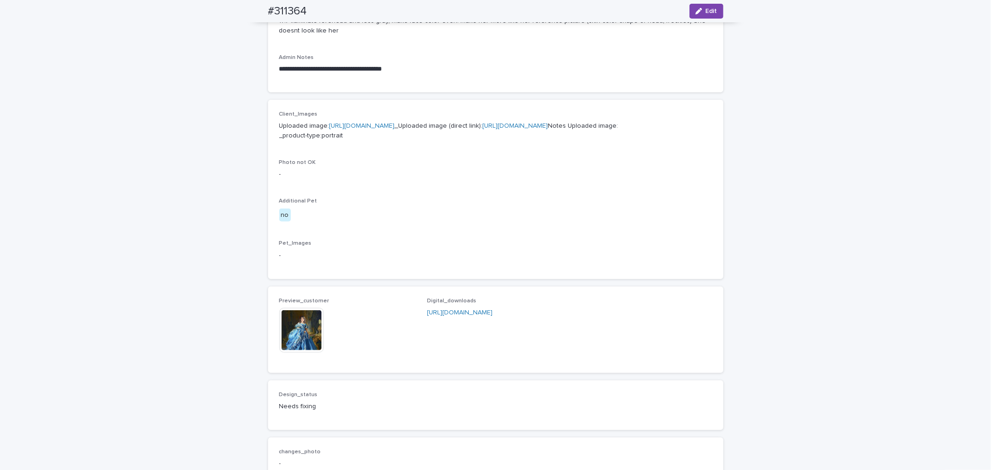
click at [294, 353] on img at bounding box center [301, 330] width 45 height 45
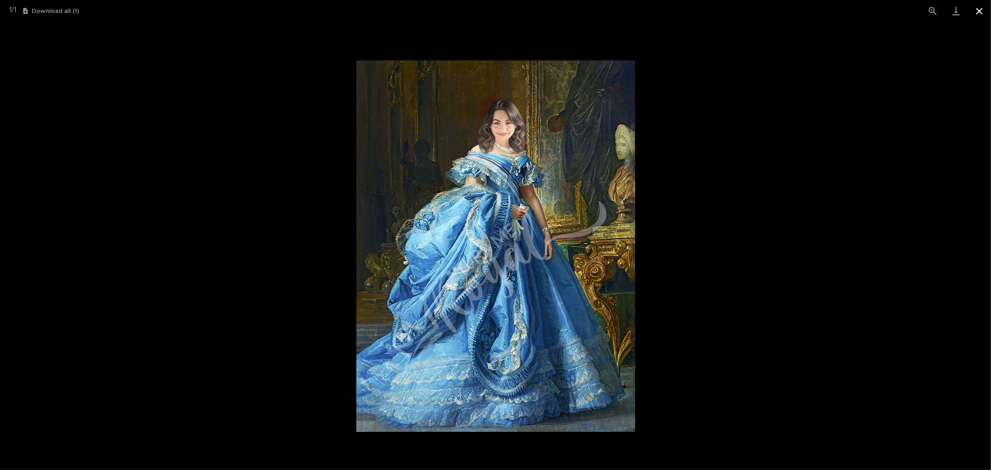
click at [978, 11] on button "Close gallery" at bounding box center [979, 11] width 23 height 22
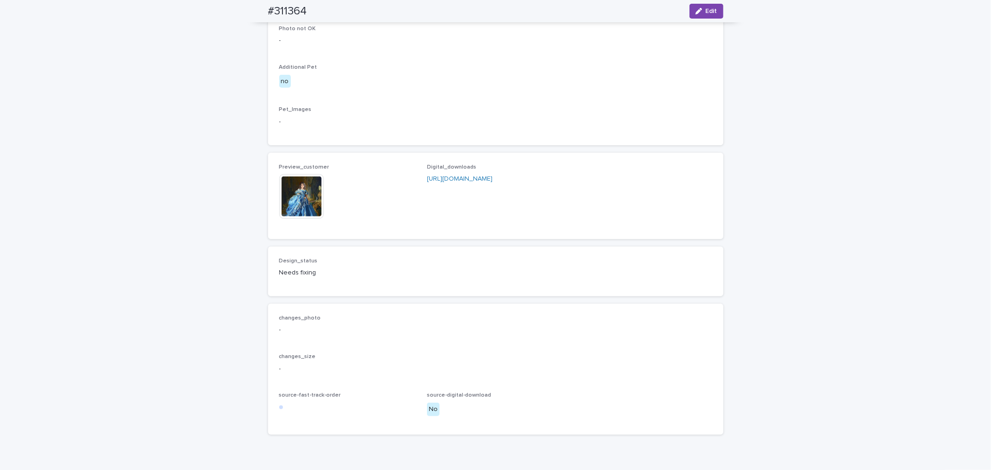
scroll to position [481, 0]
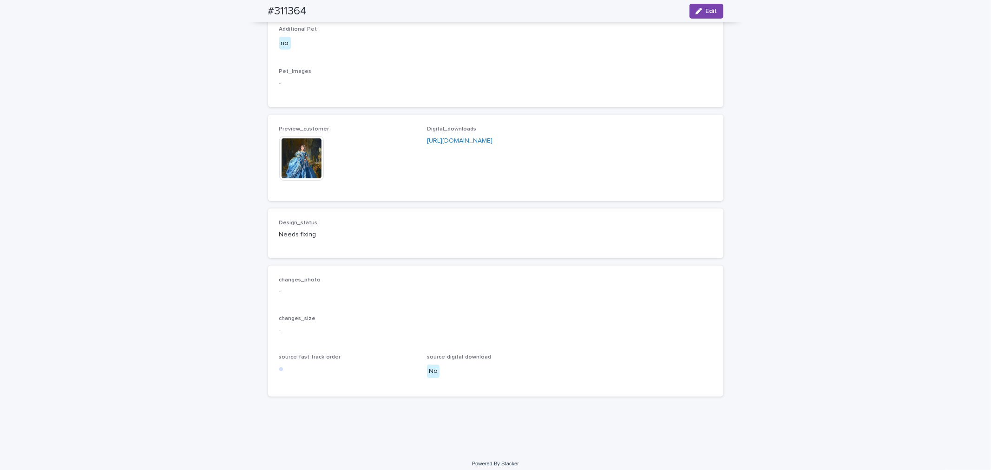
drag, startPoint x: 329, startPoint y: 258, endPoint x: 325, endPoint y: 254, distance: 5.6
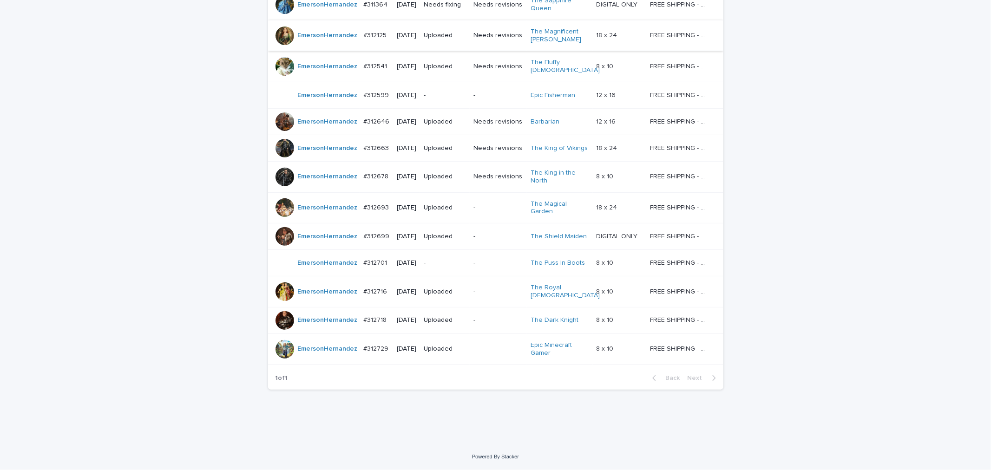
scroll to position [30, 0]
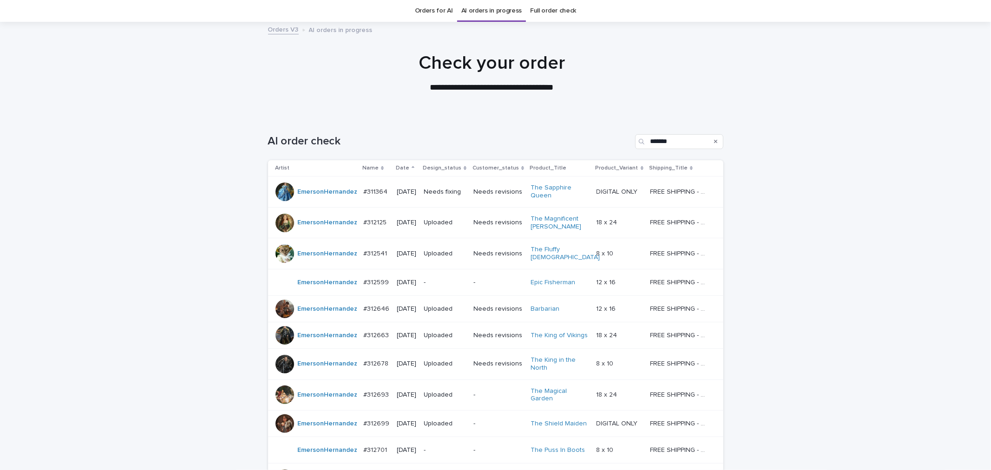
click at [448, 283] on div "-" at bounding box center [445, 282] width 42 height 15
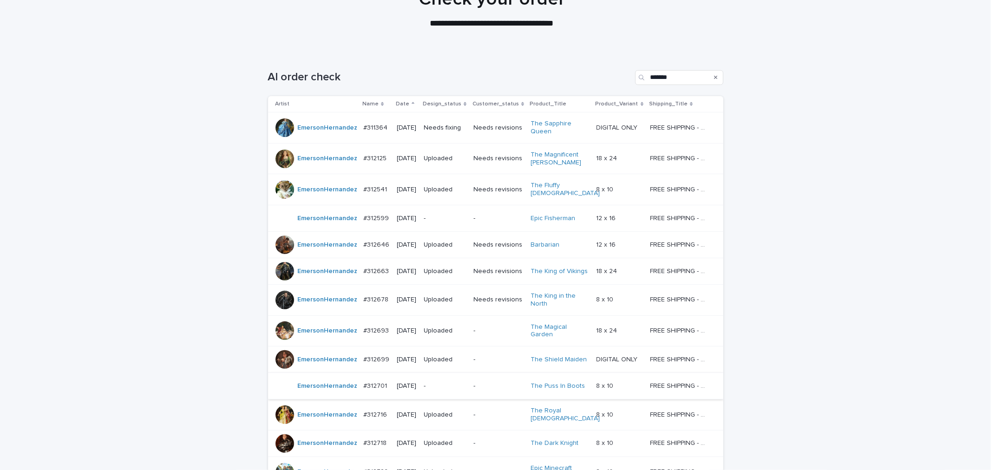
scroll to position [99, 0]
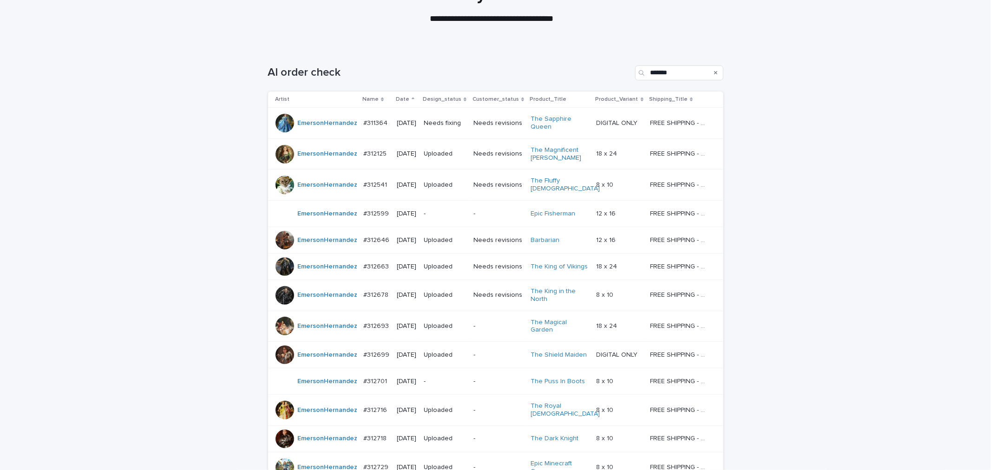
click at [448, 386] on td "-" at bounding box center [444, 381] width 49 height 26
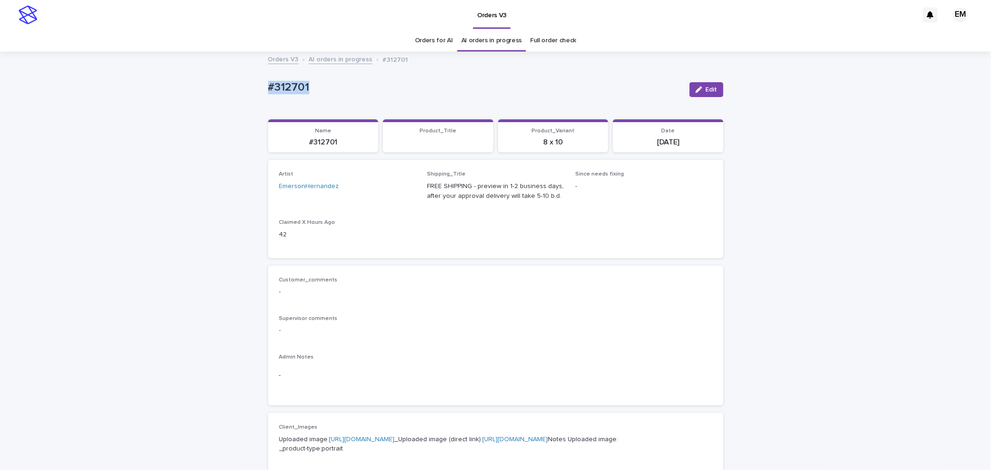
drag, startPoint x: 316, startPoint y: 83, endPoint x: 213, endPoint y: 79, distance: 103.7
click at [212, 78] on div "Loading... Saving… Loading... Saving… #312701 Edit #312701 Edit Sorry, there wa…" at bounding box center [495, 476] width 991 height 847
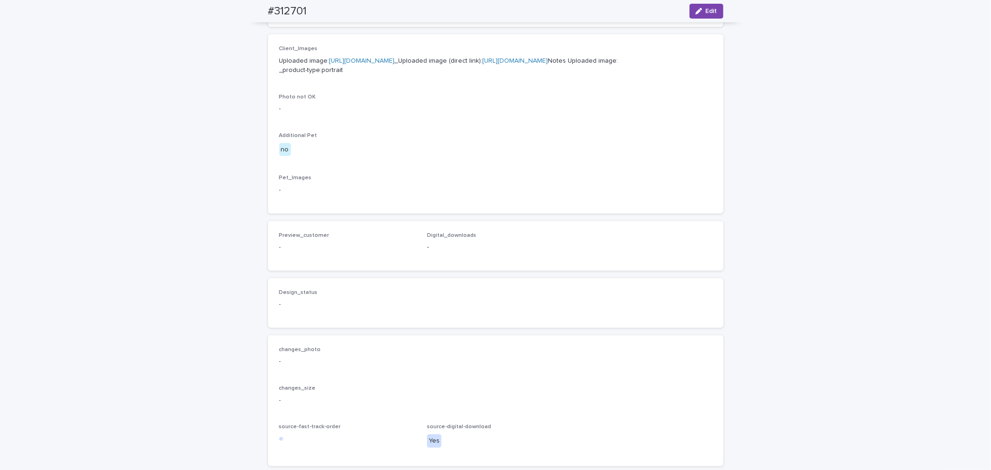
scroll to position [447, 0]
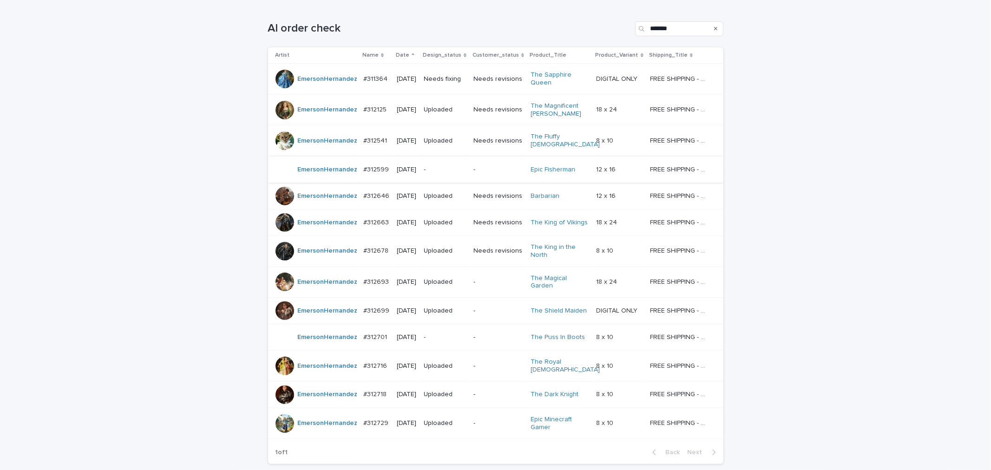
scroll to position [133, 0]
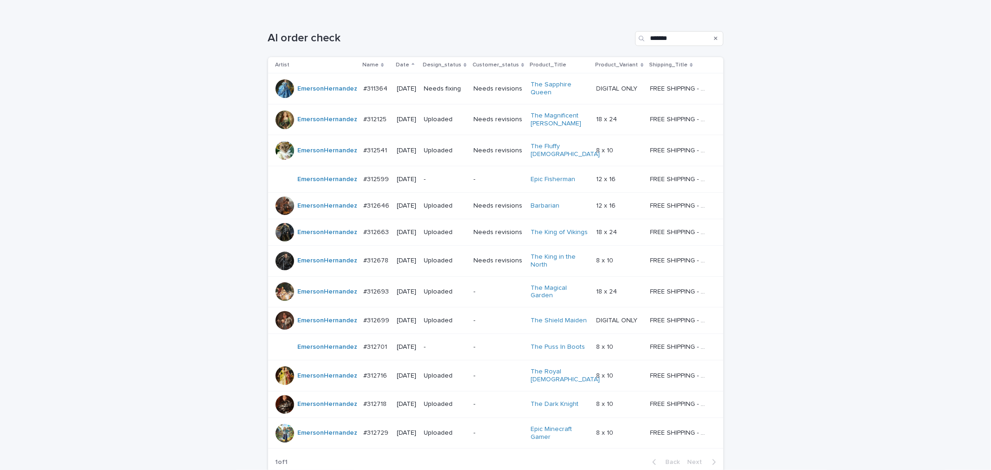
click at [837, 204] on div "Loading... Saving… Loading... Saving… AI order check ******* Artist Name Date D…" at bounding box center [495, 271] width 991 height 516
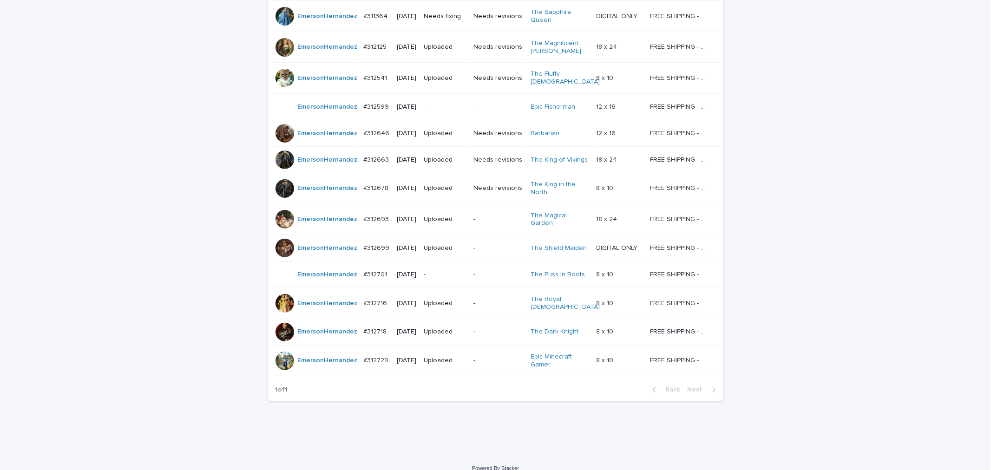
scroll to position [208, 0]
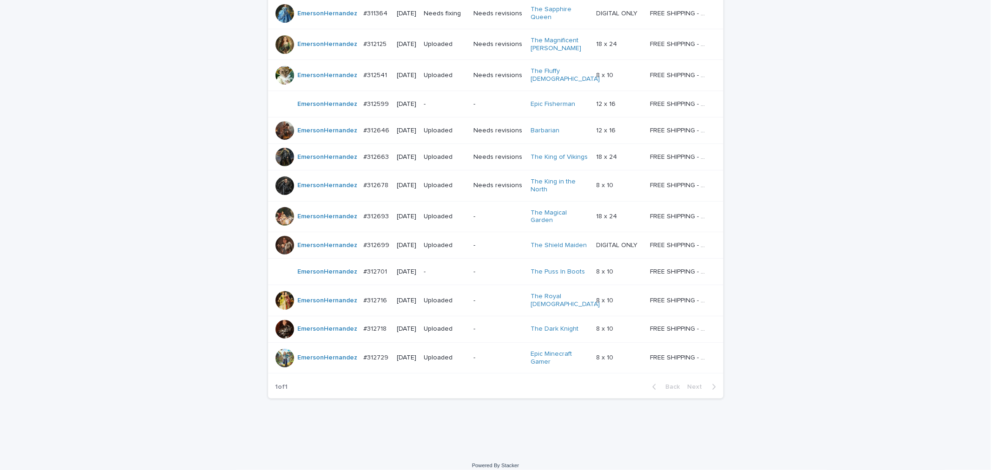
click at [447, 268] on p "-" at bounding box center [445, 272] width 42 height 8
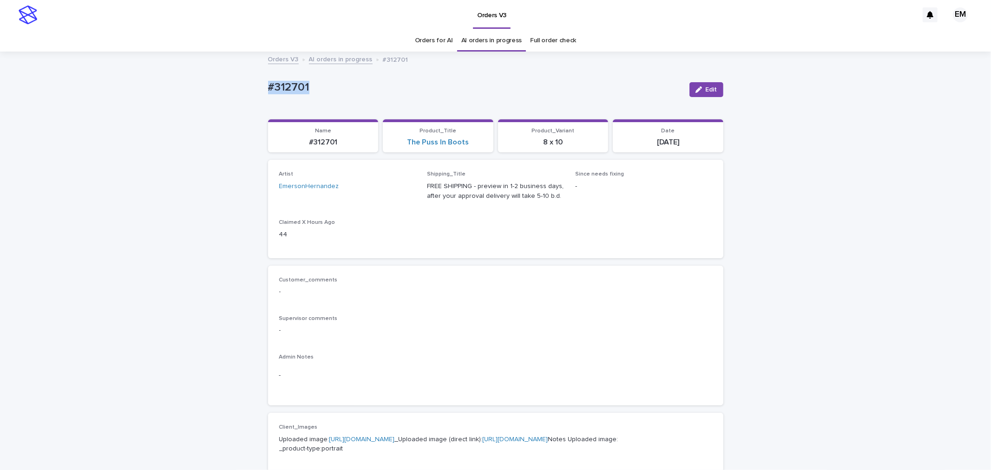
drag, startPoint x: 353, startPoint y: 95, endPoint x: 209, endPoint y: 90, distance: 144.1
click at [179, 86] on div "Loading... Saving… Loading... Saving… #312701 Edit #312701 Edit Sorry, there wa…" at bounding box center [495, 476] width 991 height 847
click at [712, 87] on span "Edit" at bounding box center [712, 89] width 12 height 7
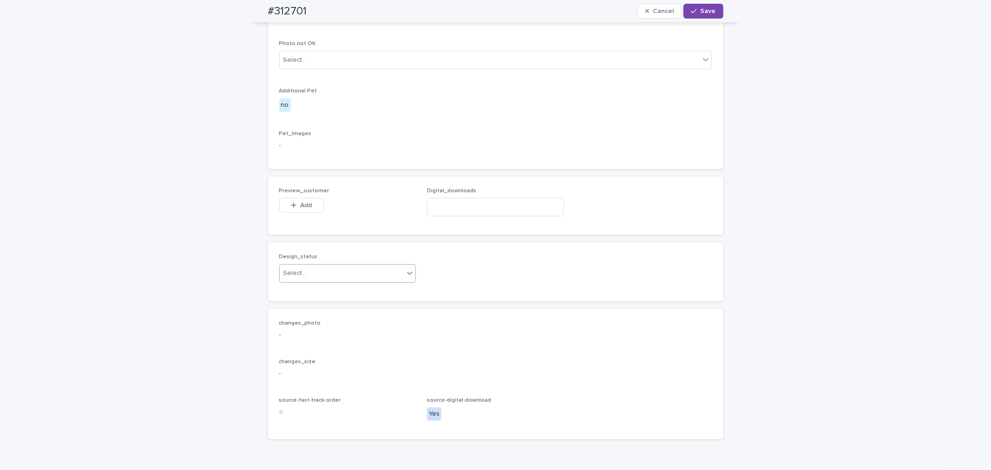
scroll to position [481, 0]
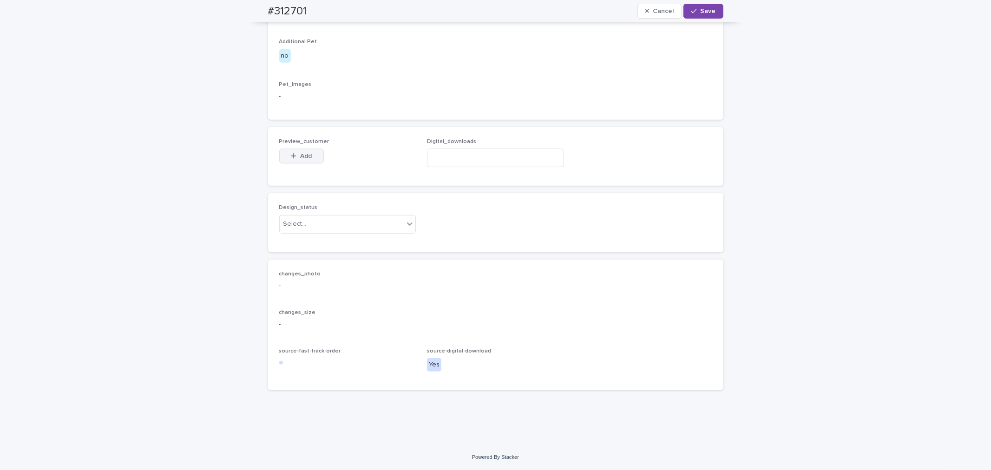
drag, startPoint x: 287, startPoint y: 203, endPoint x: 452, endPoint y: 203, distance: 164.5
click at [291, 159] on icon "button" at bounding box center [294, 156] width 6 height 7
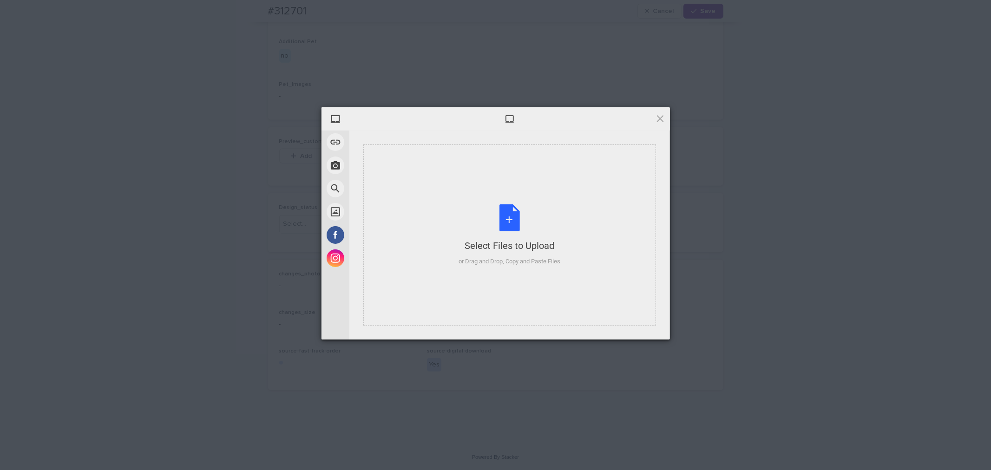
click at [463, 189] on div "Select Files to Upload or Drag and Drop, Copy and Paste Files" at bounding box center [509, 235] width 293 height 181
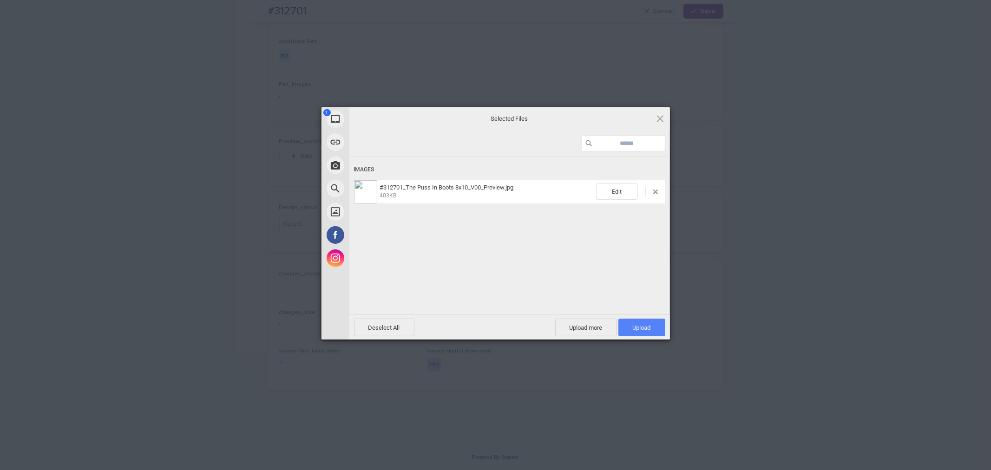
click at [625, 328] on span "Upload 1" at bounding box center [641, 328] width 47 height 18
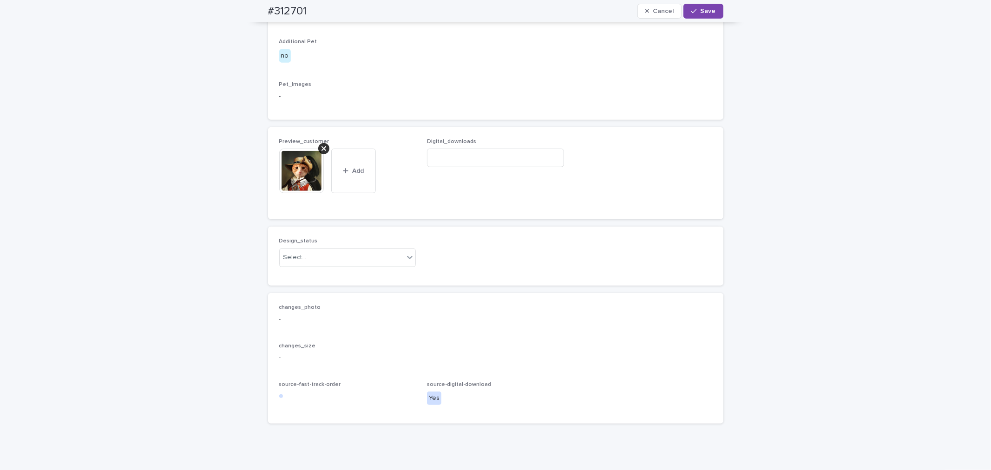
scroll to position [498, 0]
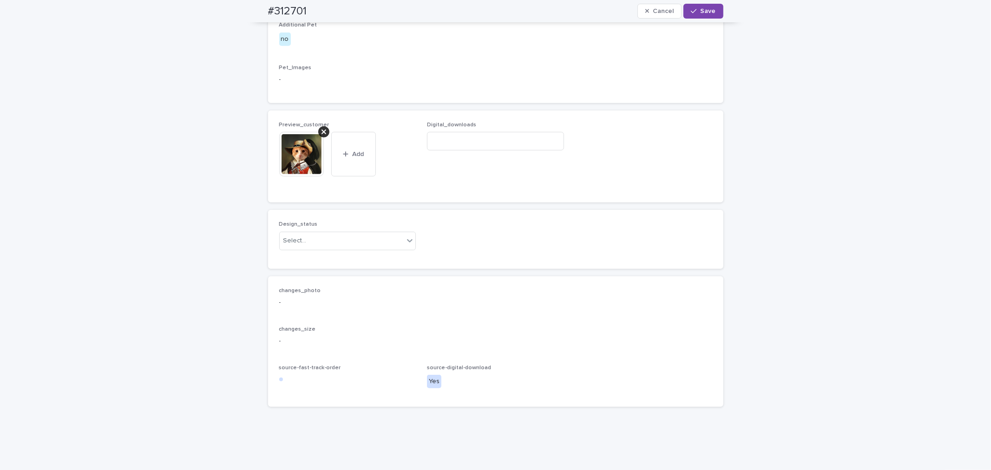
click at [330, 257] on div "Design_status Select..." at bounding box center [347, 239] width 137 height 36
click at [329, 249] on div "Select..." at bounding box center [342, 240] width 125 height 15
click at [327, 310] on div "Uploaded" at bounding box center [344, 307] width 136 height 16
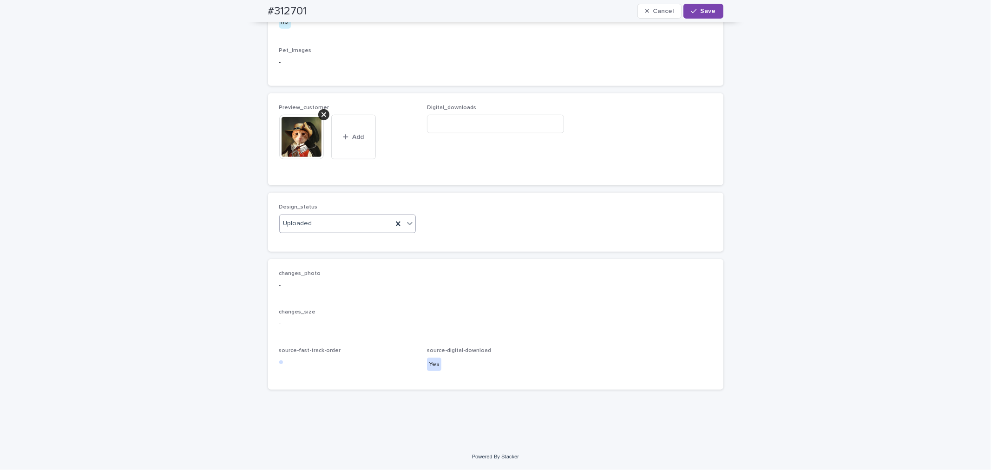
scroll to position [563, 0]
click at [472, 120] on input at bounding box center [495, 124] width 137 height 19
paste input "**********"
type input "**********"
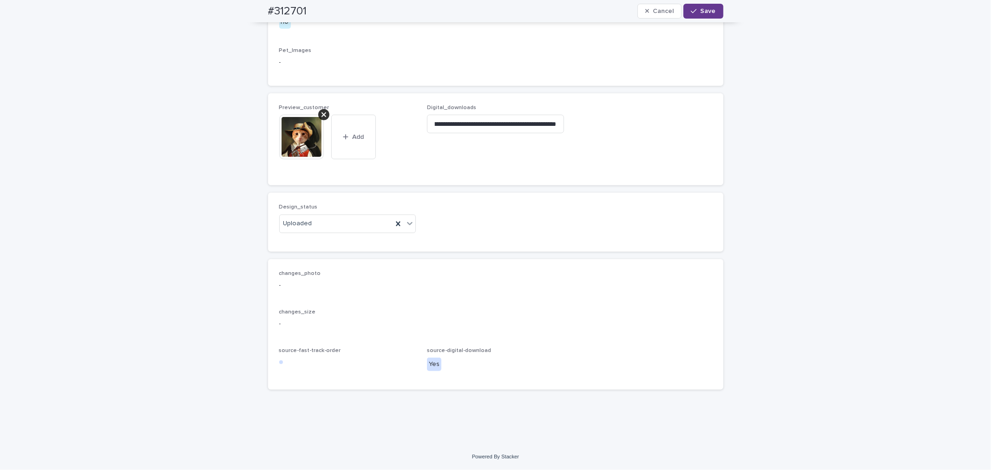
click at [694, 15] on button "Save" at bounding box center [702, 11] width 39 height 15
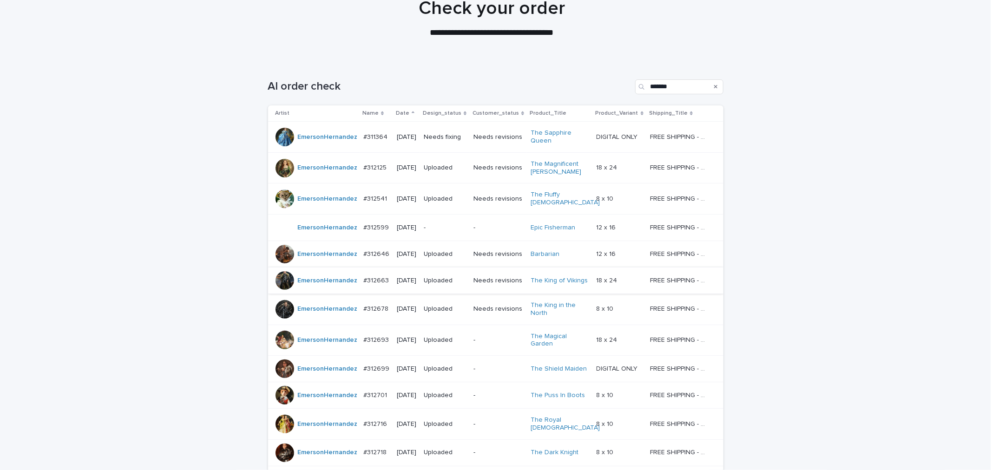
scroll to position [99, 0]
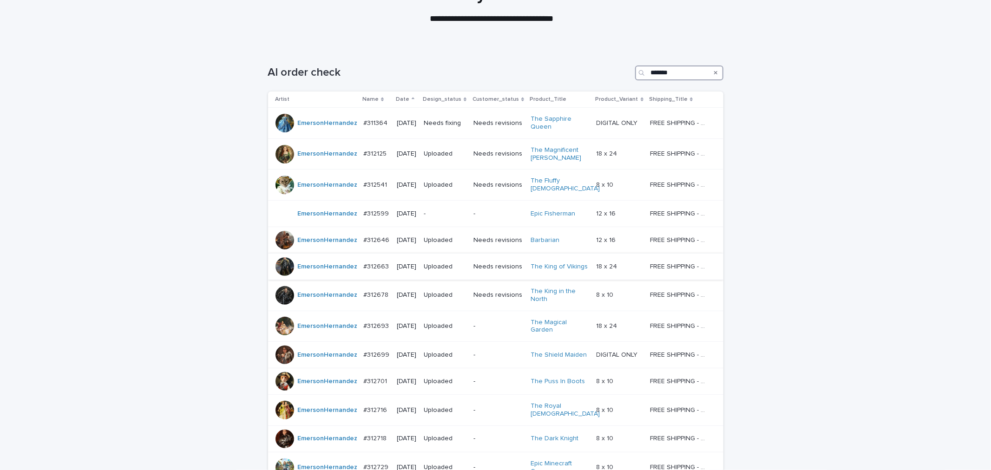
click at [683, 75] on input "*******" at bounding box center [679, 73] width 88 height 15
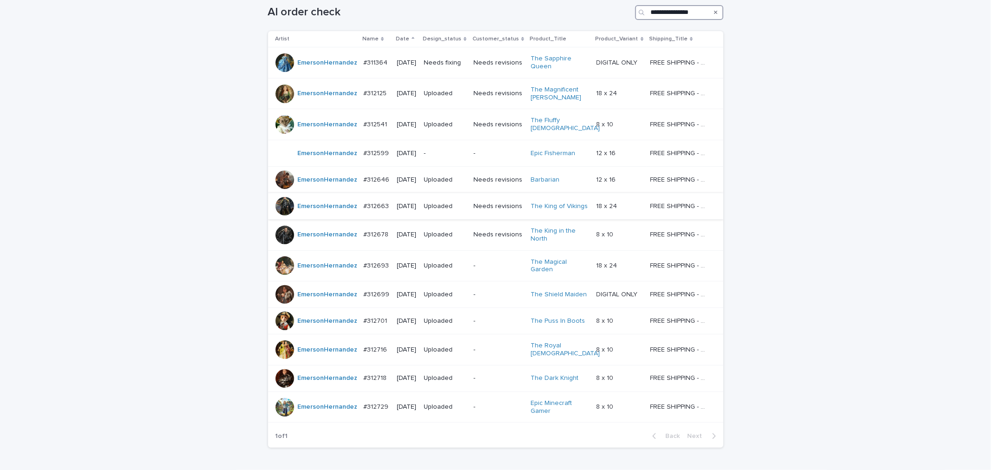
scroll to position [168, 0]
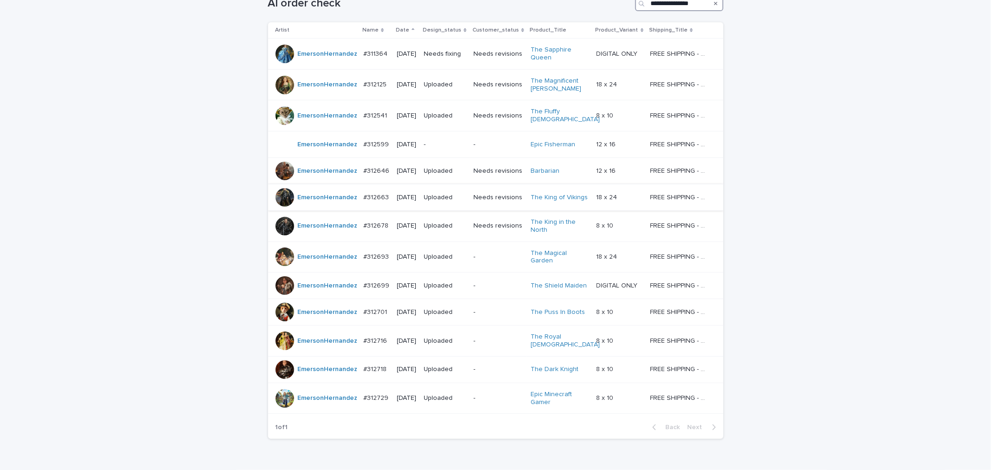
type input "**********"
click at [818, 118] on div "**********" at bounding box center [495, 236] width 991 height 516
click at [123, 136] on div "**********" at bounding box center [495, 236] width 991 height 516
click at [847, 249] on div "**********" at bounding box center [495, 236] width 991 height 516
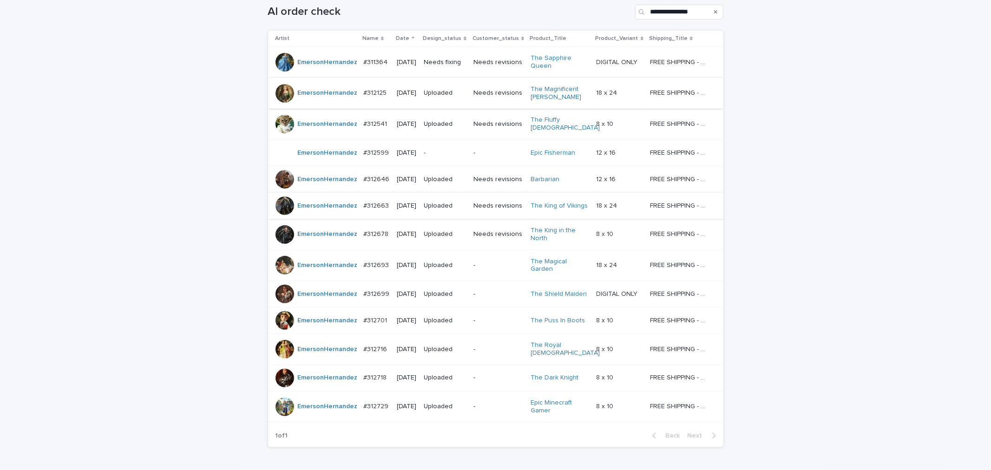
scroll to position [133, 0]
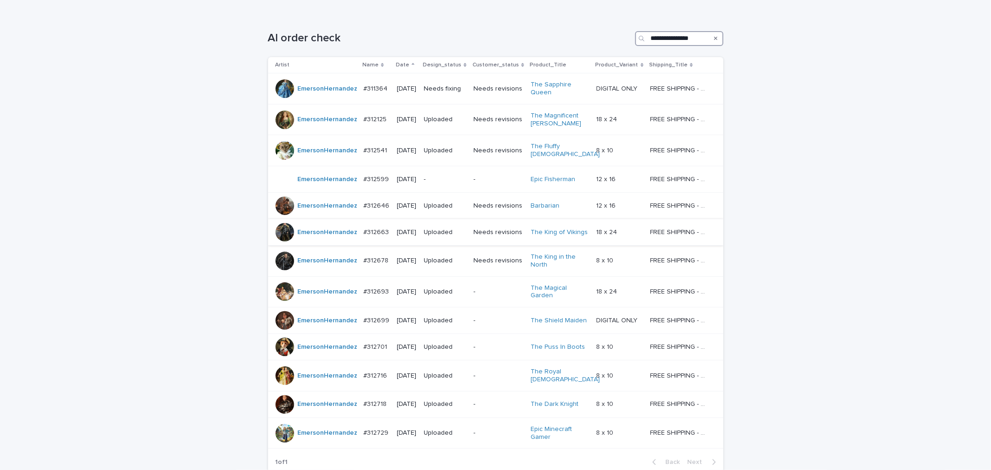
click at [678, 38] on input "**********" at bounding box center [679, 38] width 88 height 15
click at [714, 39] on icon "Search" at bounding box center [716, 39] width 4 height 6
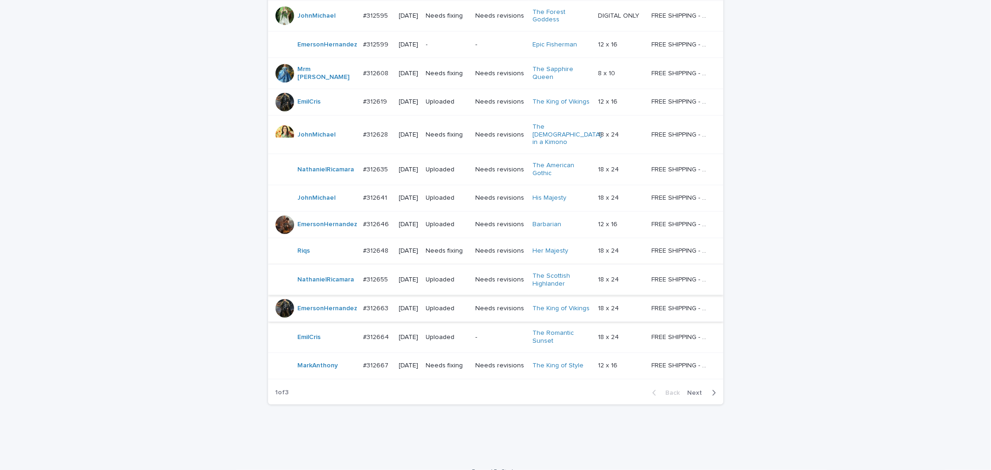
scroll to position [699, 0]
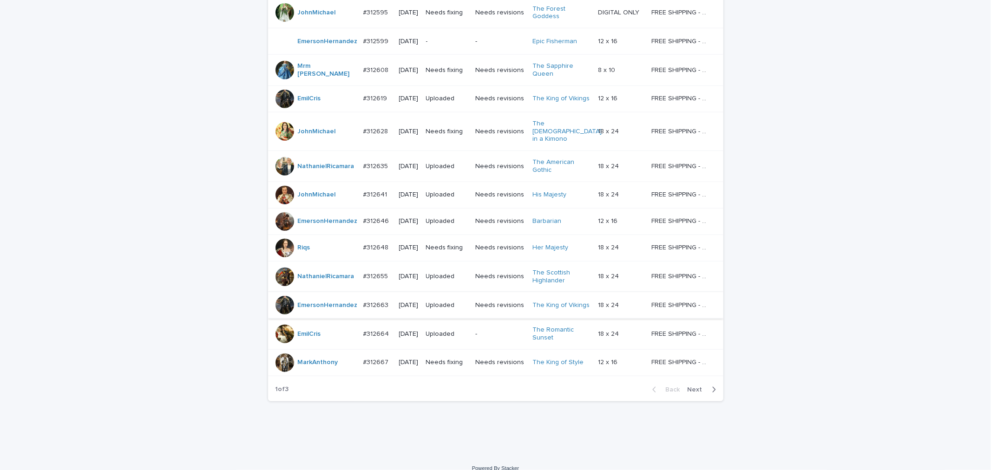
click at [697, 387] on span "Next" at bounding box center [698, 390] width 20 height 7
click at [696, 387] on span "Next" at bounding box center [698, 390] width 20 height 7
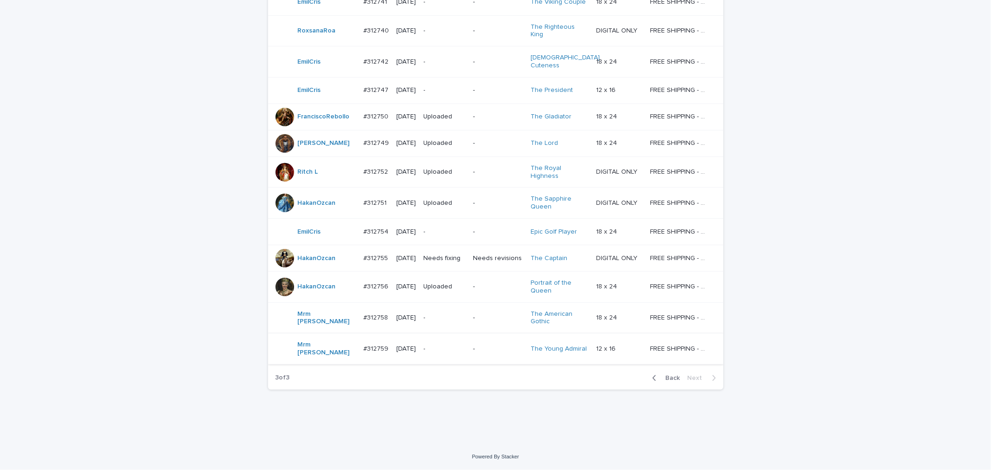
scroll to position [394, 0]
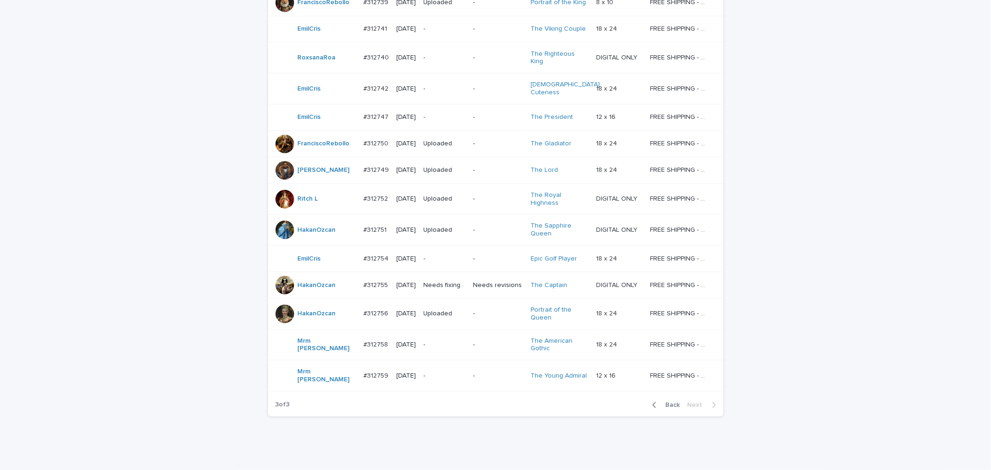
click at [666, 402] on span "Back" at bounding box center [670, 405] width 20 height 7
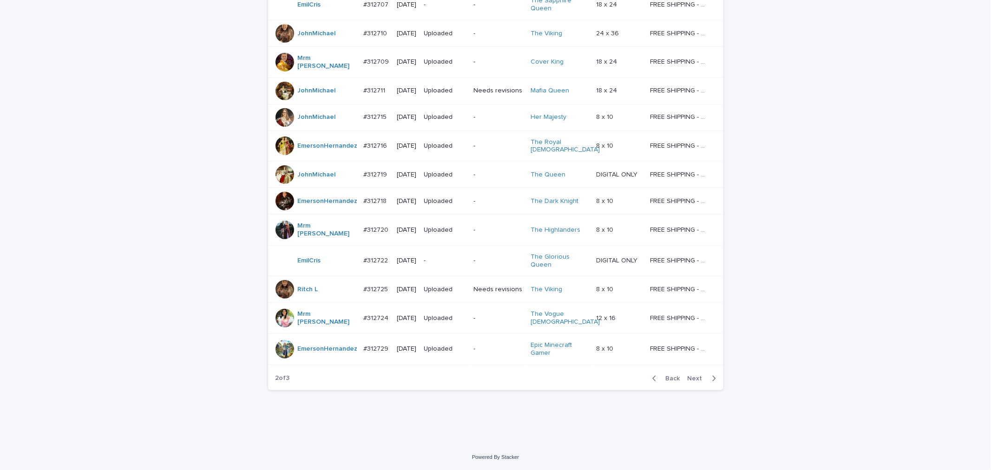
scroll to position [770, 0]
click at [692, 375] on span "Next" at bounding box center [698, 378] width 20 height 7
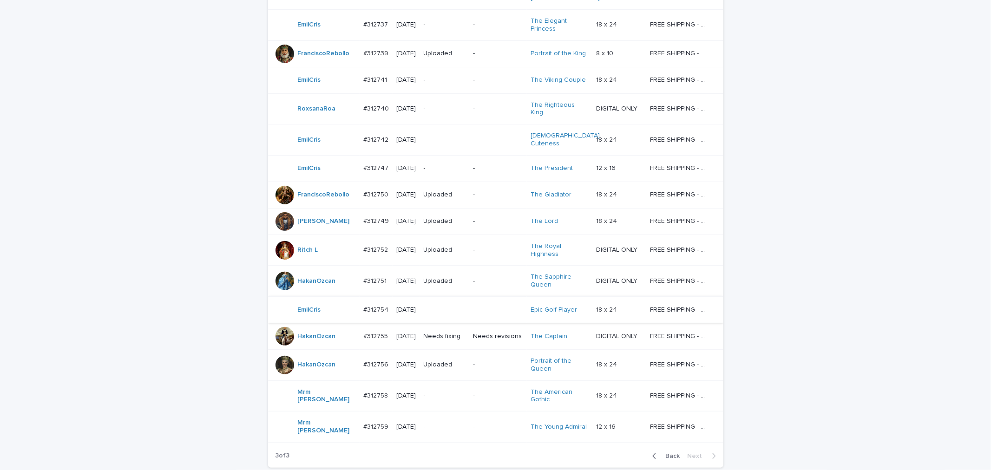
scroll to position [394, 0]
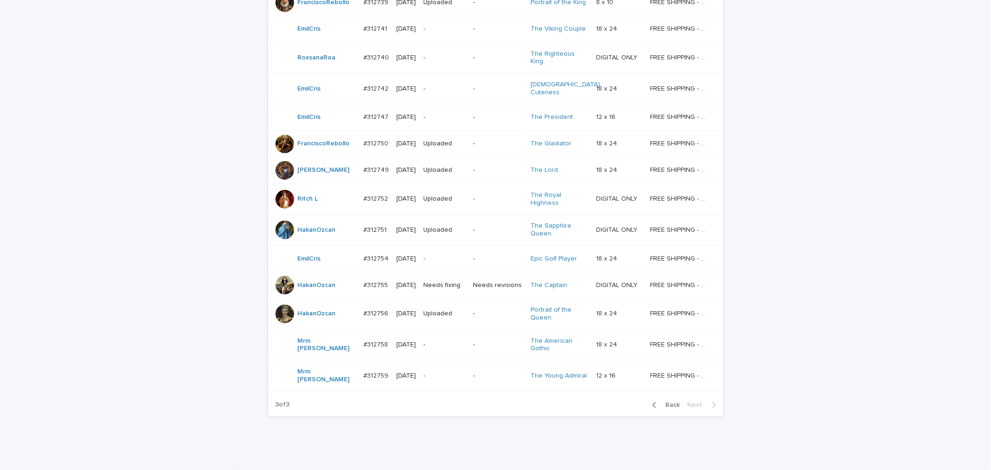
click at [476, 331] on td "-" at bounding box center [498, 344] width 58 height 31
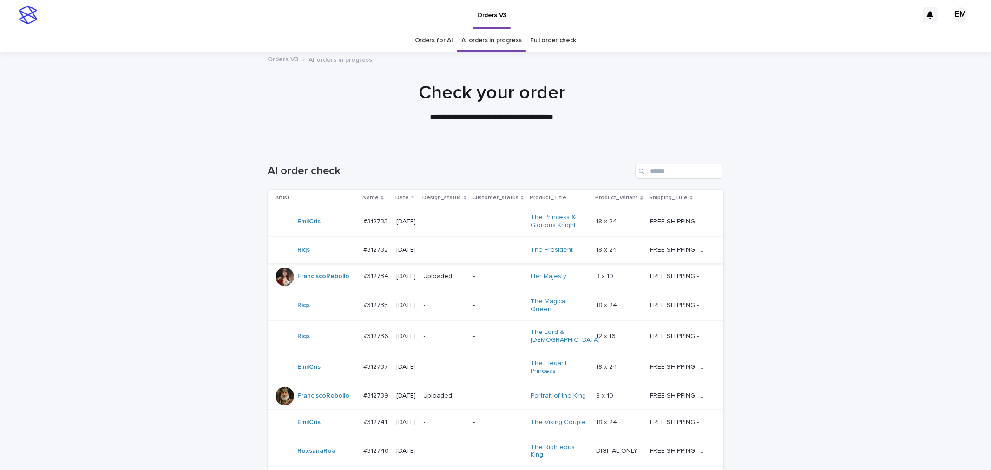
scroll to position [30, 0]
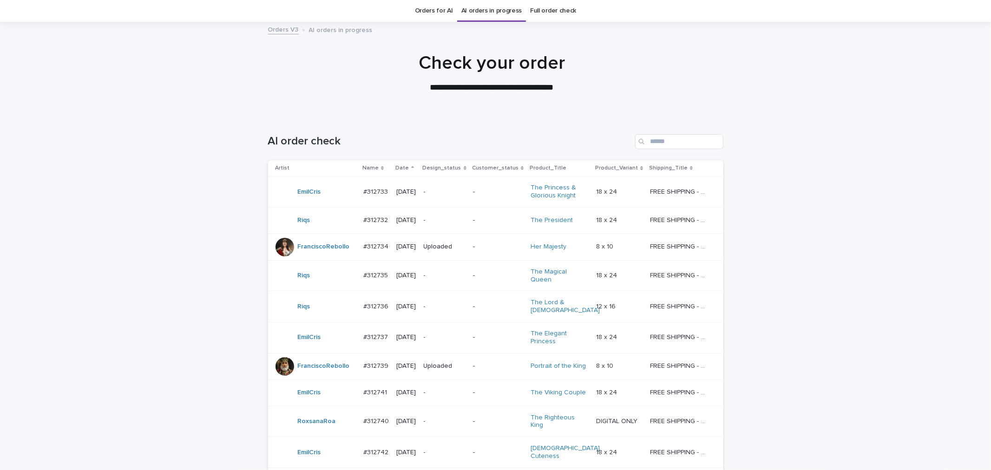
click at [486, 226] on div "-" at bounding box center [498, 220] width 50 height 15
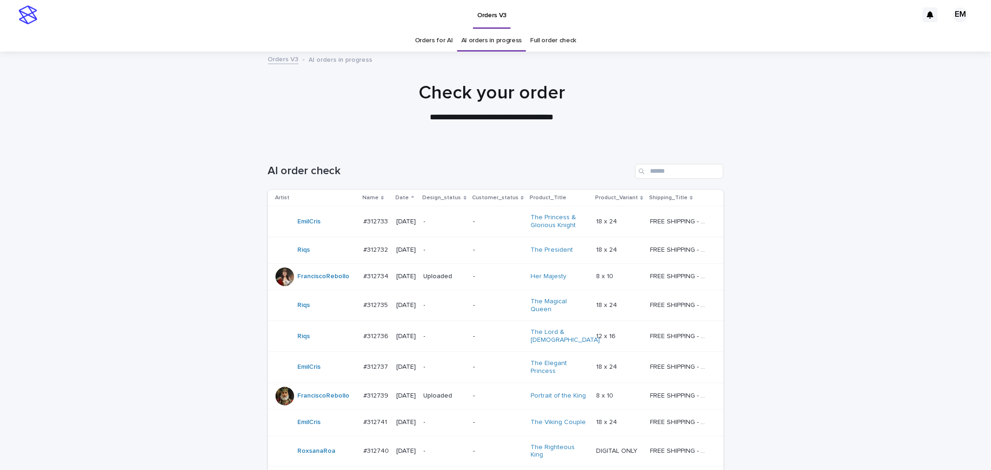
scroll to position [30, 0]
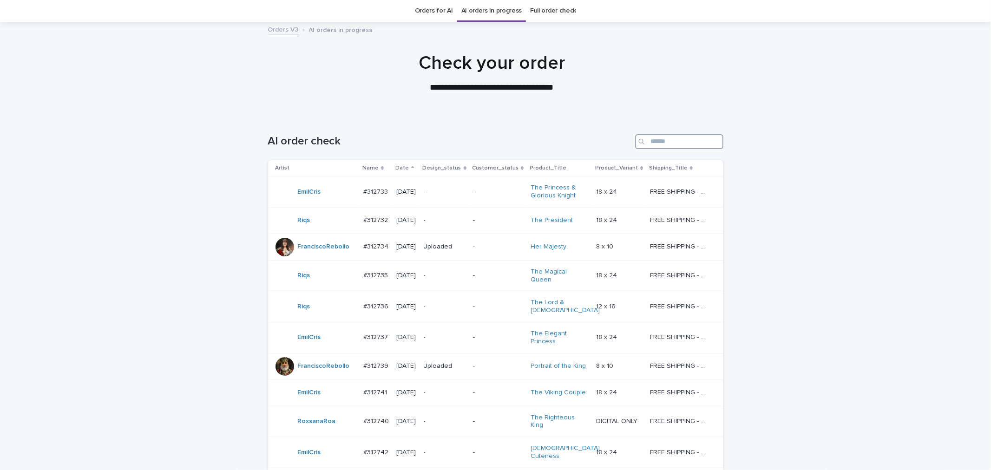
click at [672, 138] on input "Search" at bounding box center [679, 141] width 88 height 15
paste input "**********"
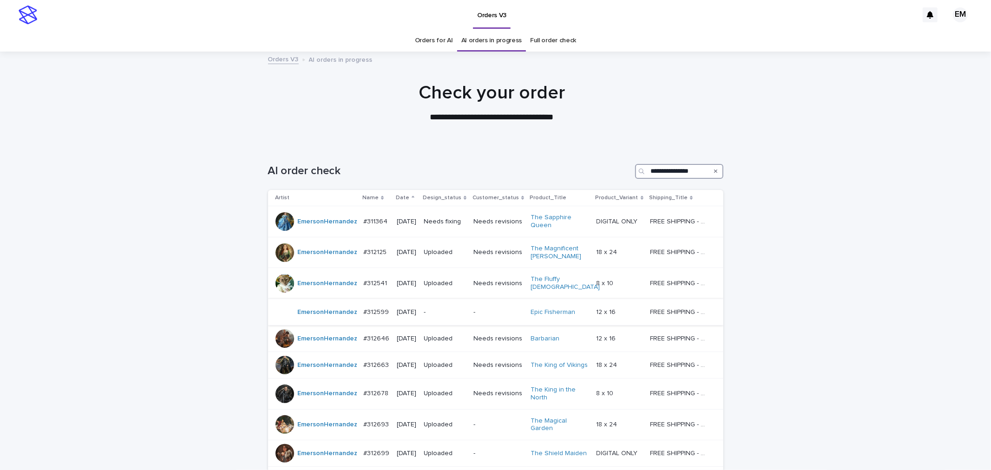
type input "**********"
click at [445, 313] on div "-" at bounding box center [445, 312] width 42 height 15
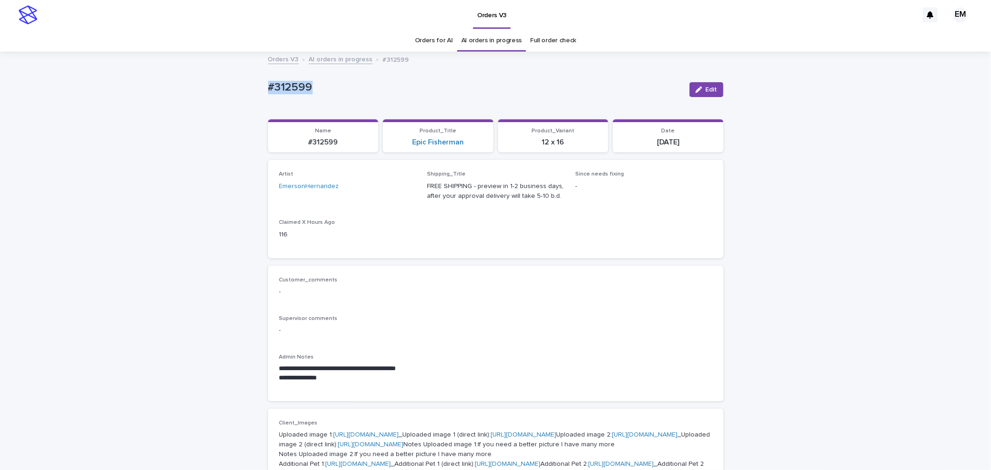
drag, startPoint x: 351, startPoint y: 97, endPoint x: 223, endPoint y: 110, distance: 128.9
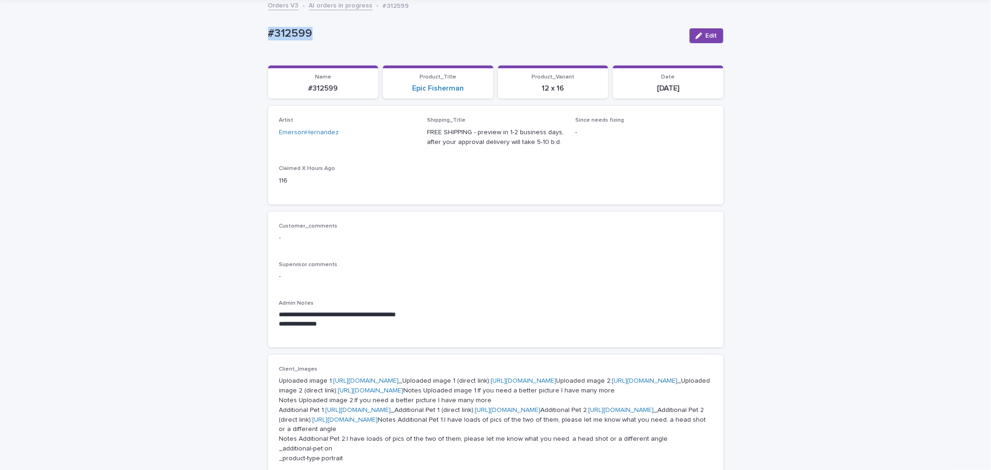
scroll to position [138, 0]
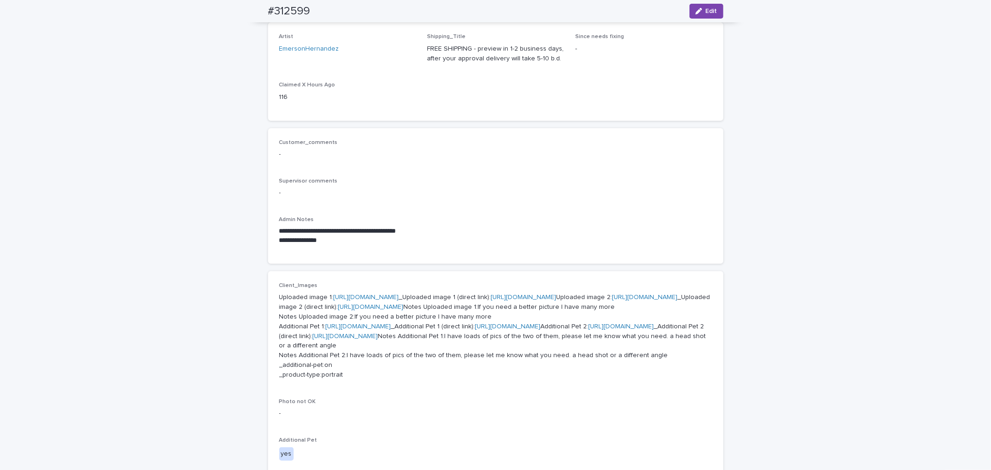
click at [378, 301] on link "[URL][DOMAIN_NAME]" at bounding box center [367, 297] width 66 height 7
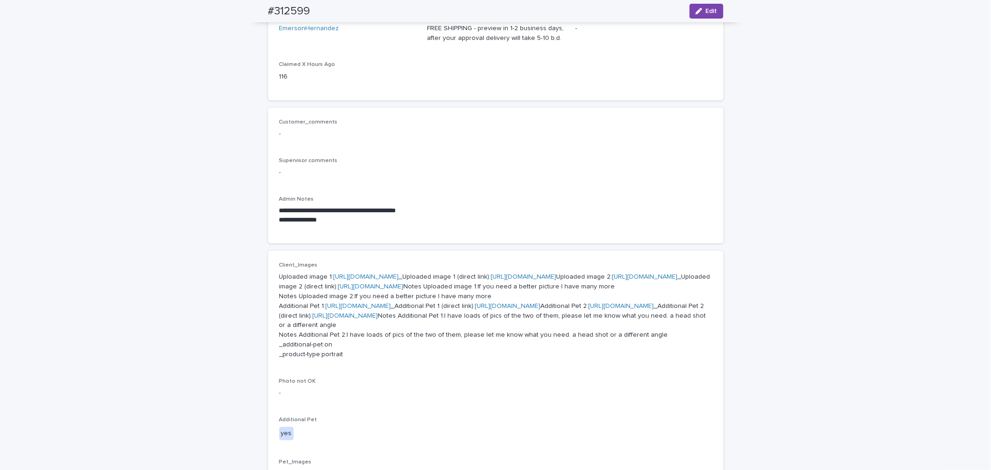
scroll to position [206, 0]
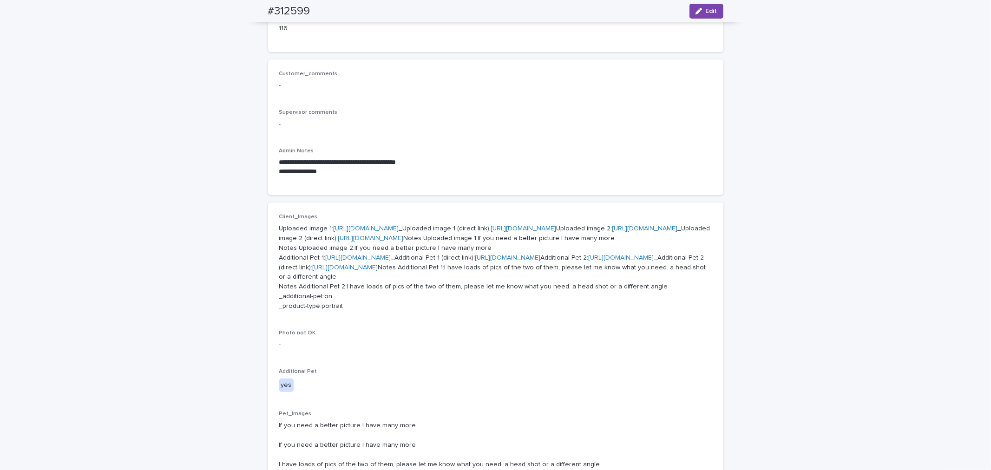
click at [366, 280] on p "Uploaded image 1: [URL][DOMAIN_NAME] _Uploaded image 1 (direct link): [URL][DOM…" at bounding box center [495, 267] width 433 height 87
click at [612, 232] on link "[URL][DOMAIN_NAME]" at bounding box center [645, 228] width 66 height 7
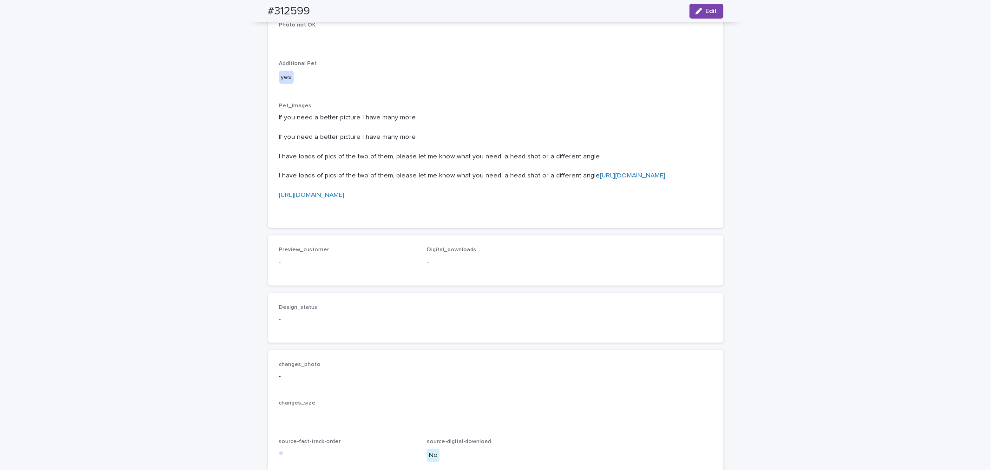
scroll to position [516, 0]
click at [600, 177] on link "[URL][DOMAIN_NAME]" at bounding box center [633, 174] width 66 height 7
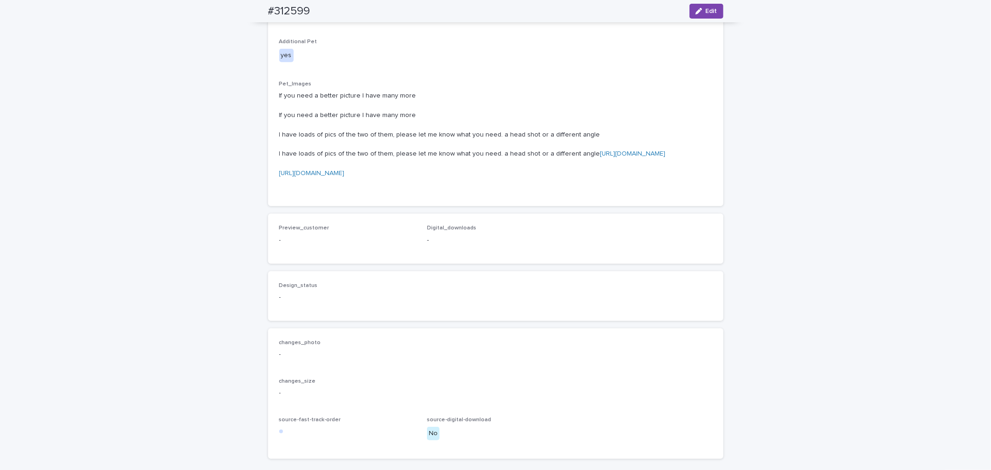
scroll to position [551, 0]
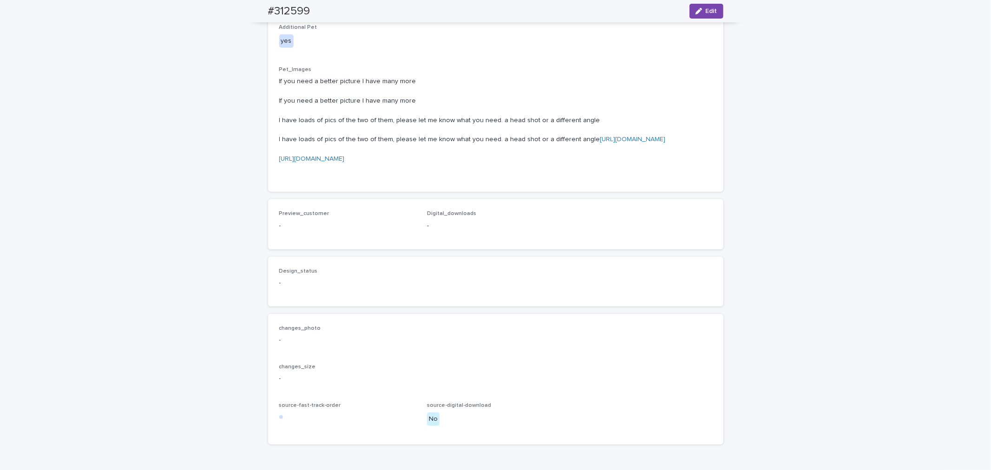
click at [345, 162] on link "[URL][DOMAIN_NAME]" at bounding box center [312, 159] width 66 height 7
